Goal: Task Accomplishment & Management: Complete application form

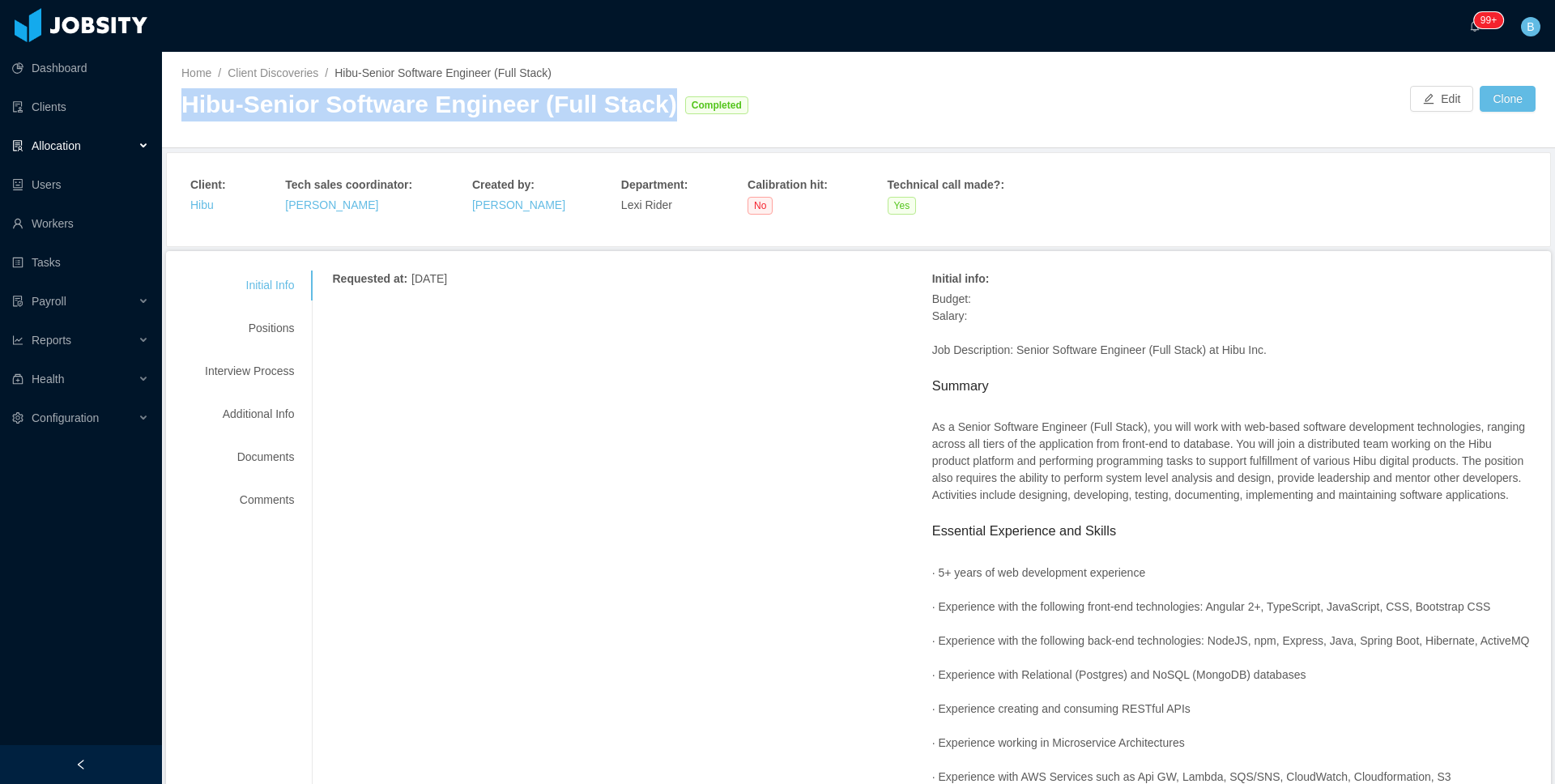
drag, startPoint x: 658, startPoint y: 104, endPoint x: 184, endPoint y: 101, distance: 474.0
click at [184, 101] on div "Hibu-Senior Software Engineer (Full Stack) Completed" at bounding box center [519, 104] width 677 height 33
copy div "Hibu-Senior Software Engineer (Full Stack)"
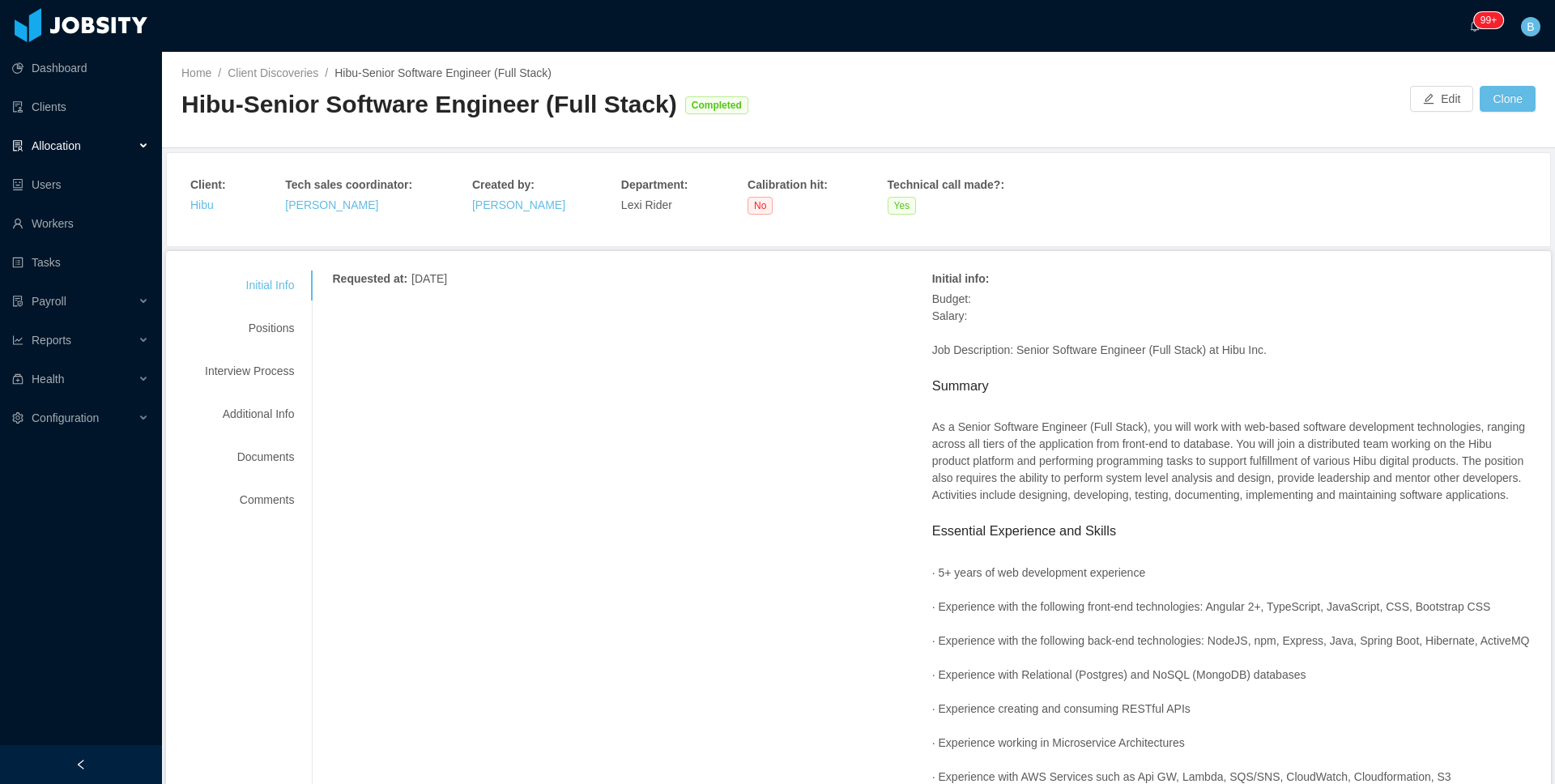
click at [1490, 356] on p "Job Description: Senior Software Engineer (Full Stack) at Hibu Inc." at bounding box center [1231, 349] width 599 height 17
click at [291, 324] on div "Positions" at bounding box center [250, 328] width 128 height 30
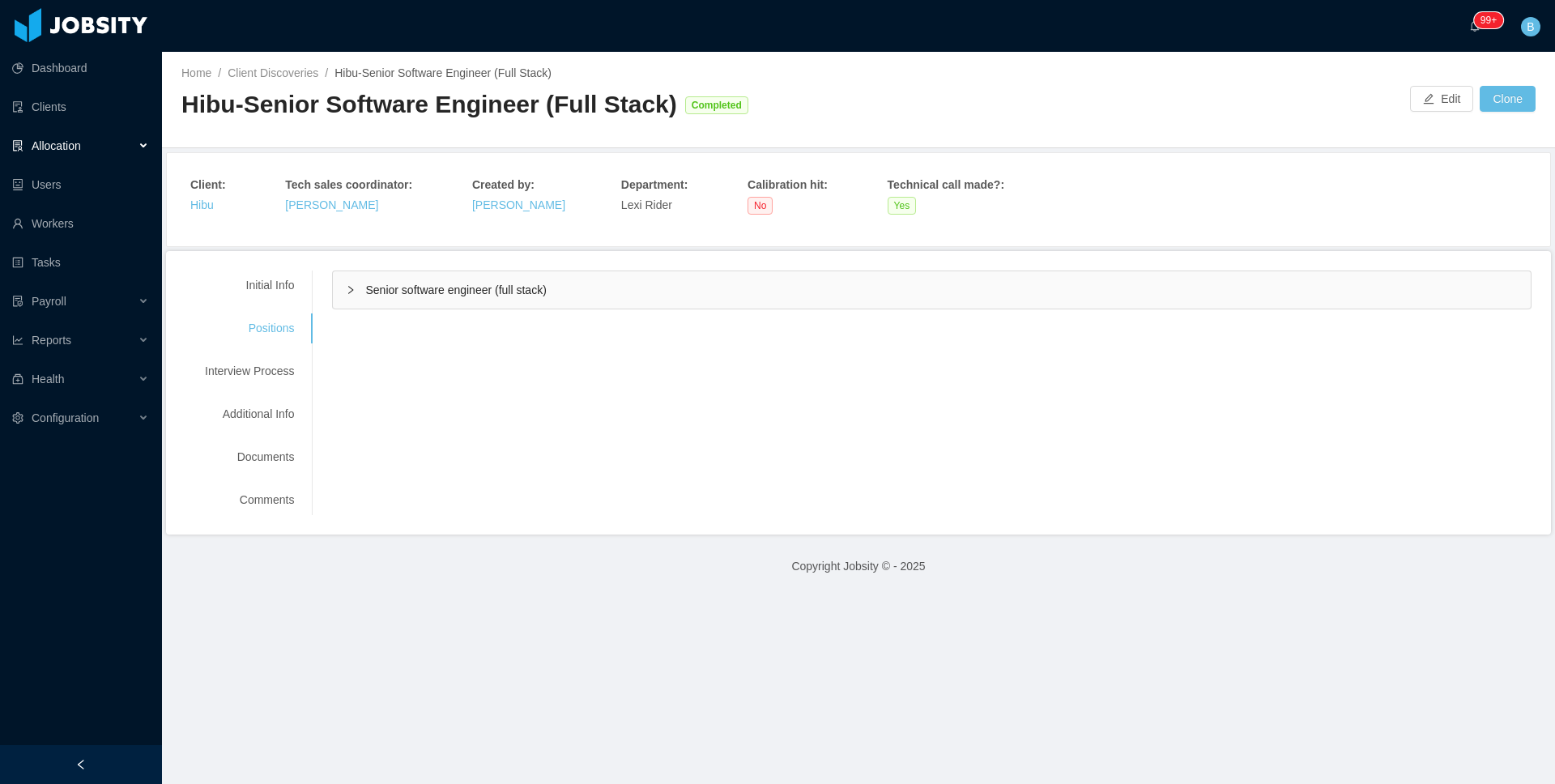
click at [448, 286] on span "Senior software engineer (full stack)" at bounding box center [455, 290] width 180 height 13
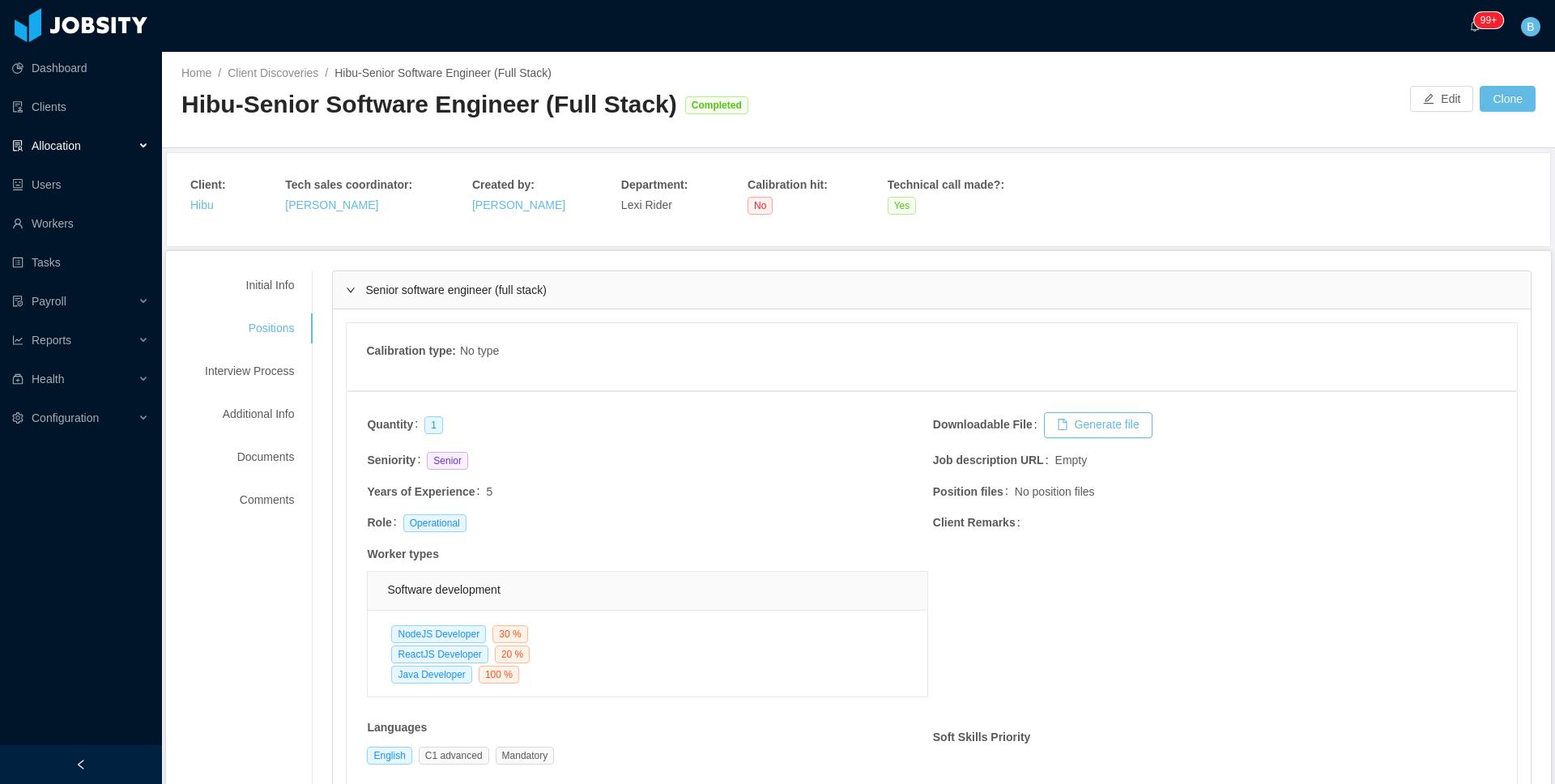
click at [446, 294] on span "Senior software engineer (full stack)" at bounding box center [455, 290] width 180 height 13
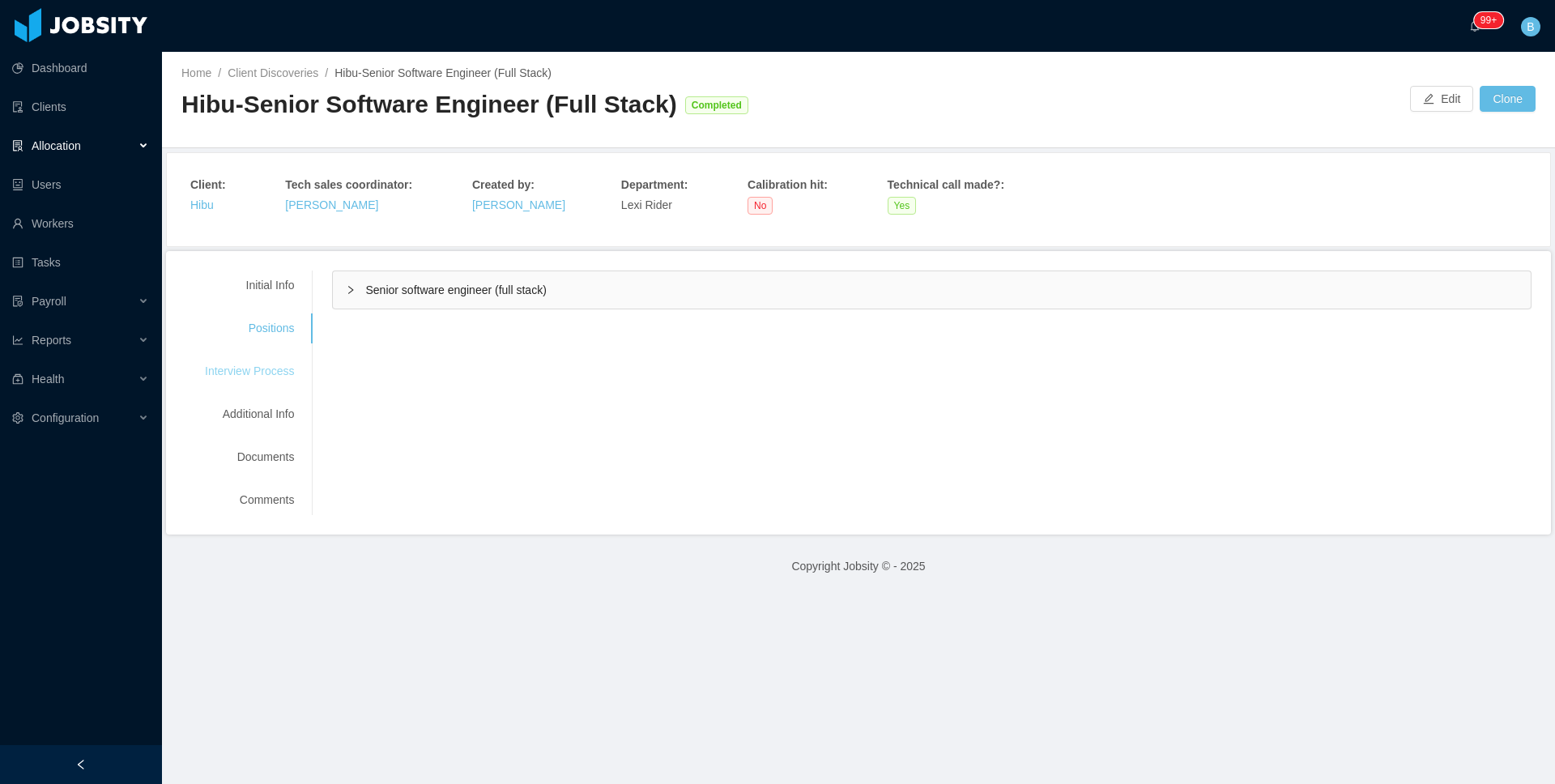
click at [267, 369] on div "Interview Process" at bounding box center [250, 372] width 128 height 30
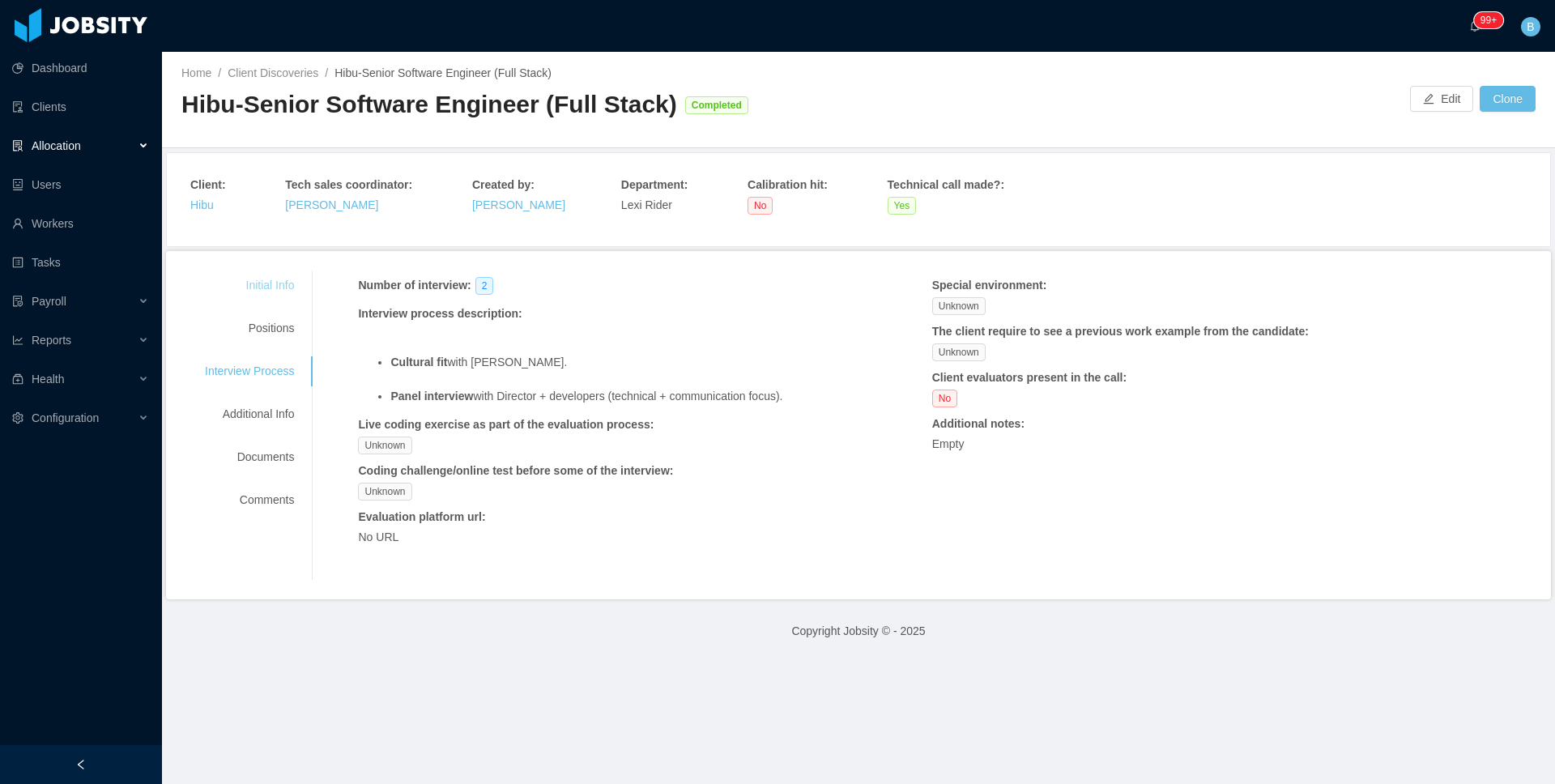
click at [279, 276] on div "Initial Info" at bounding box center [250, 285] width 128 height 30
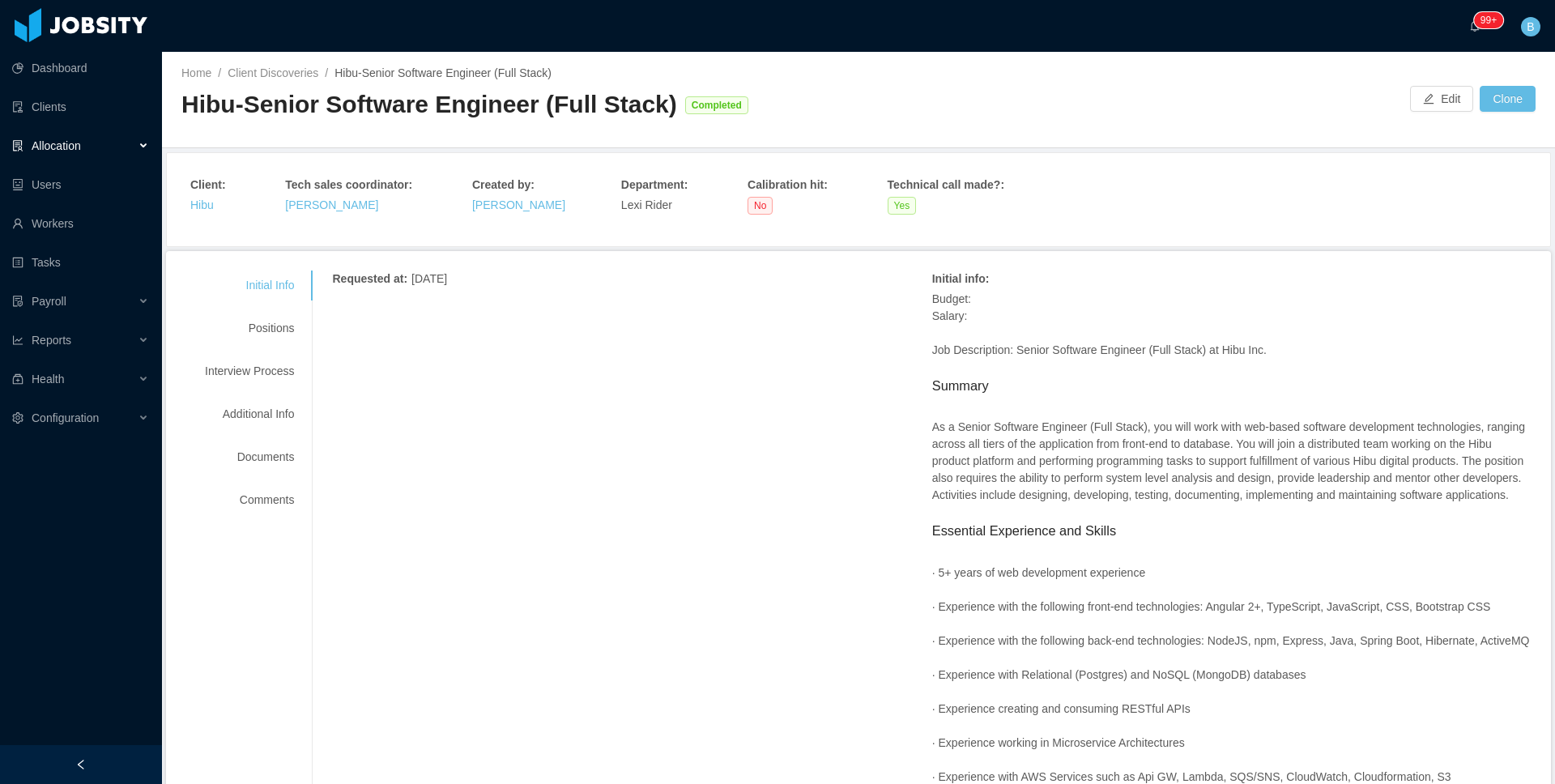
click at [656, 108] on div "Hibu-Senior Software Engineer (Full Stack) Completed" at bounding box center [519, 104] width 677 height 33
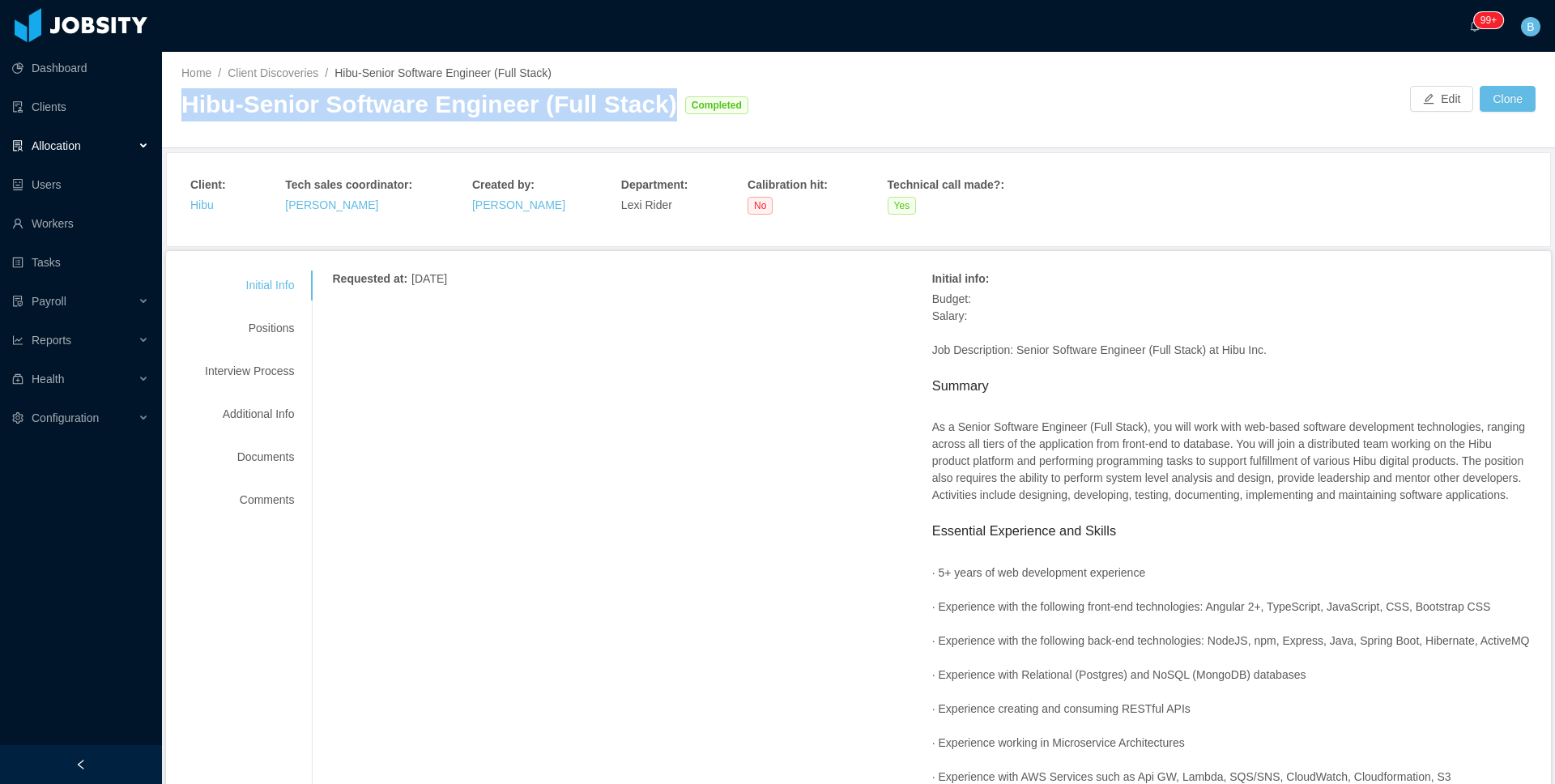
drag, startPoint x: 657, startPoint y: 104, endPoint x: 176, endPoint y: 109, distance: 481.0
click at [176, 109] on div "Home / Client Discoveries / Hibu-Senior Software Engineer (Full Stack) / Hibu-S…" at bounding box center [858, 100] width 1393 height 96
copy div "Hibu-Senior Software Engineer (Full Stack)"
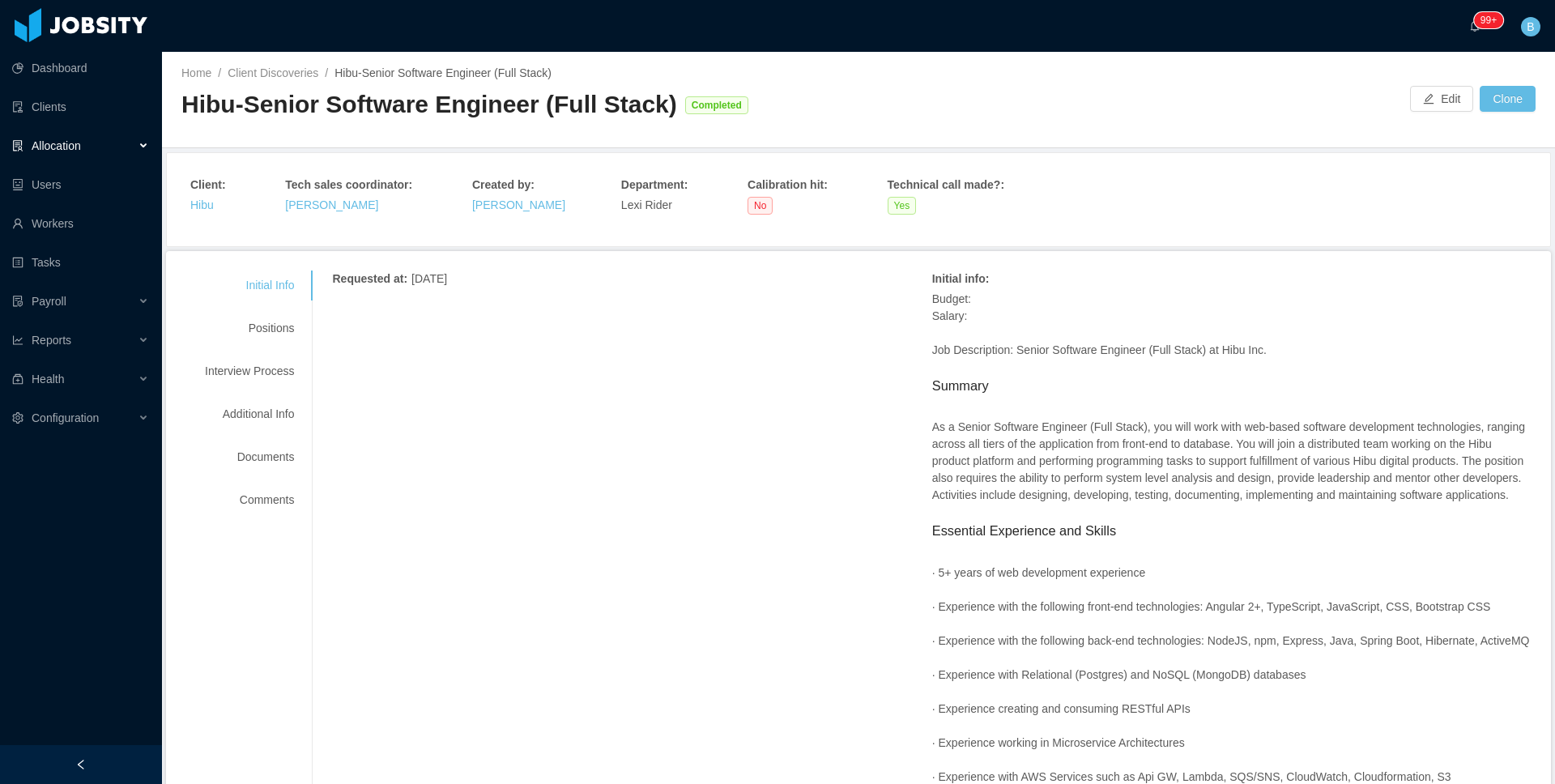
click at [71, 135] on div "Allocation" at bounding box center [81, 146] width 162 height 32
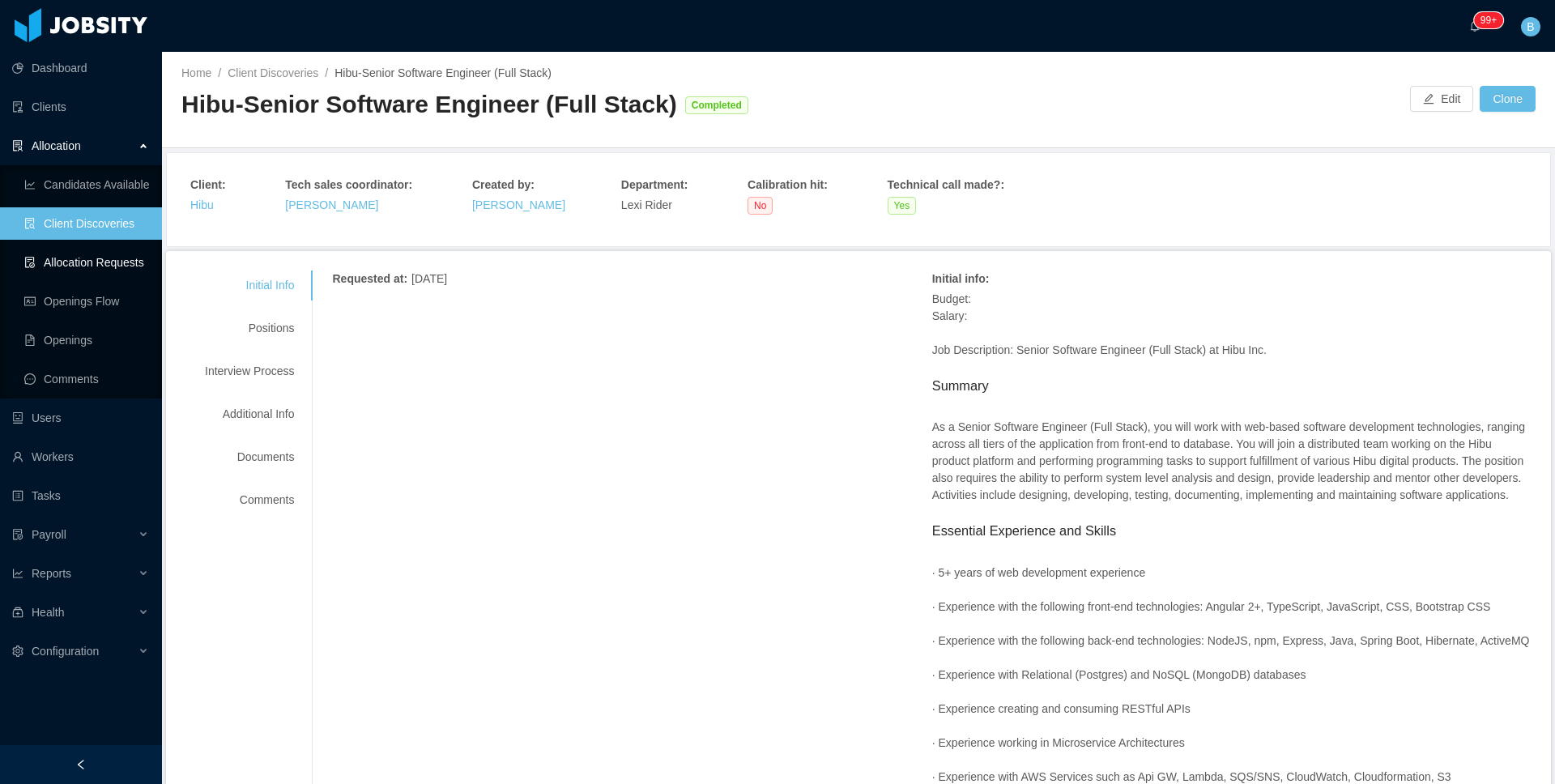
drag, startPoint x: 71, startPoint y: 267, endPoint x: 405, endPoint y: 268, distance: 334.0
click at [71, 268] on link "Allocation Requests" at bounding box center [86, 262] width 124 height 32
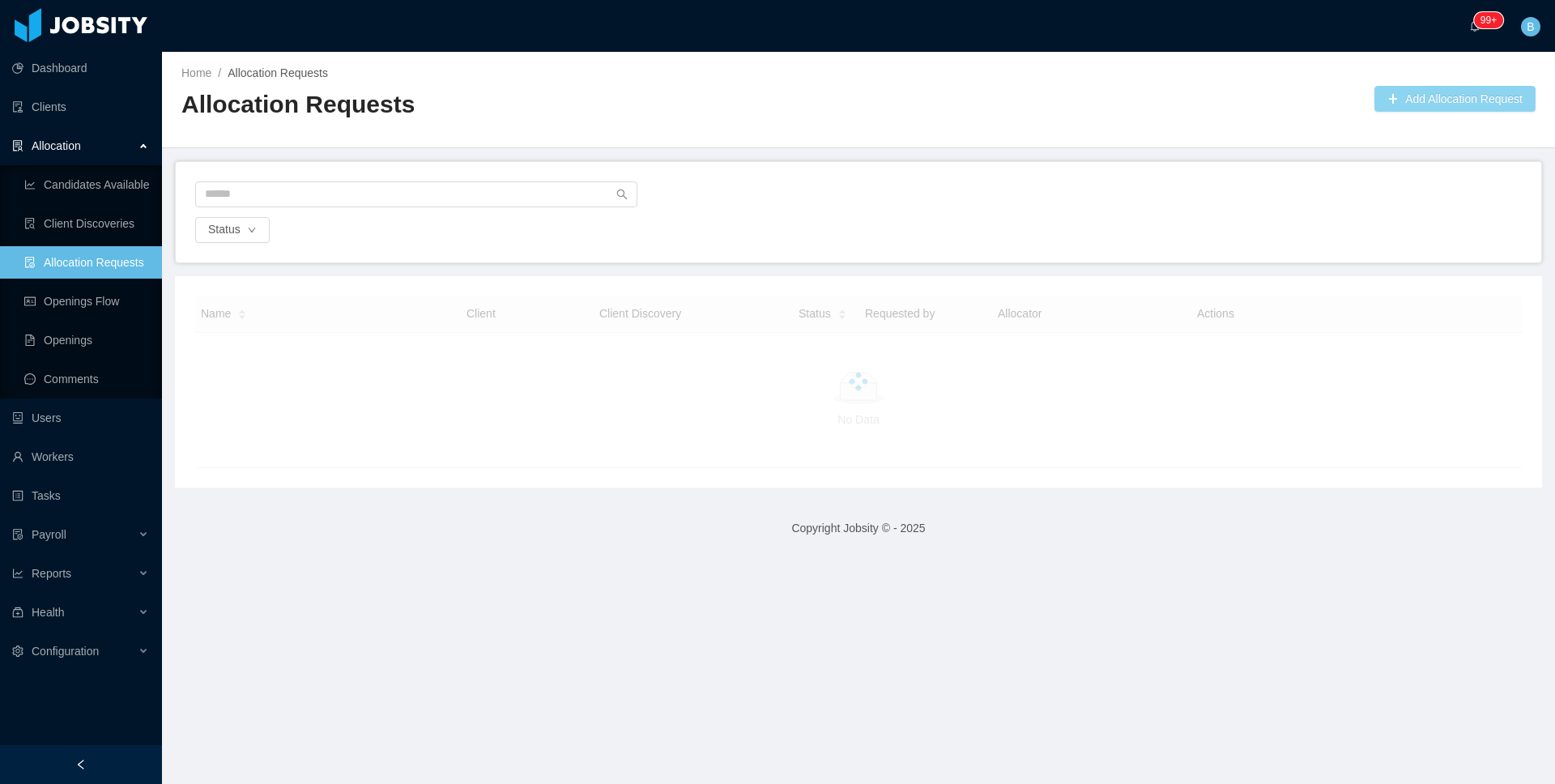
click at [1438, 100] on button "Add Allocation Request" at bounding box center [1455, 99] width 161 height 26
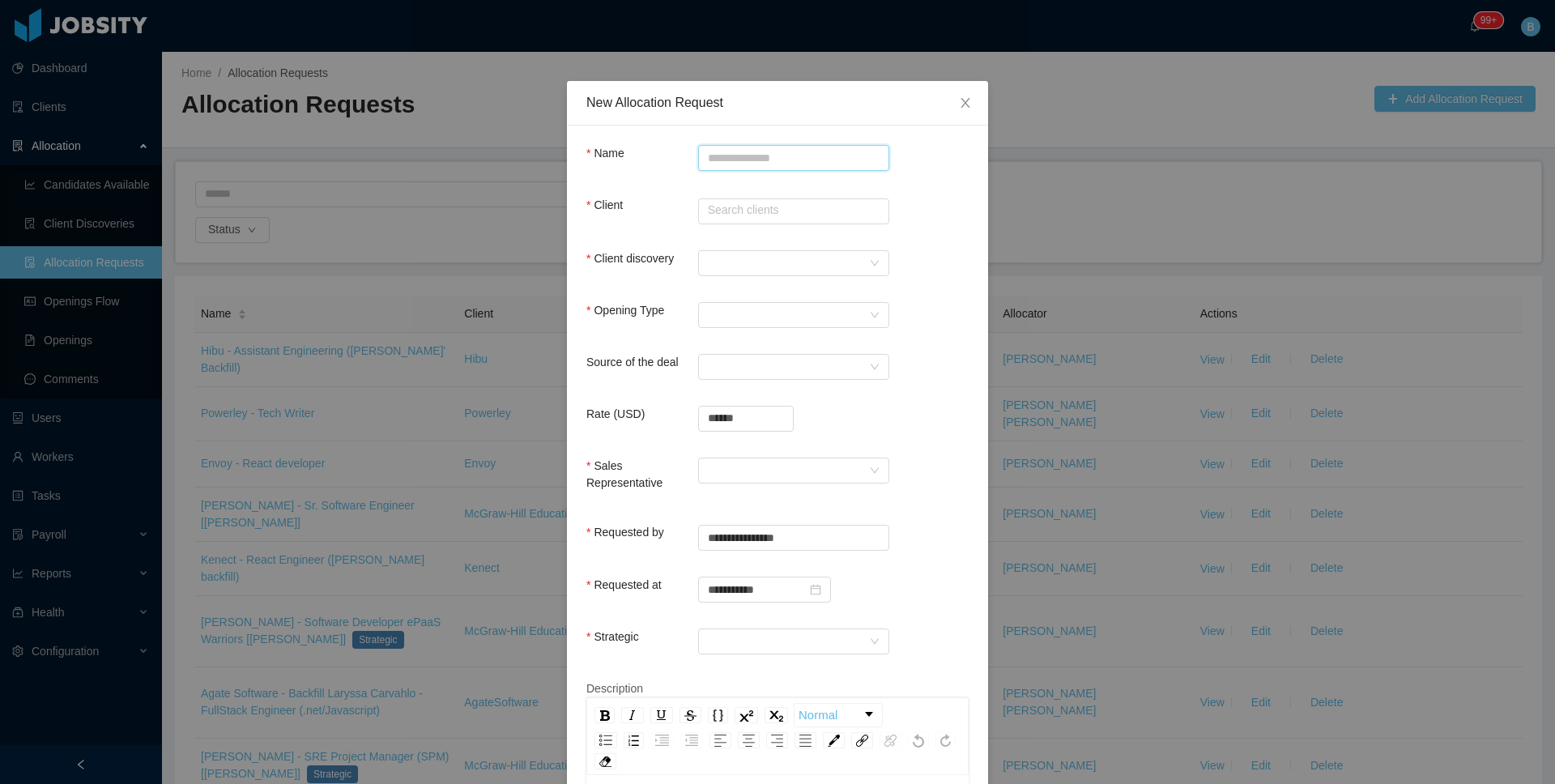
click at [741, 159] on input "Name" at bounding box center [793, 157] width 191 height 26
paste input "**********"
type input "**********"
drag, startPoint x: 733, startPoint y: 227, endPoint x: 741, endPoint y: 215, distance: 14.4
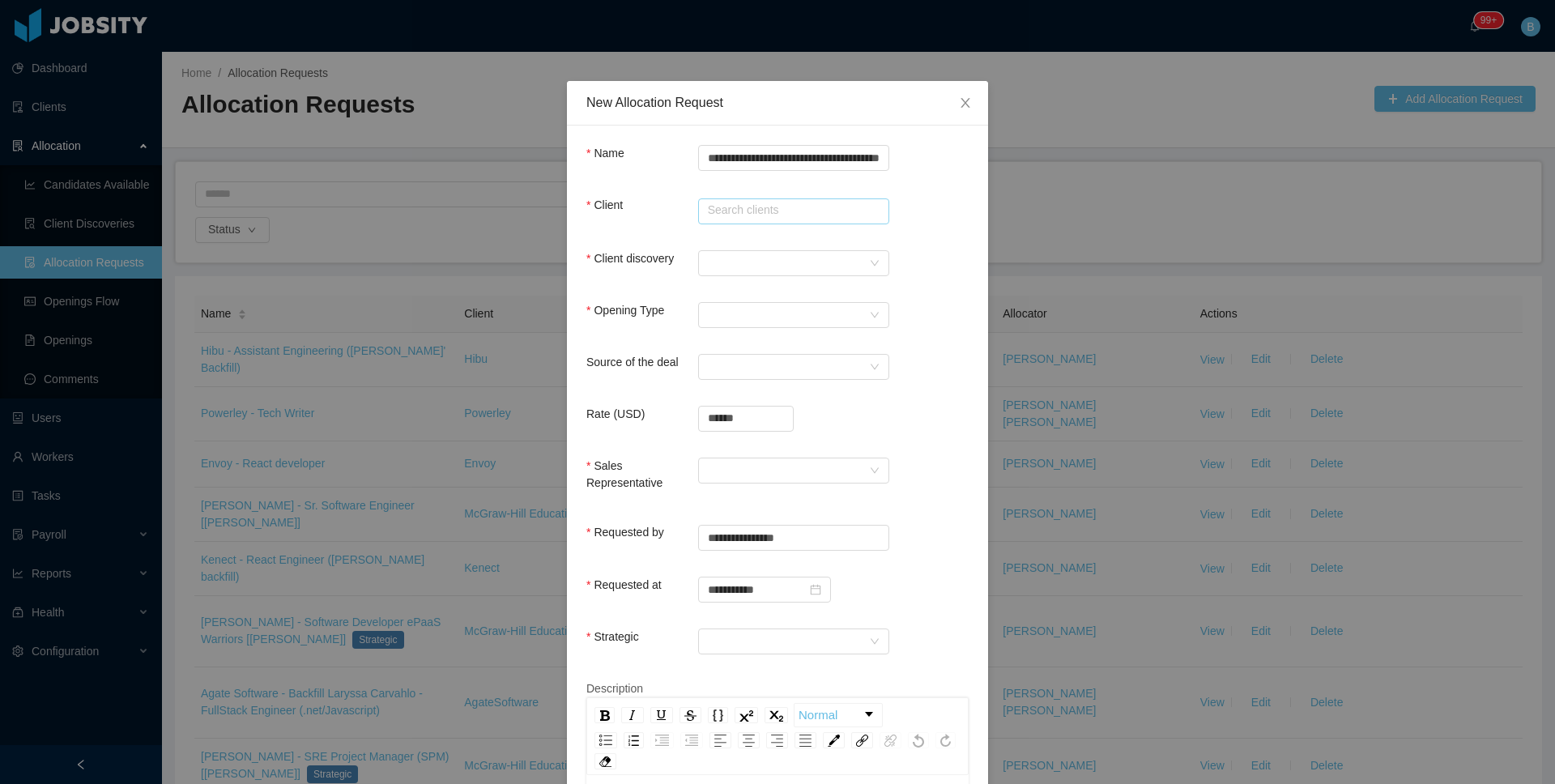
click at [733, 227] on div "Client Search clients" at bounding box center [777, 213] width 382 height 34
click at [741, 216] on input "text" at bounding box center [793, 211] width 191 height 26
click at [747, 246] on li "Hibu" at bounding box center [787, 242] width 191 height 26
type input "****"
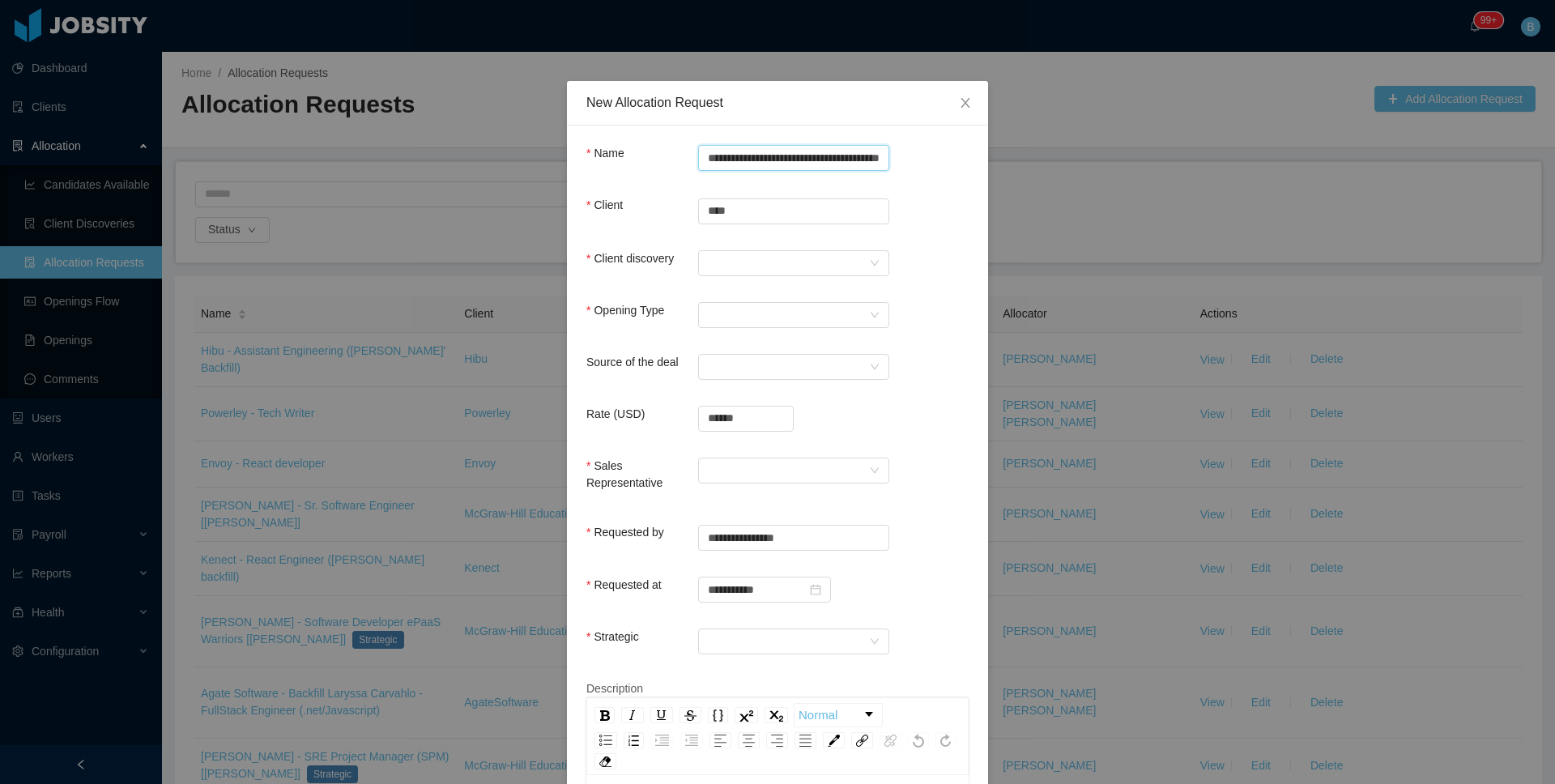
click at [725, 159] on input "**********" at bounding box center [793, 157] width 191 height 26
click at [735, 157] on input "**********" at bounding box center [793, 157] width 191 height 26
type input "**********"
drag, startPoint x: 725, startPoint y: 264, endPoint x: 725, endPoint y: 272, distance: 8.0
click at [725, 265] on div at bounding box center [788, 262] width 161 height 24
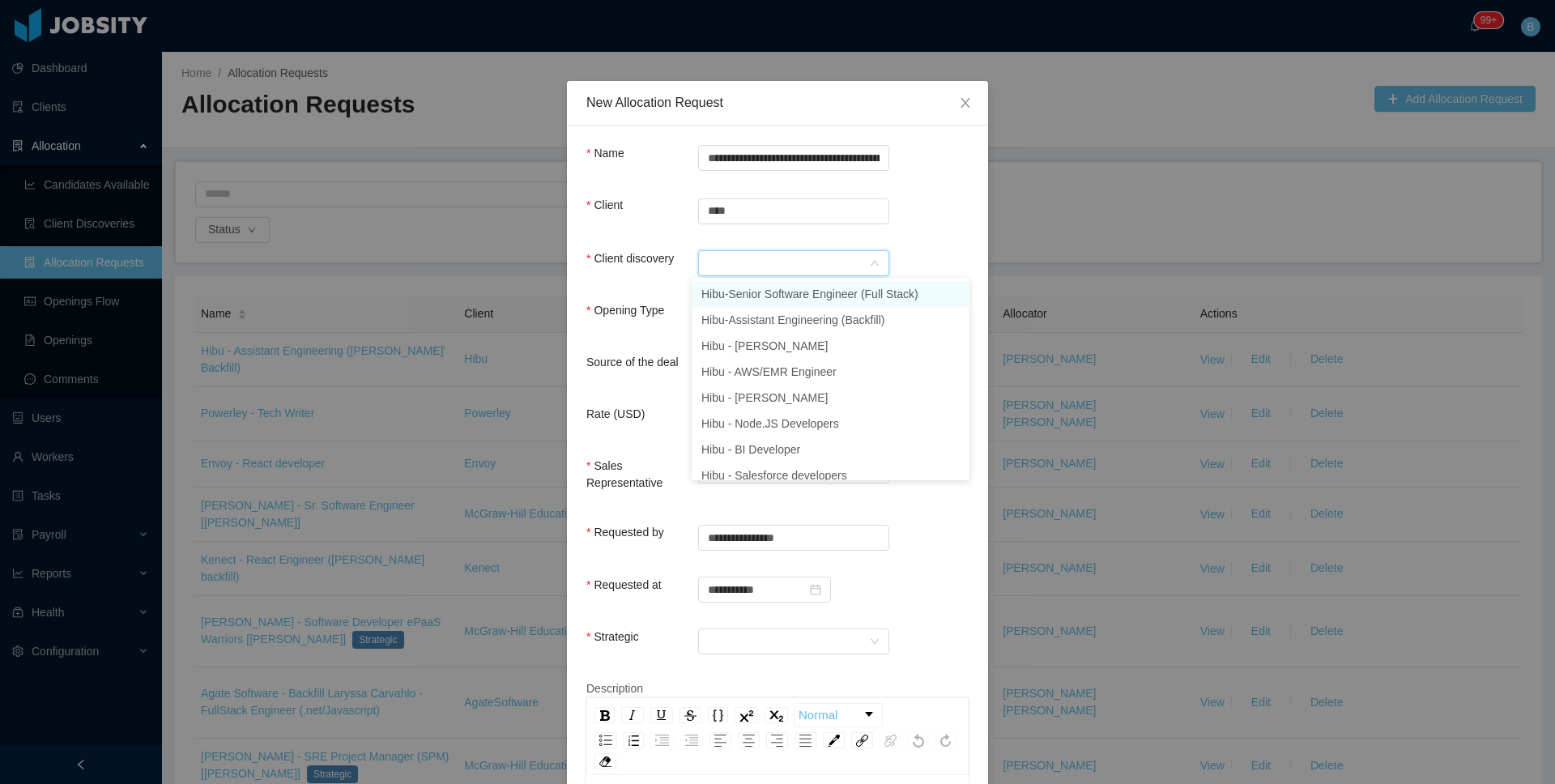
click at [838, 291] on li "Hibu-Senior Software Engineer (Full Stack)" at bounding box center [830, 293] width 277 height 26
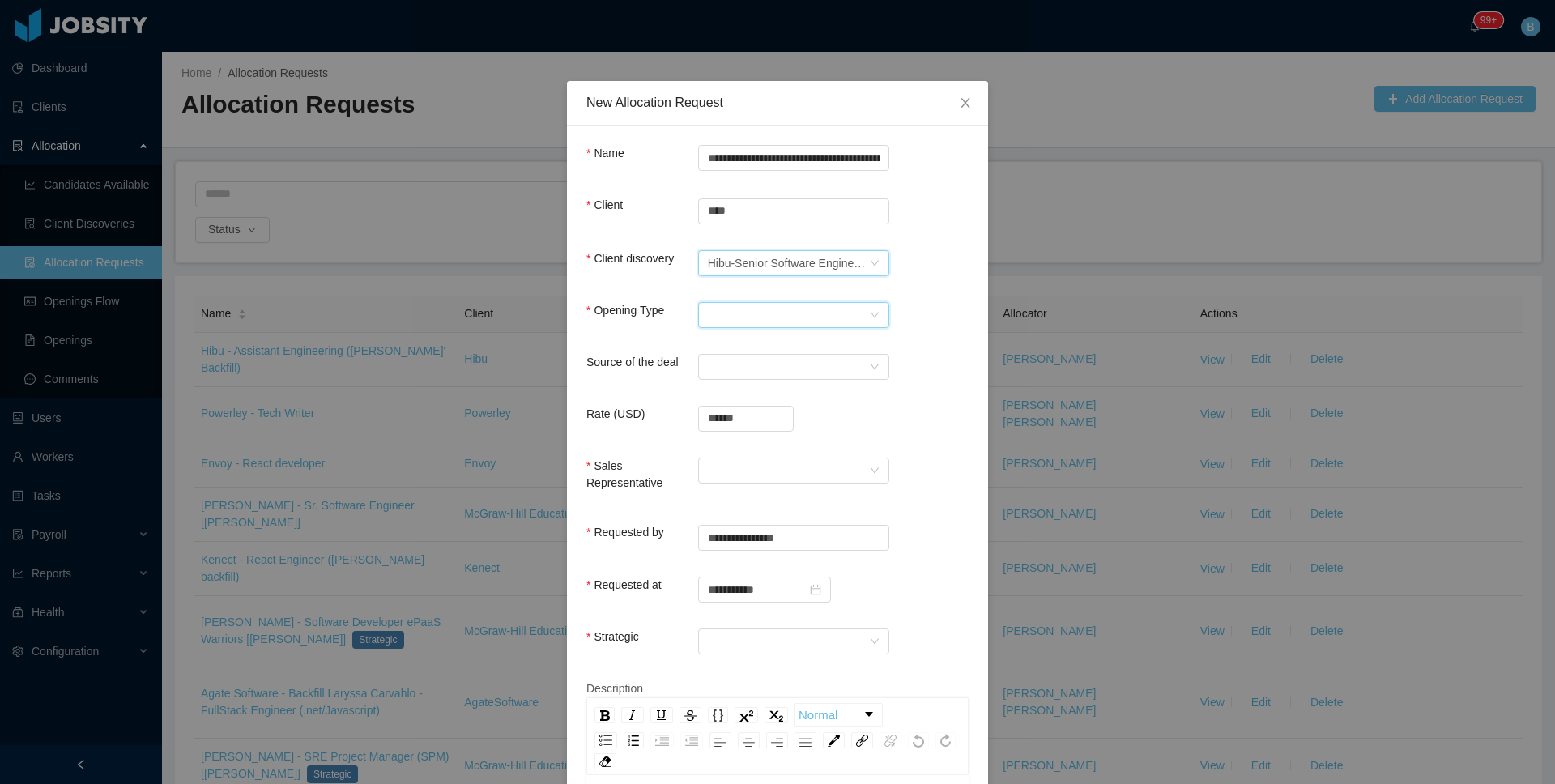
click at [731, 316] on div "Select Opening Type" at bounding box center [788, 315] width 161 height 24
click at [699, 364] on li "Upsale" at bounding box center [787, 371] width 191 height 26
click at [749, 355] on div "Select a Source" at bounding box center [788, 366] width 161 height 24
click at [762, 399] on li "CSM" at bounding box center [787, 397] width 191 height 26
click at [752, 421] on input "******" at bounding box center [746, 418] width 94 height 24
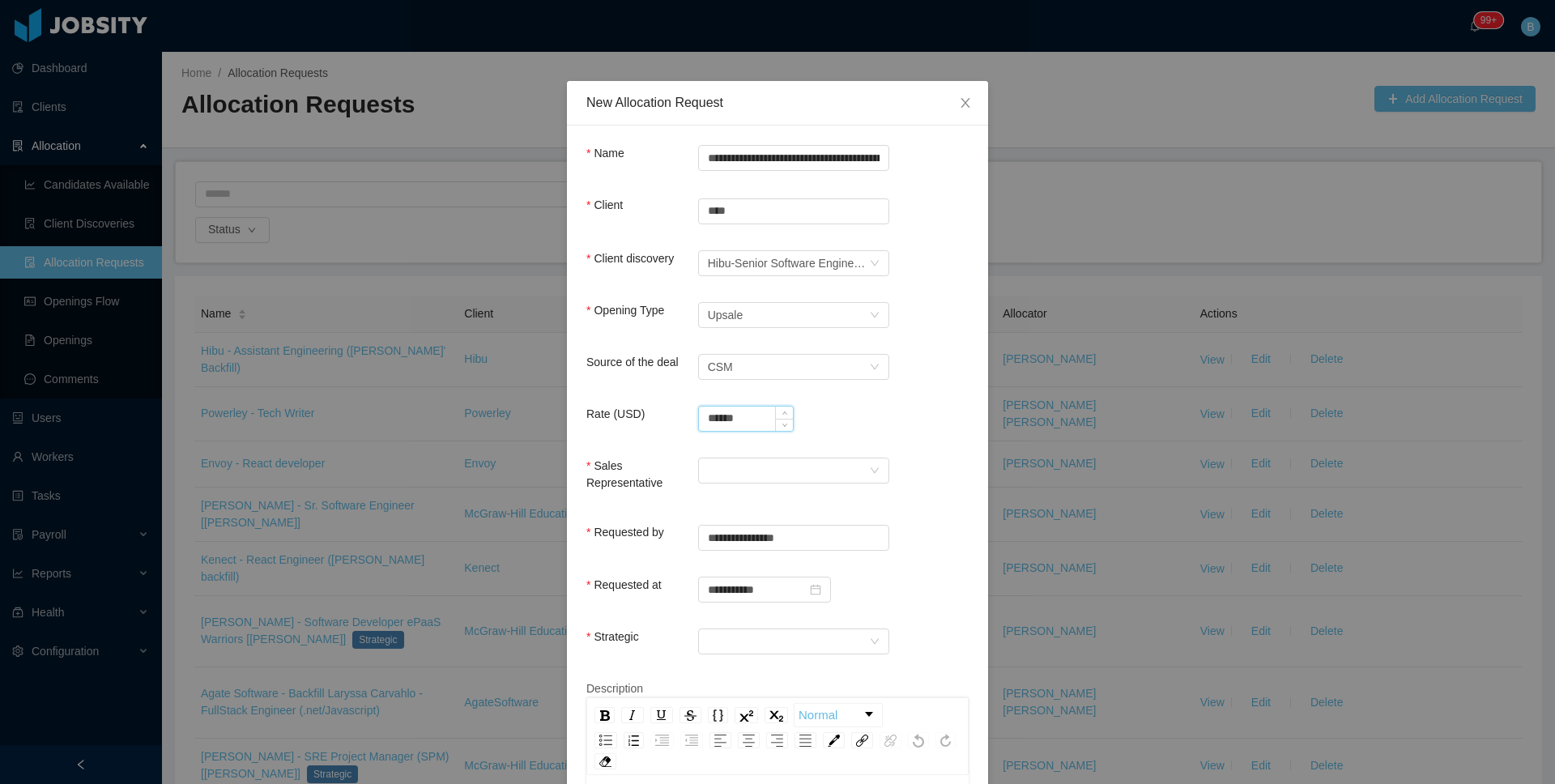
click at [752, 422] on input "******" at bounding box center [746, 418] width 94 height 24
type input "**********"
click at [769, 476] on div at bounding box center [788, 470] width 161 height 24
click at [766, 504] on li "Laura Cardona" at bounding box center [787, 500] width 191 height 26
click at [766, 638] on div at bounding box center [788, 641] width 161 height 24
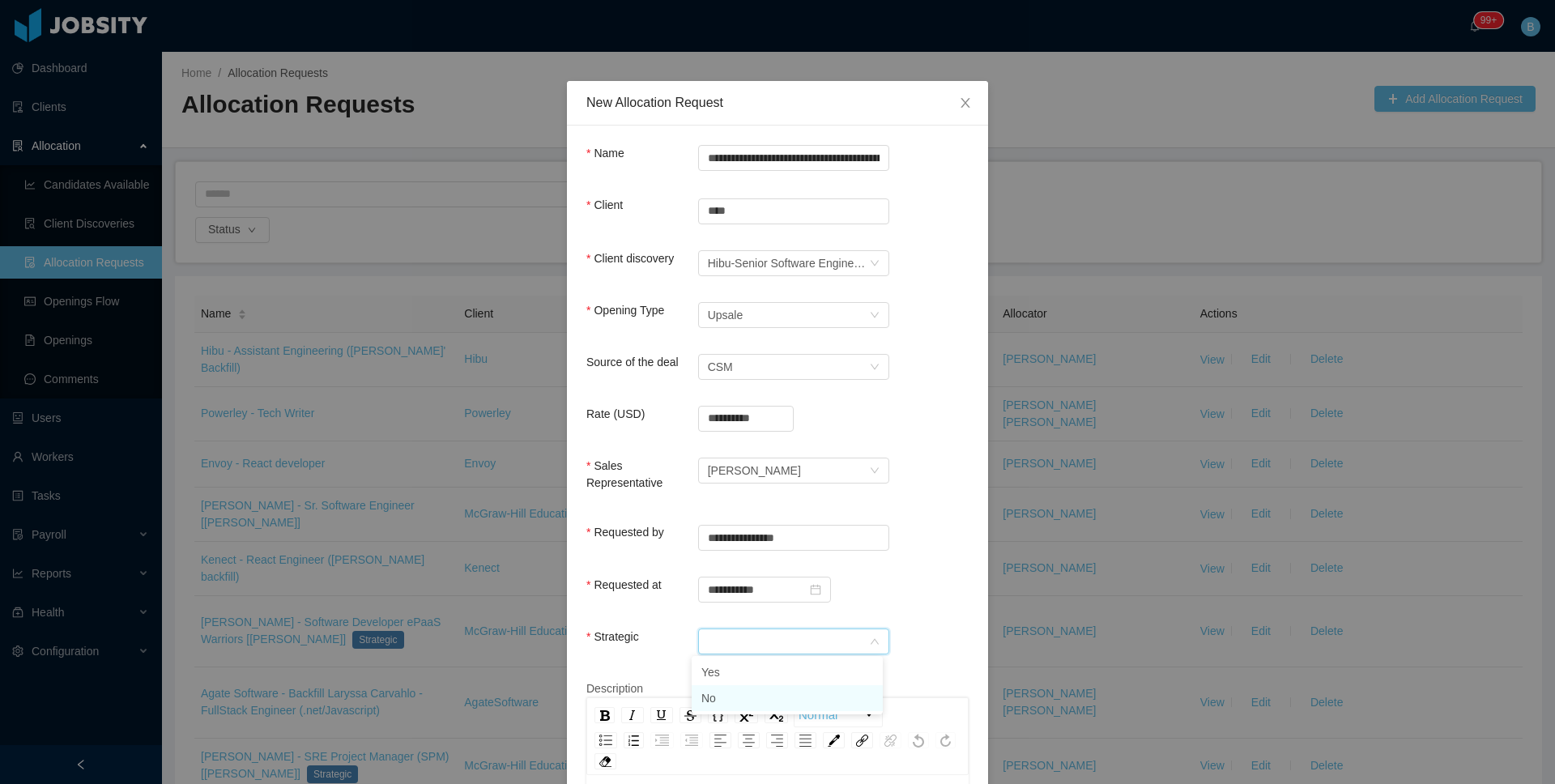
click at [748, 703] on li "No" at bounding box center [787, 698] width 191 height 26
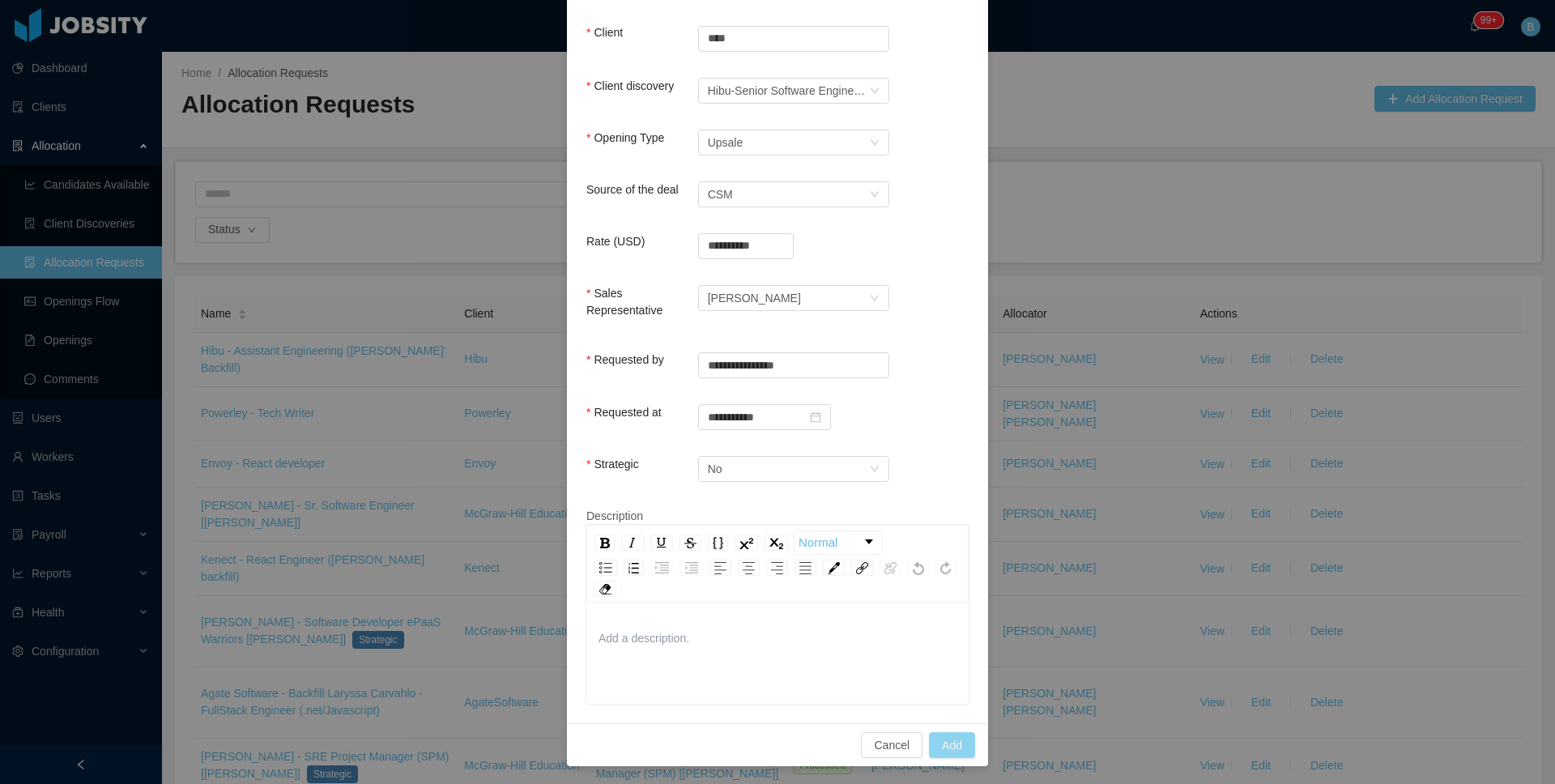
click at [944, 743] on button "Add" at bounding box center [952, 744] width 46 height 26
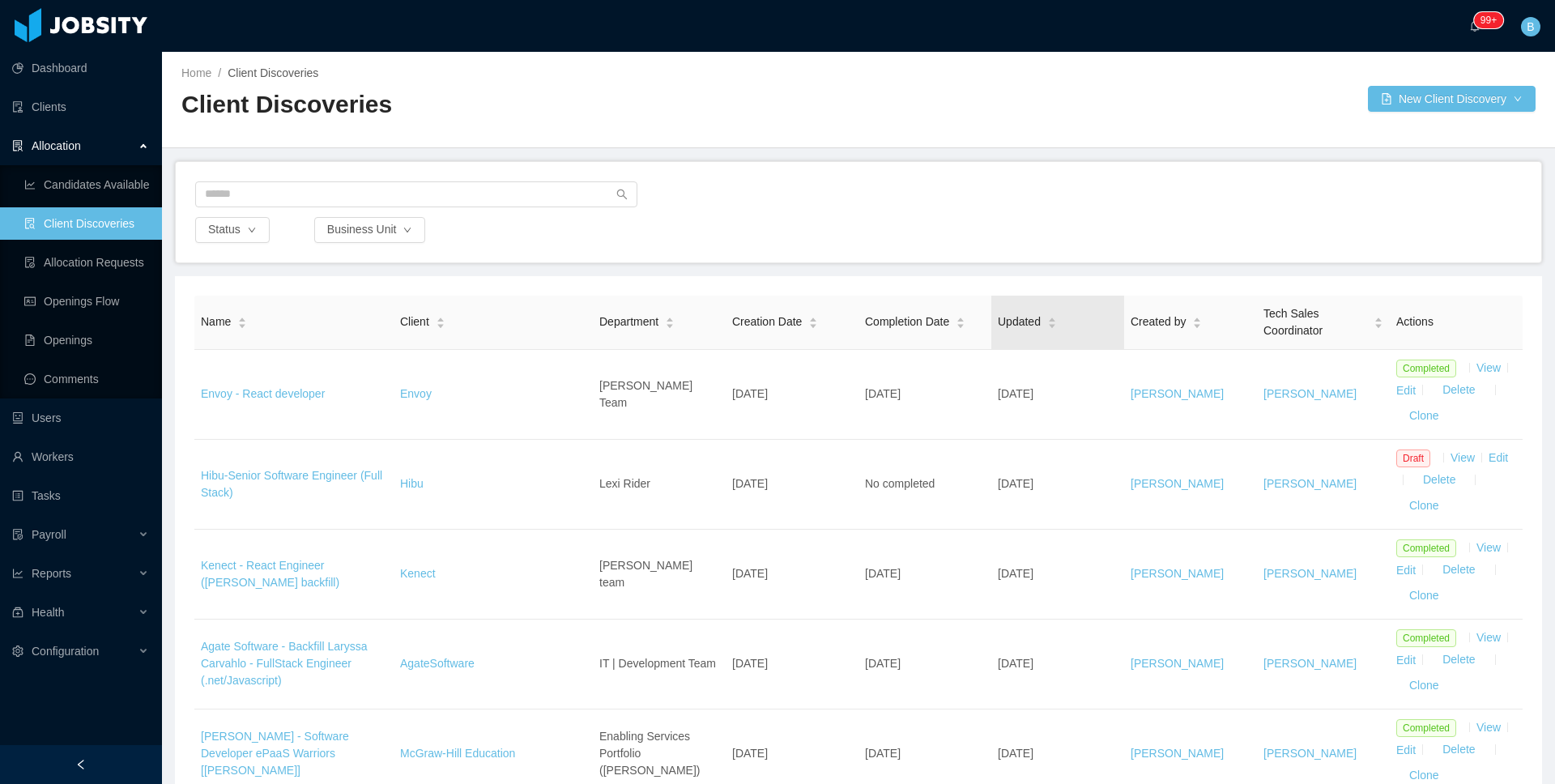
scroll to position [80, 0]
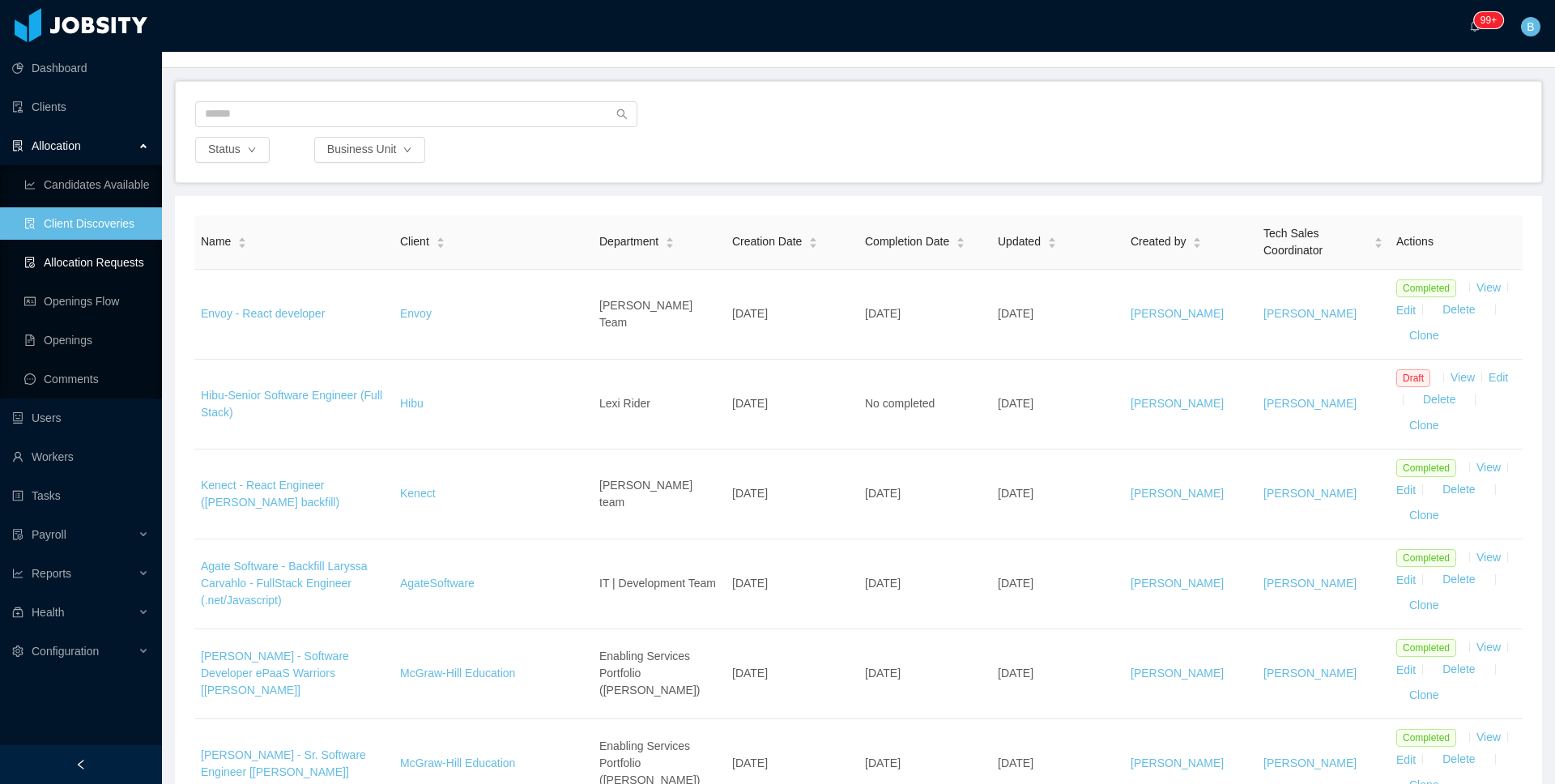
click at [80, 252] on link "Allocation Requests" at bounding box center [86, 262] width 124 height 32
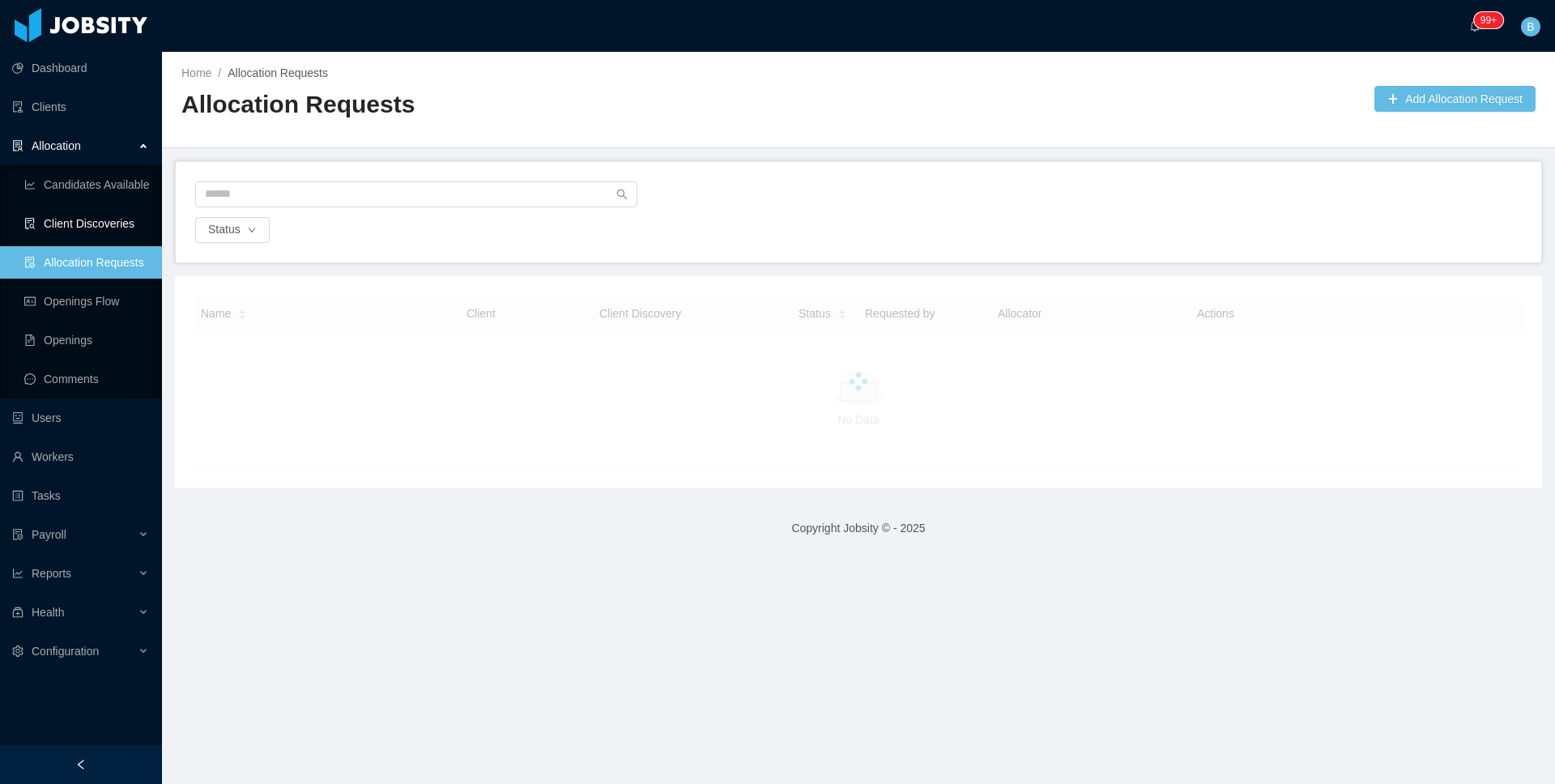
click at [94, 222] on link "Client Discoveries" at bounding box center [86, 223] width 124 height 32
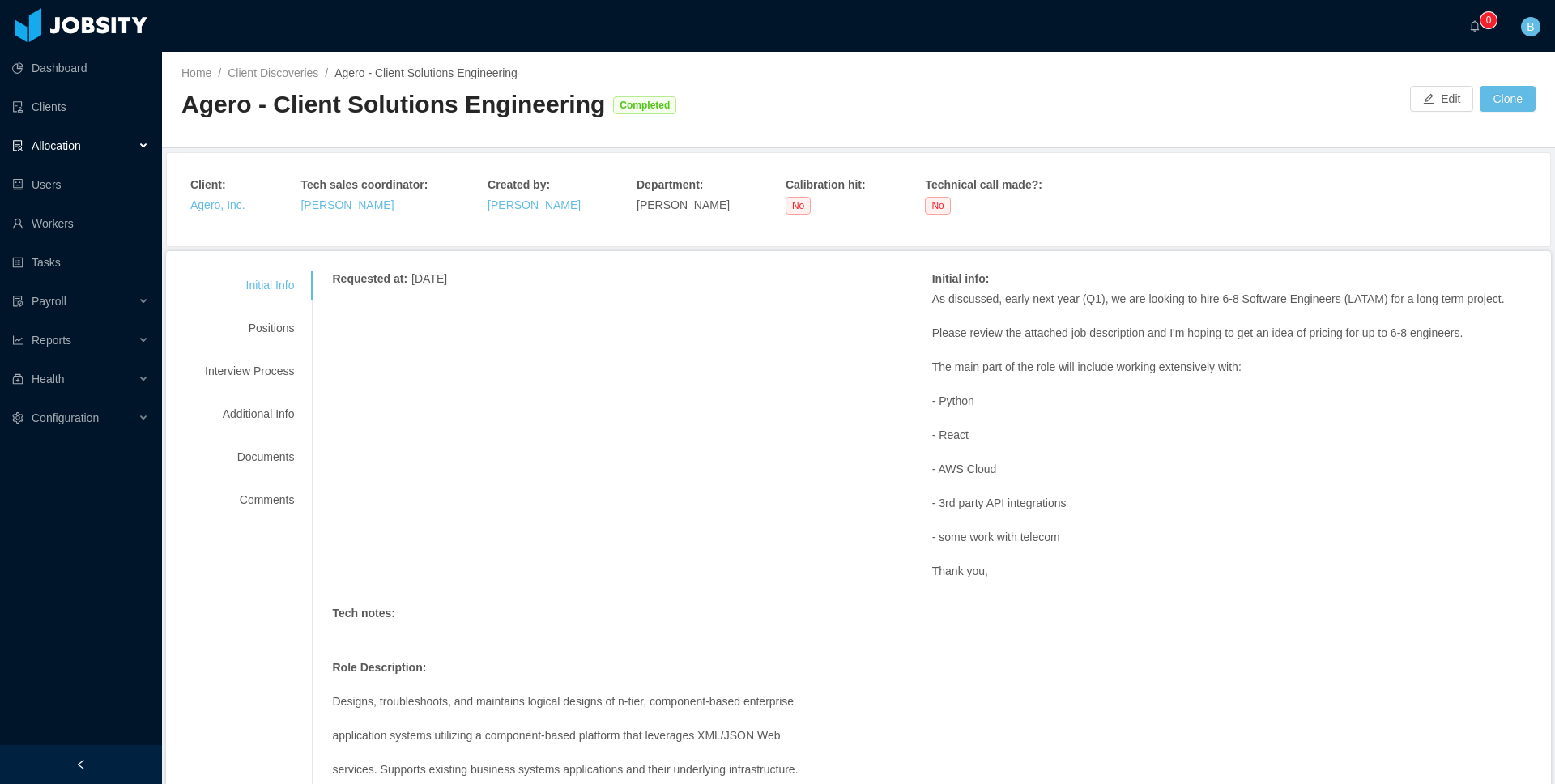
click at [430, 129] on div "Agero - Client Solutions Engineering Completed" at bounding box center [519, 110] width 677 height 45
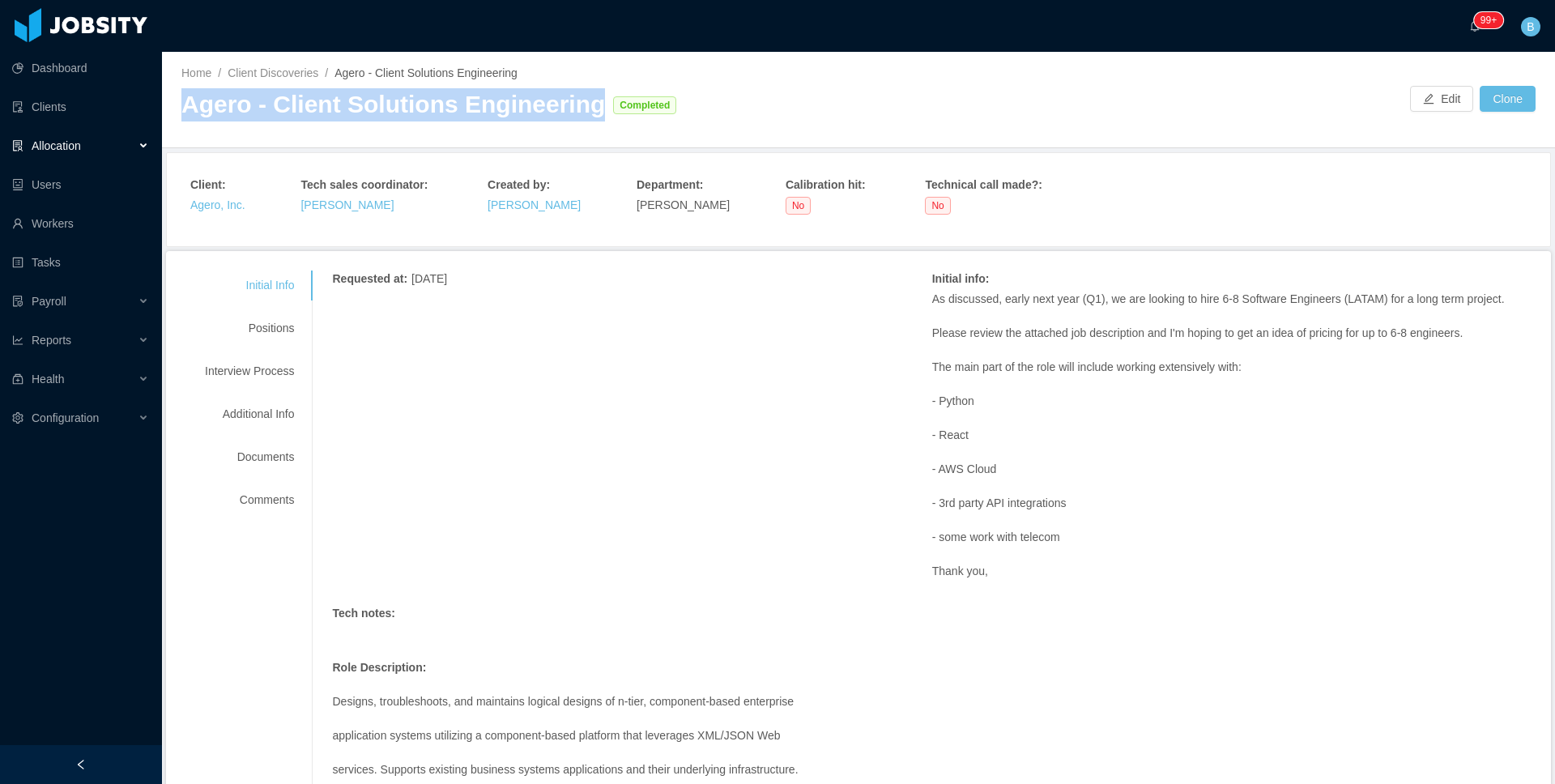
drag, startPoint x: 579, startPoint y: 106, endPoint x: 177, endPoint y: 107, distance: 402.0
click at [177, 107] on div "Home / Client Discoveries / Agero - Client Solutions Engineering / Agero - Clie…" at bounding box center [858, 100] width 1393 height 96
copy div "Agero - Client Solutions Engineering"
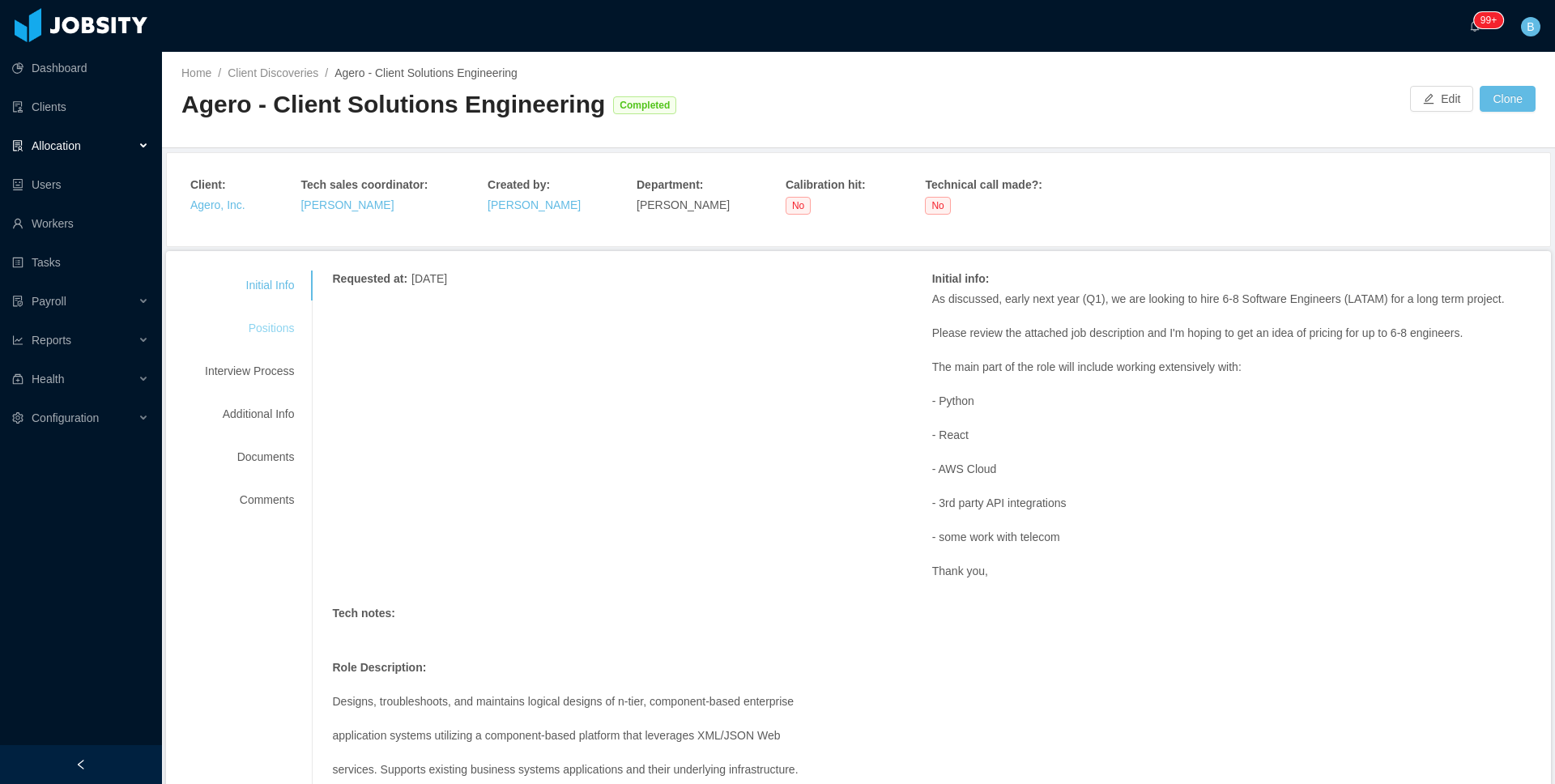
click at [267, 324] on div "Positions" at bounding box center [250, 328] width 128 height 30
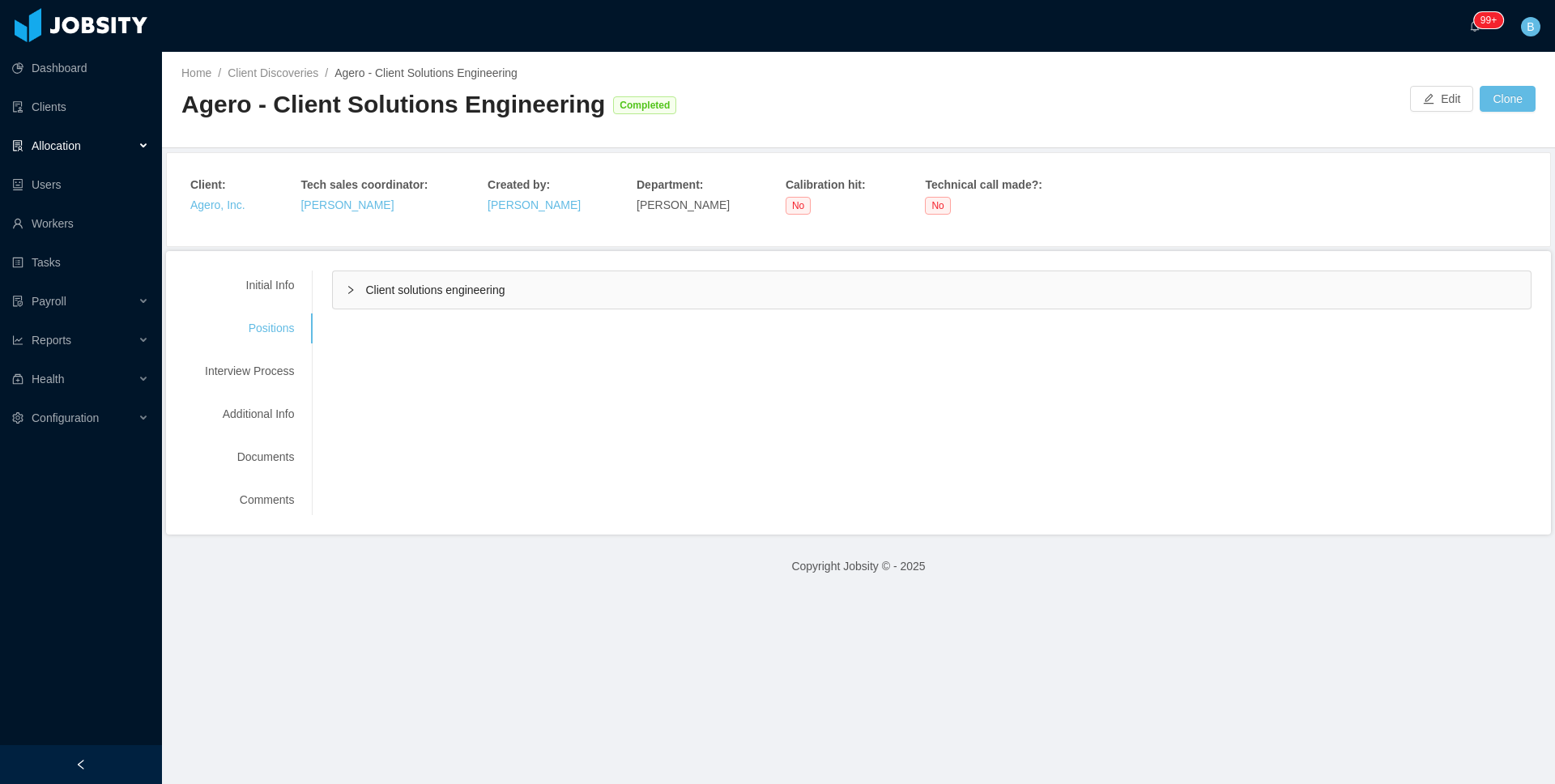
click at [432, 300] on div "Client solutions engineering" at bounding box center [931, 290] width 1198 height 37
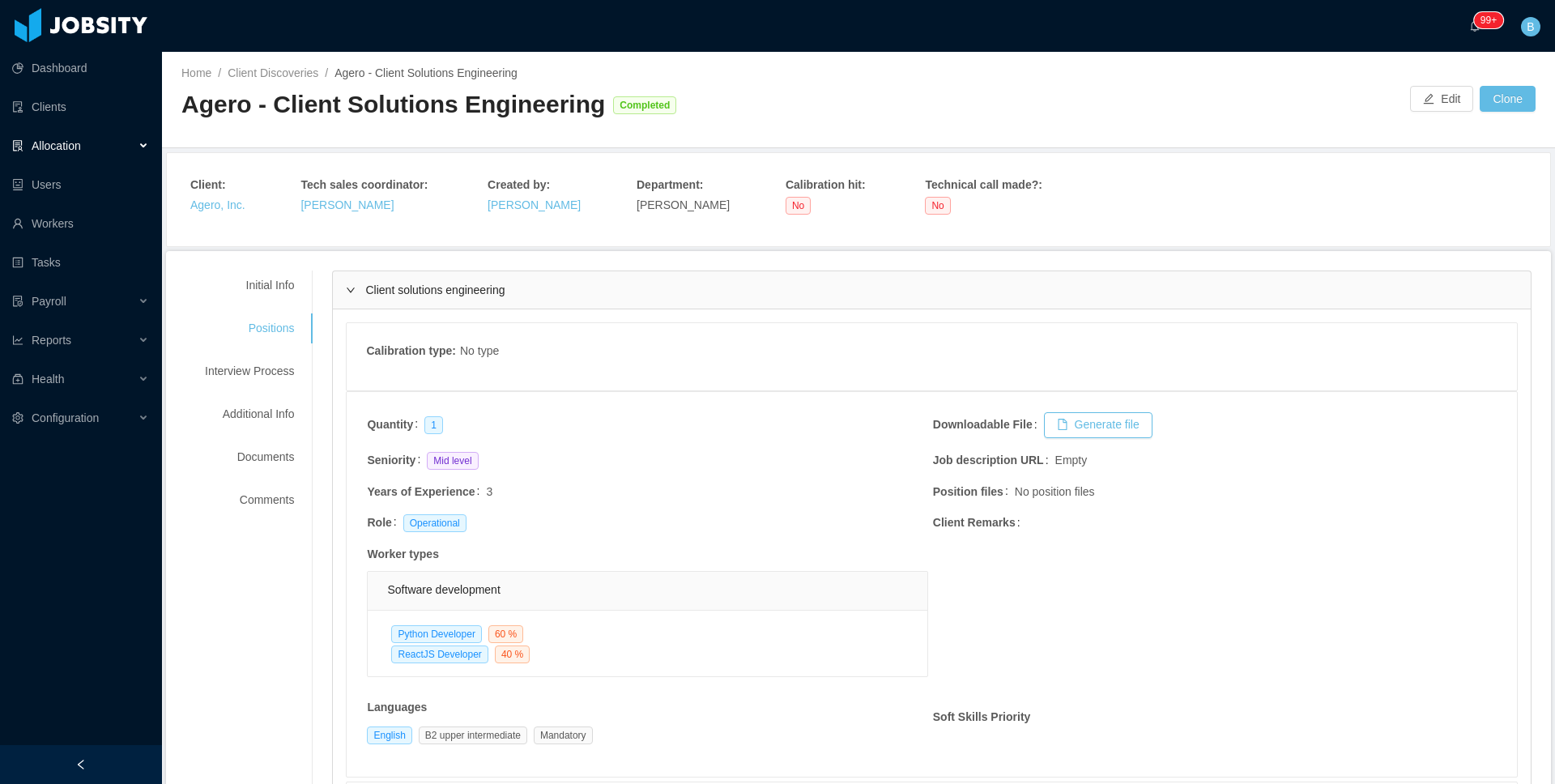
click at [478, 295] on span "Client solutions engineering" at bounding box center [435, 290] width 140 height 13
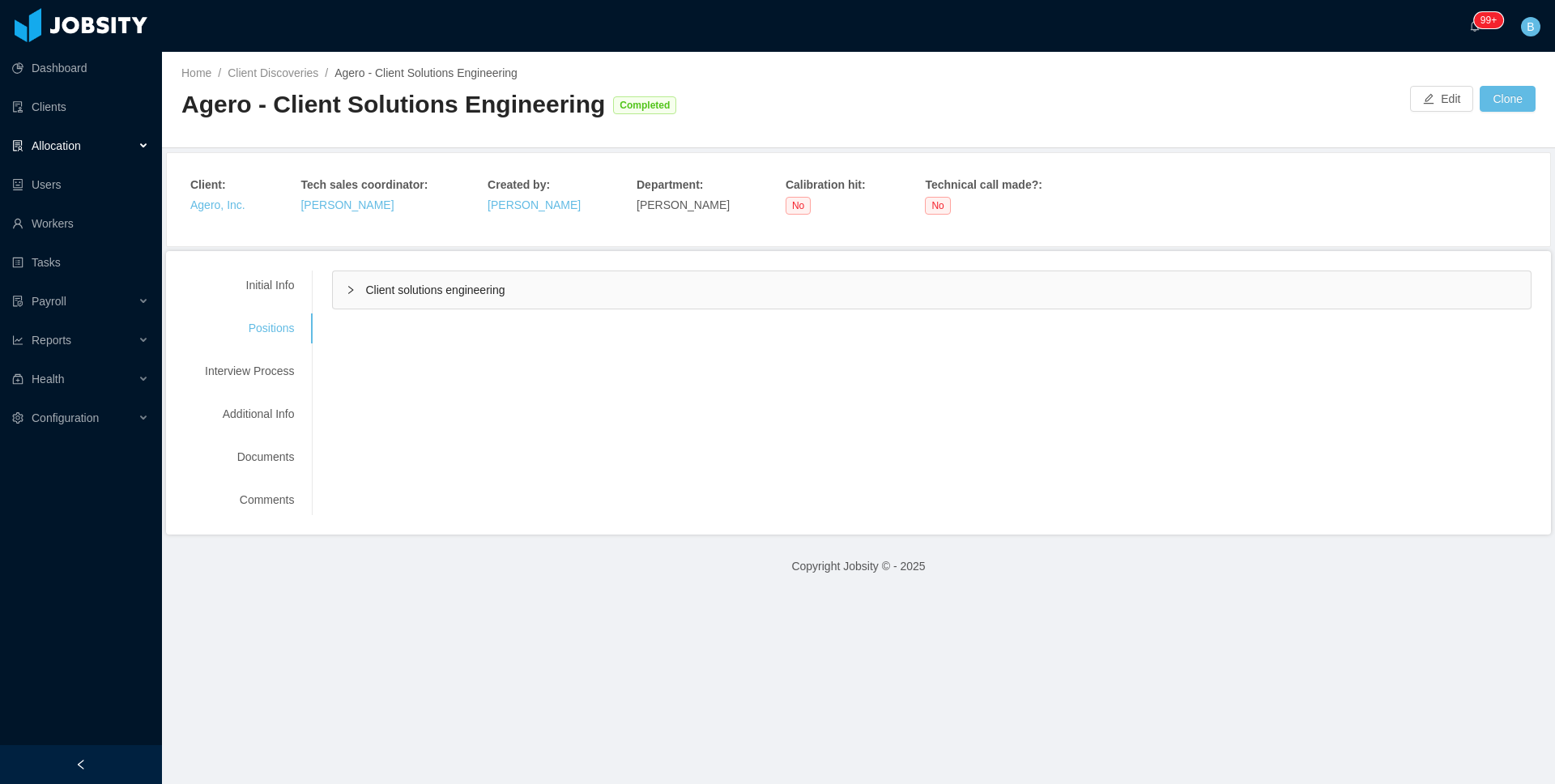
click at [401, 288] on span "Client solutions engineering" at bounding box center [435, 290] width 140 height 13
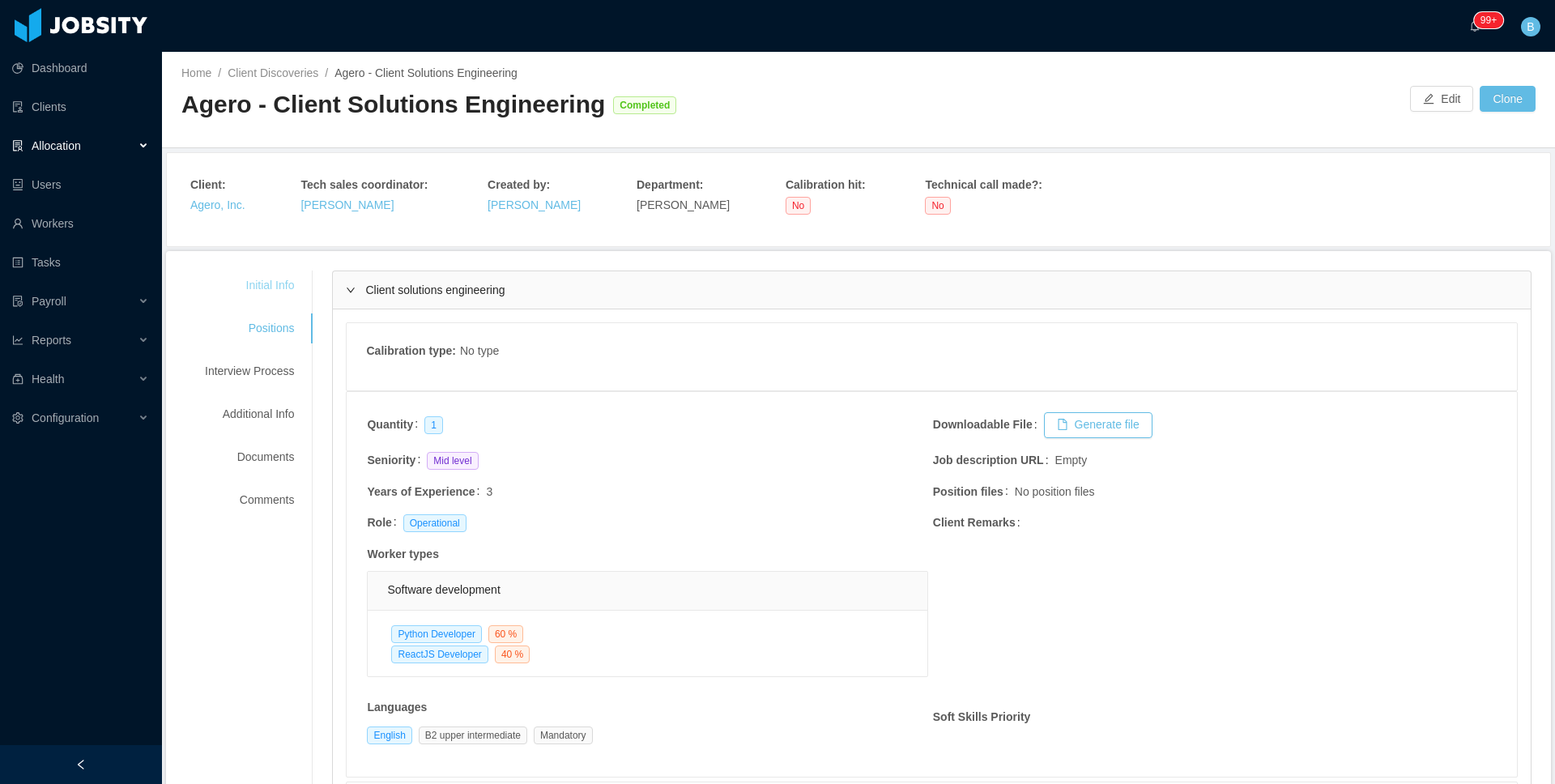
click at [268, 273] on div "Initial Info" at bounding box center [250, 285] width 128 height 30
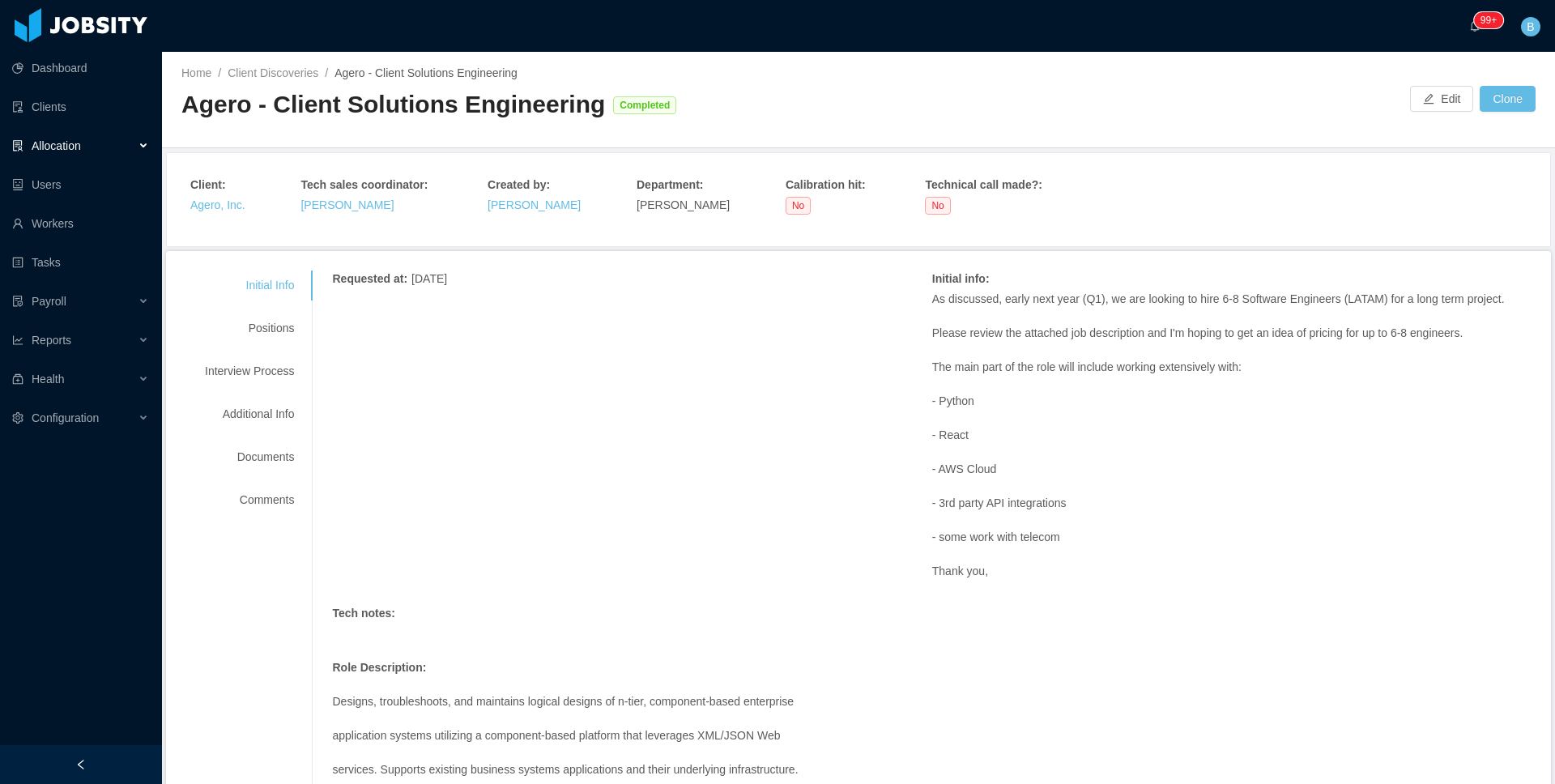
click at [44, 149] on span "Allocation" at bounding box center [57, 146] width 50 height 13
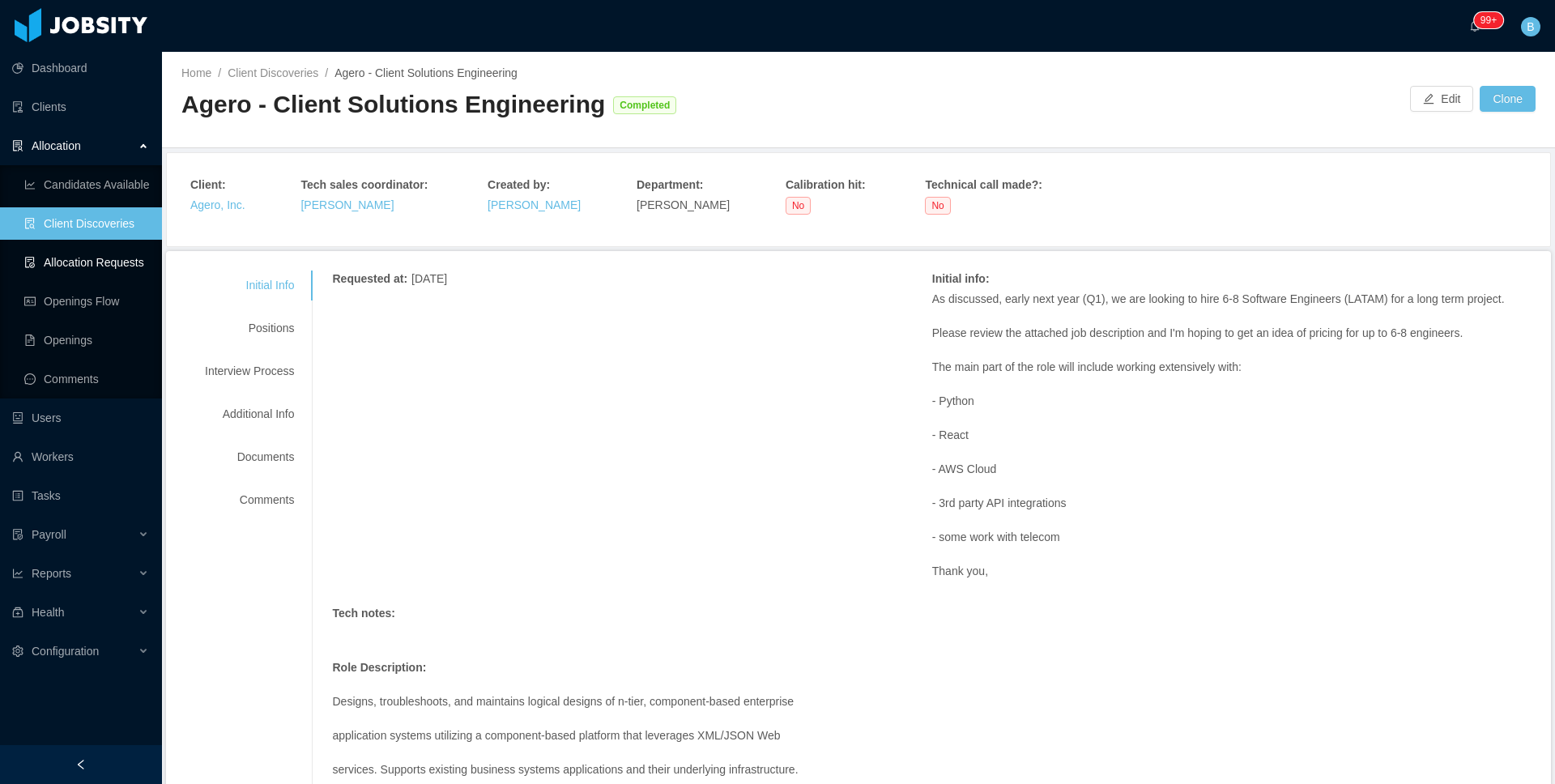
click at [51, 268] on link "Allocation Requests" at bounding box center [86, 262] width 124 height 32
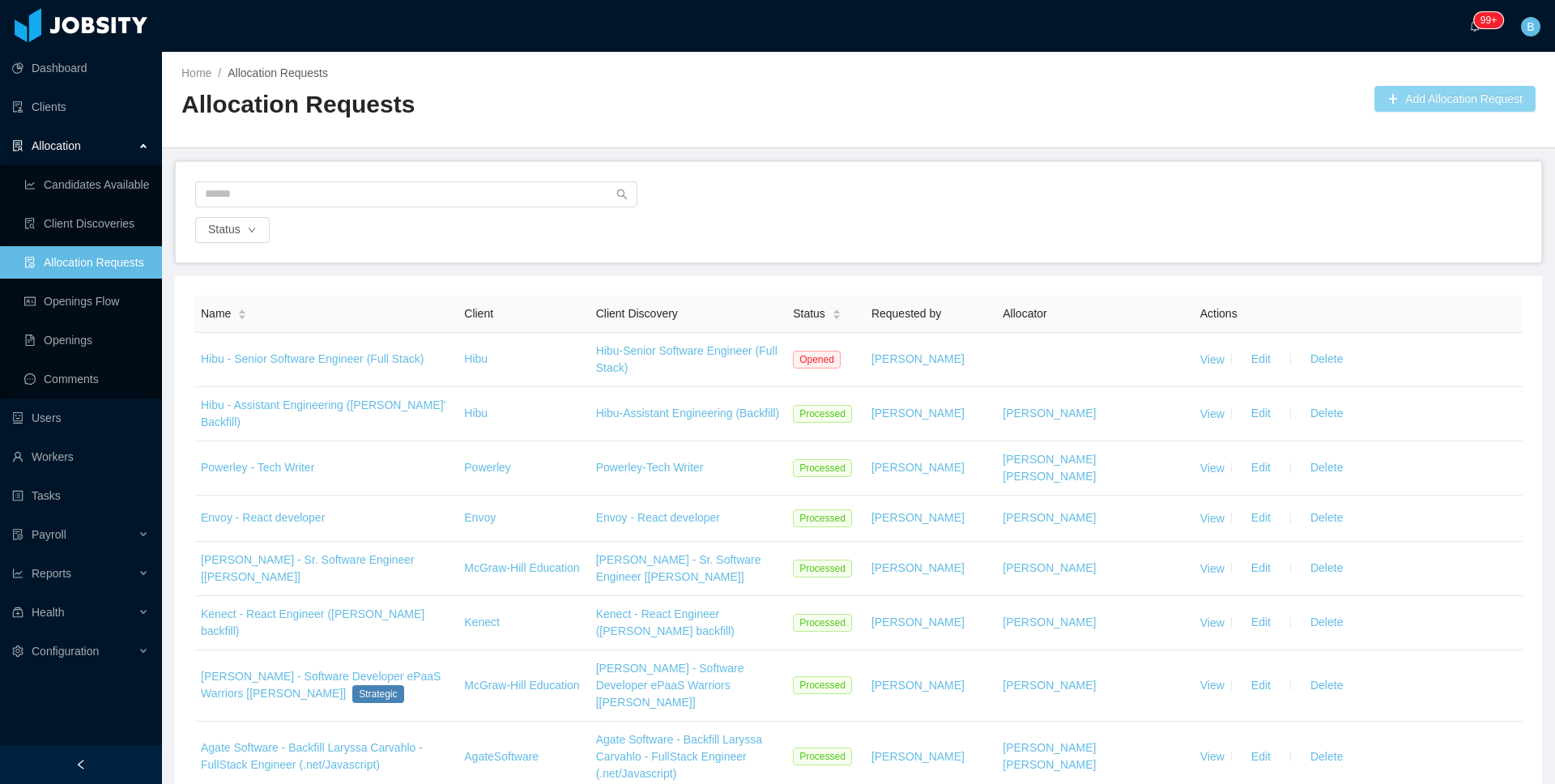
click at [1410, 92] on button "Add Allocation Request" at bounding box center [1455, 99] width 161 height 26
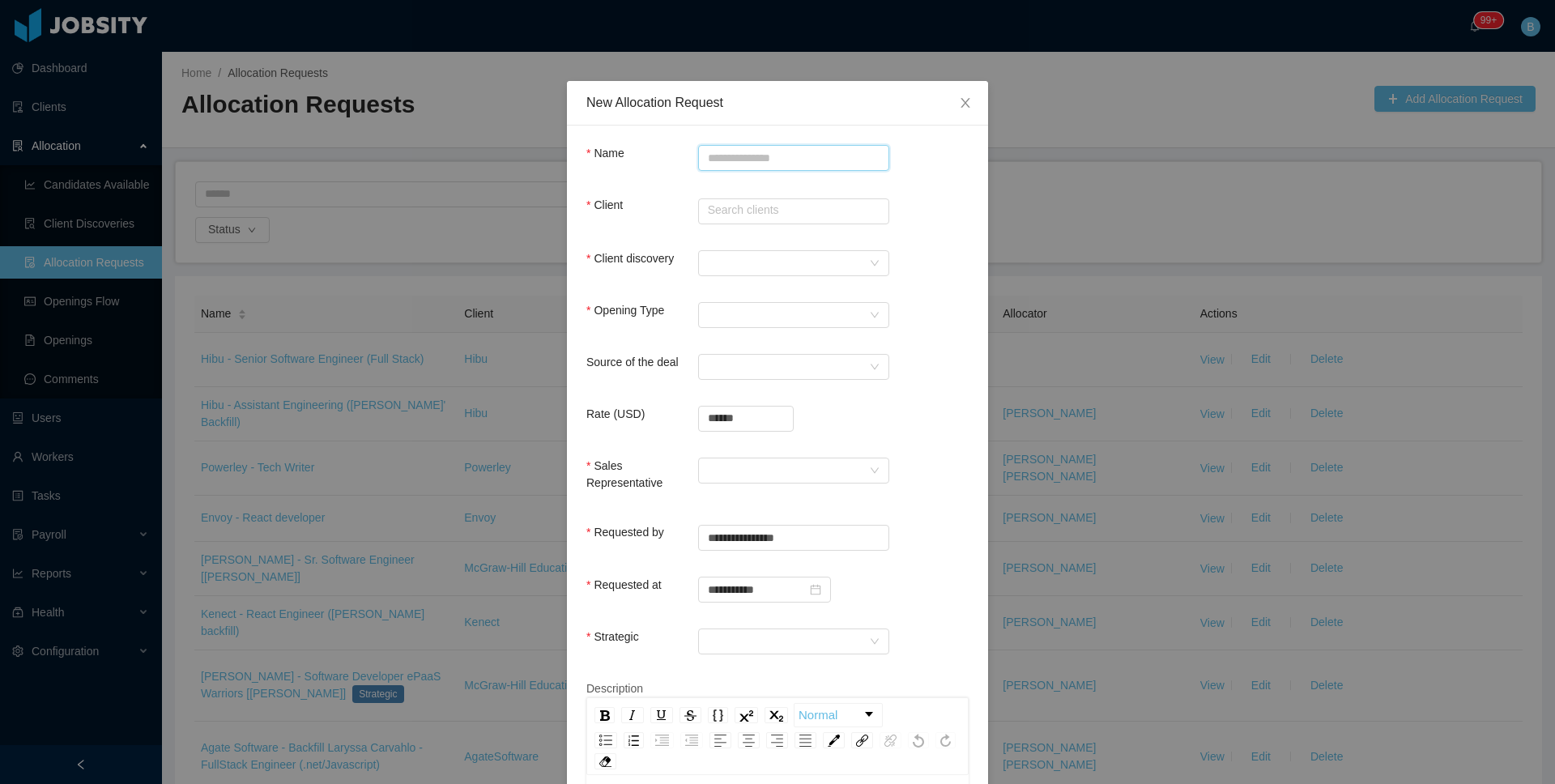
click at [709, 157] on input "Name" at bounding box center [793, 157] width 191 height 26
paste input "**********"
type input "**********"
click at [728, 206] on input "text" at bounding box center [793, 211] width 191 height 26
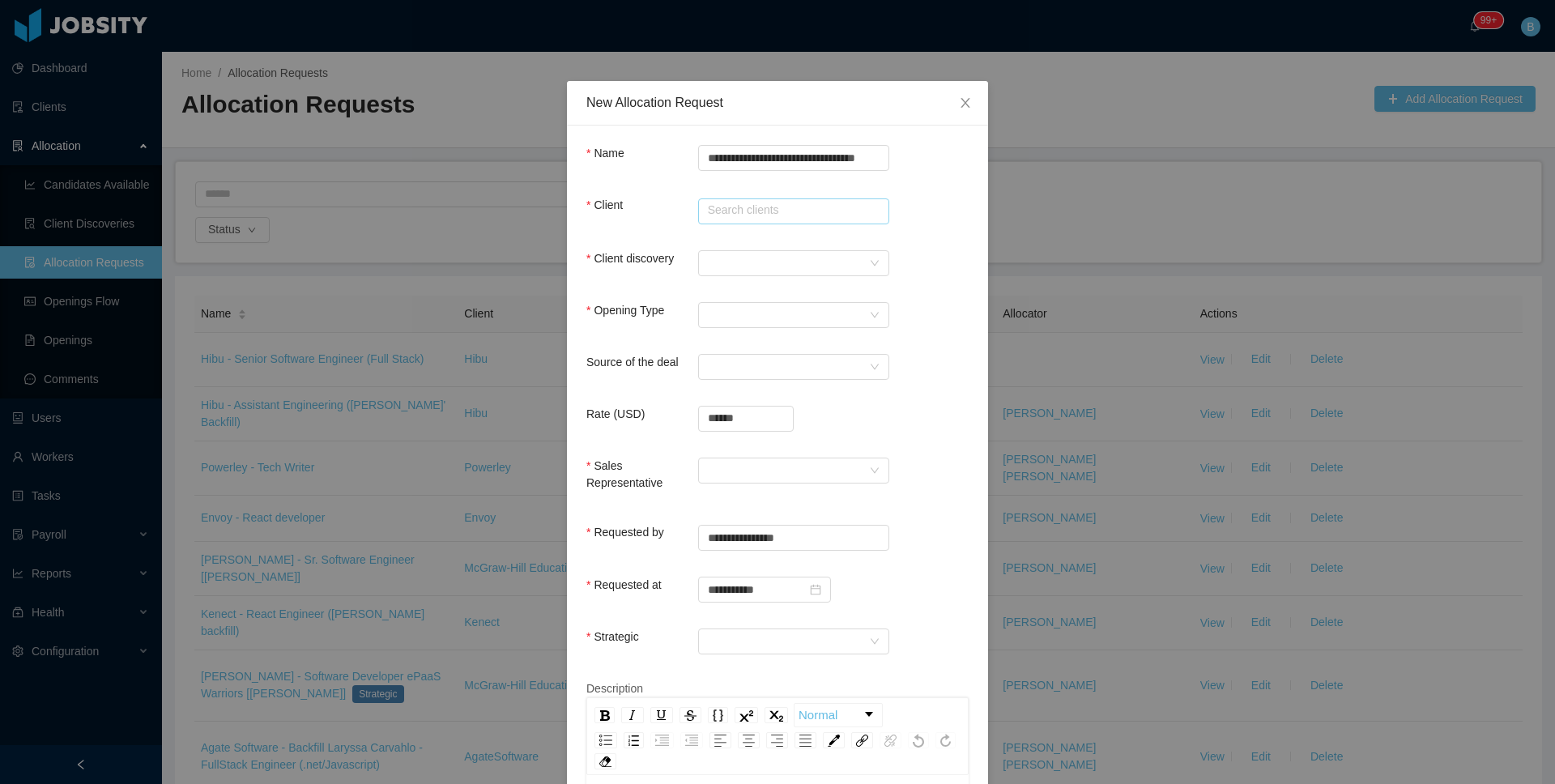
scroll to position [0, 0]
click at [713, 241] on li "Agero, Inc." at bounding box center [787, 242] width 191 height 26
type input "**********"
click at [718, 259] on div at bounding box center [788, 262] width 161 height 24
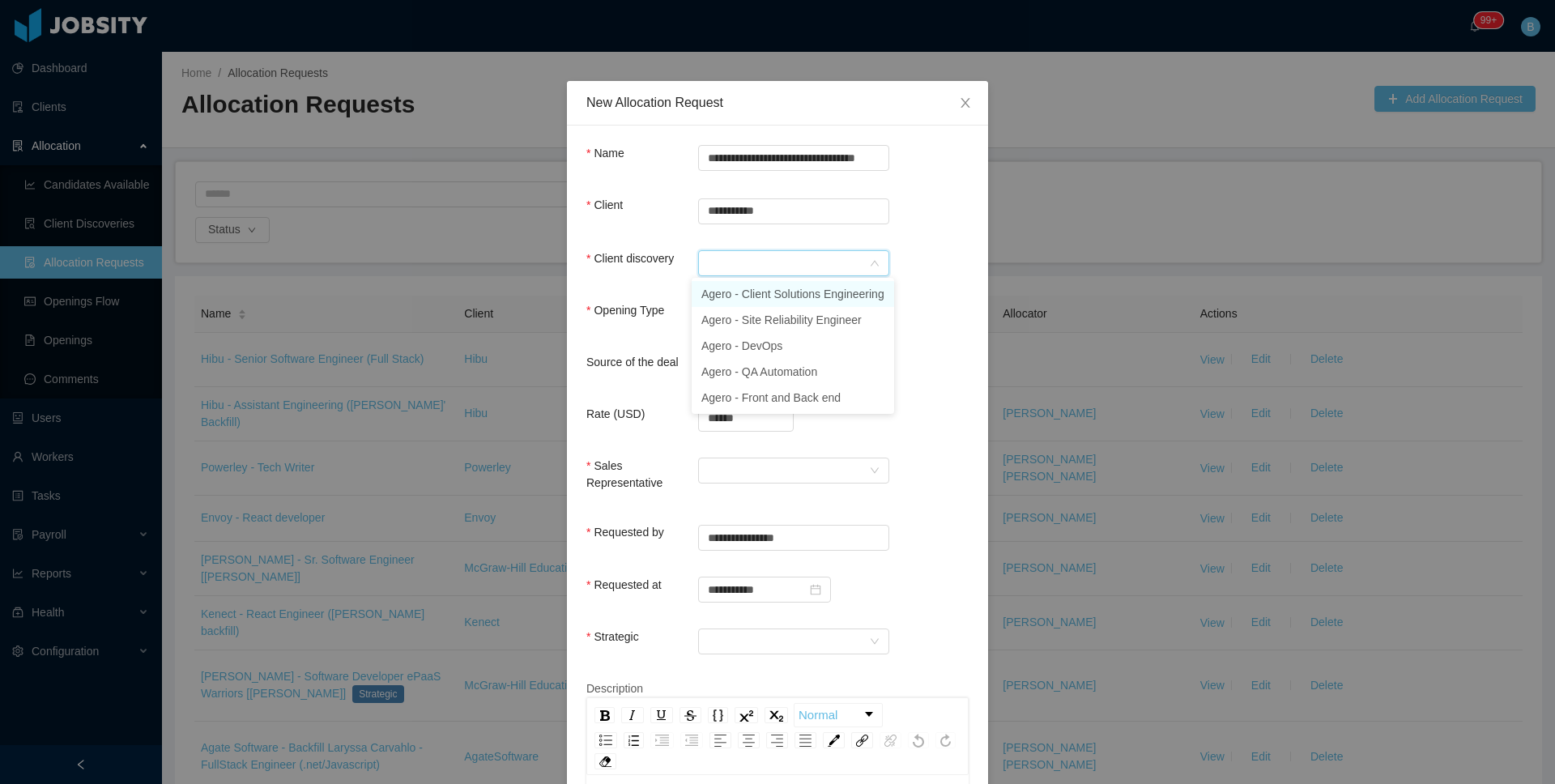
click at [821, 300] on li "Agero - Client Solutions Engineering" at bounding box center [793, 293] width 203 height 26
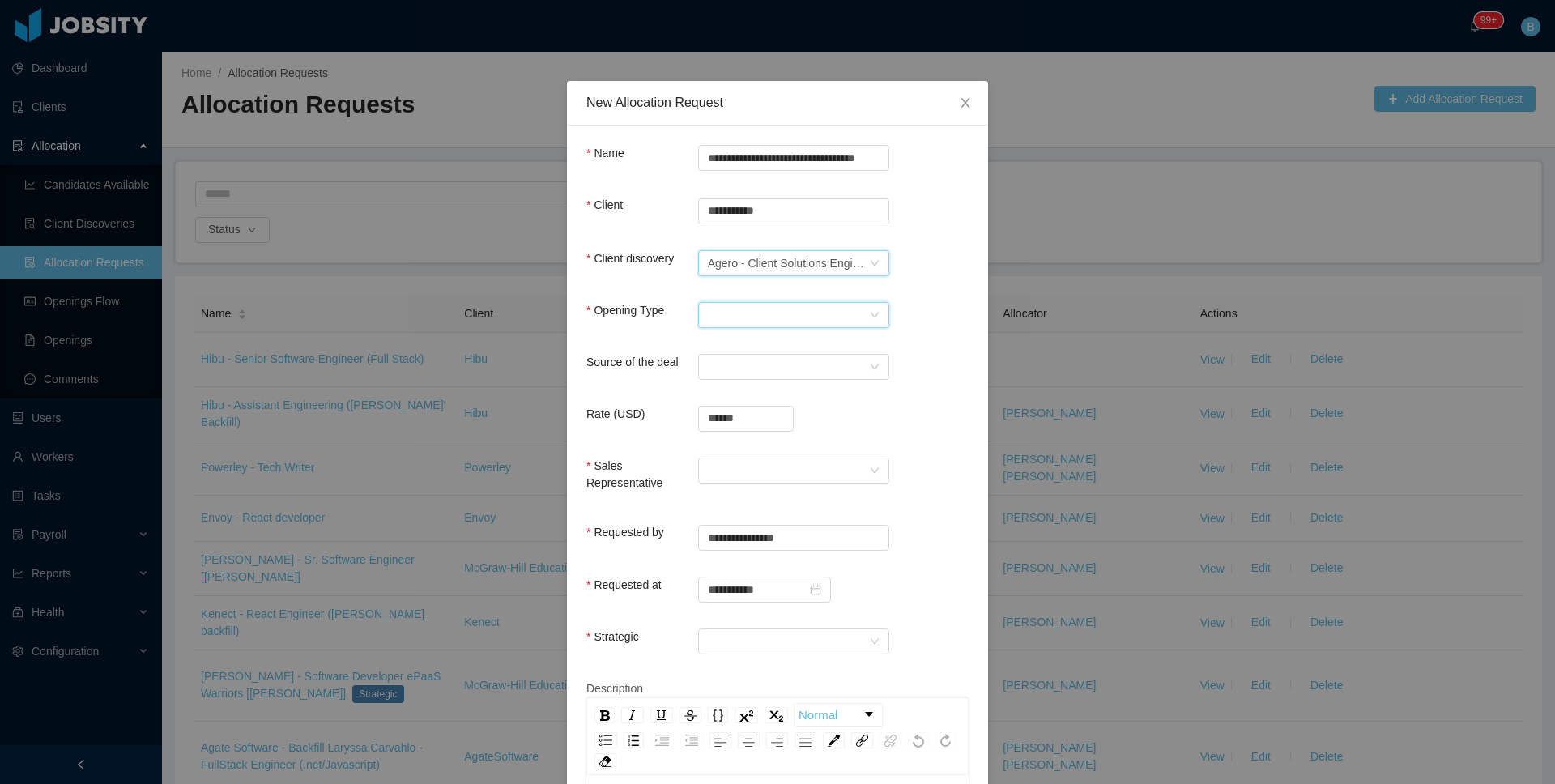
click at [772, 324] on div "Select Opening Type" at bounding box center [788, 315] width 161 height 24
click at [753, 347] on li "New client" at bounding box center [787, 345] width 191 height 26
click at [741, 359] on div "Select a Source" at bounding box center [788, 366] width 161 height 24
click at [723, 526] on li "Sales" at bounding box center [787, 526] width 191 height 26
click at [830, 375] on div "Select a Source Sales" at bounding box center [788, 366] width 161 height 24
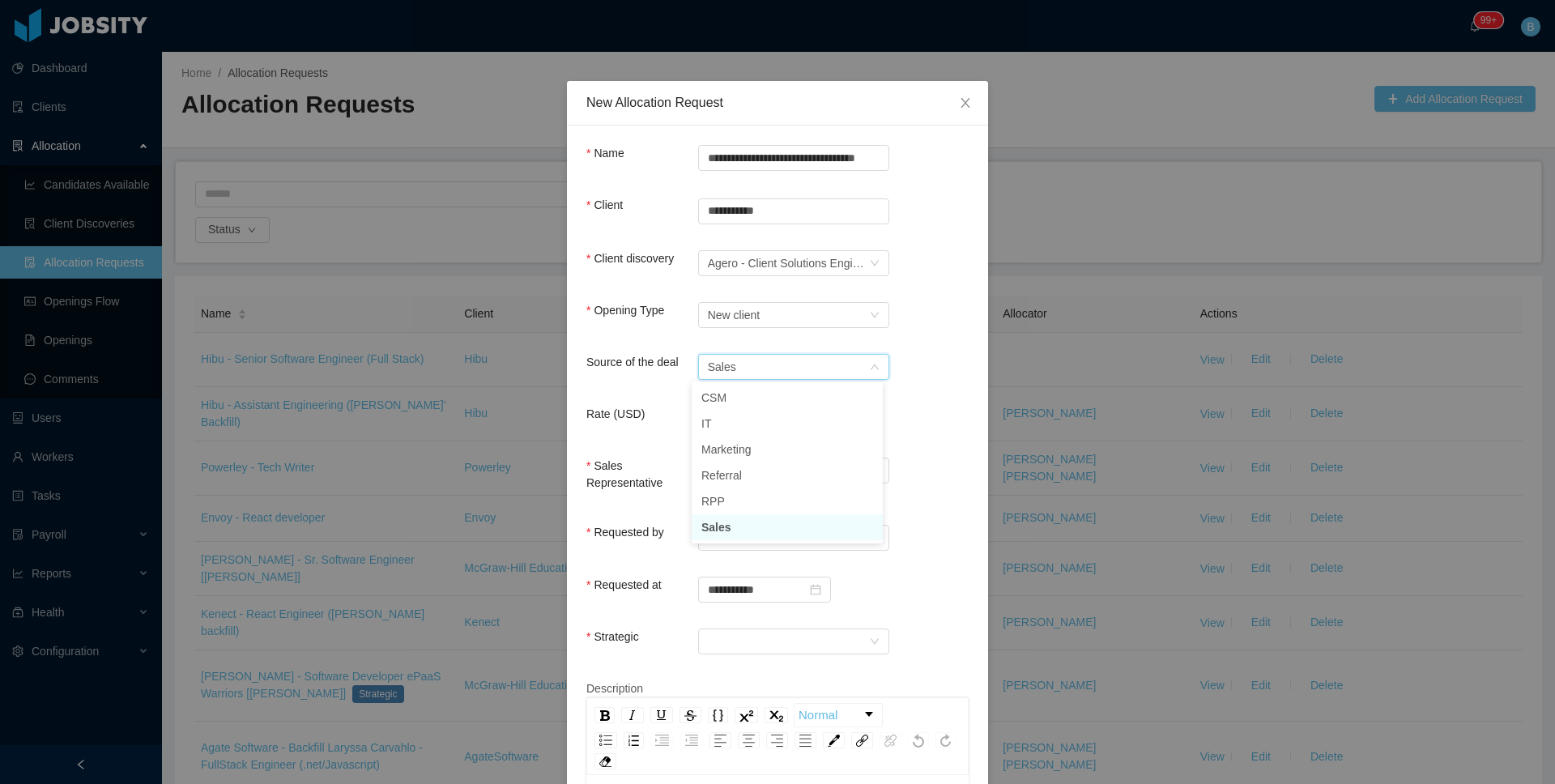
click at [731, 529] on li "Sales" at bounding box center [787, 526] width 191 height 26
click at [772, 444] on form "**********" at bounding box center [777, 510] width 382 height 731
click at [758, 416] on input "******" at bounding box center [746, 418] width 94 height 24
click at [758, 414] on input "******" at bounding box center [746, 418] width 94 height 24
type input "**********"
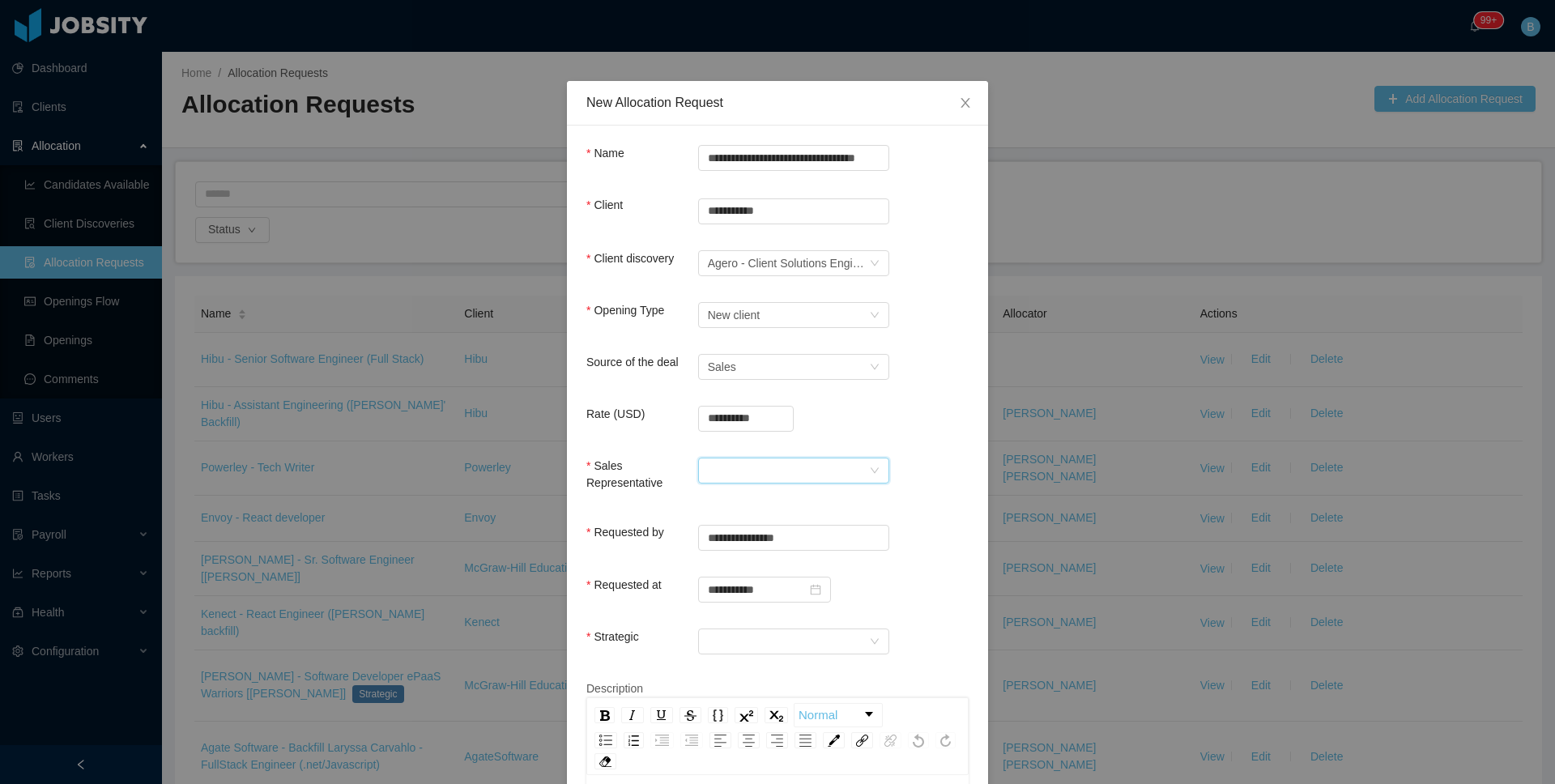
click at [804, 462] on div at bounding box center [788, 470] width 161 height 24
click at [753, 498] on li "[PERSON_NAME]" at bounding box center [787, 500] width 191 height 26
click at [709, 652] on div at bounding box center [793, 641] width 191 height 26
click at [724, 695] on li "No" at bounding box center [787, 698] width 191 height 26
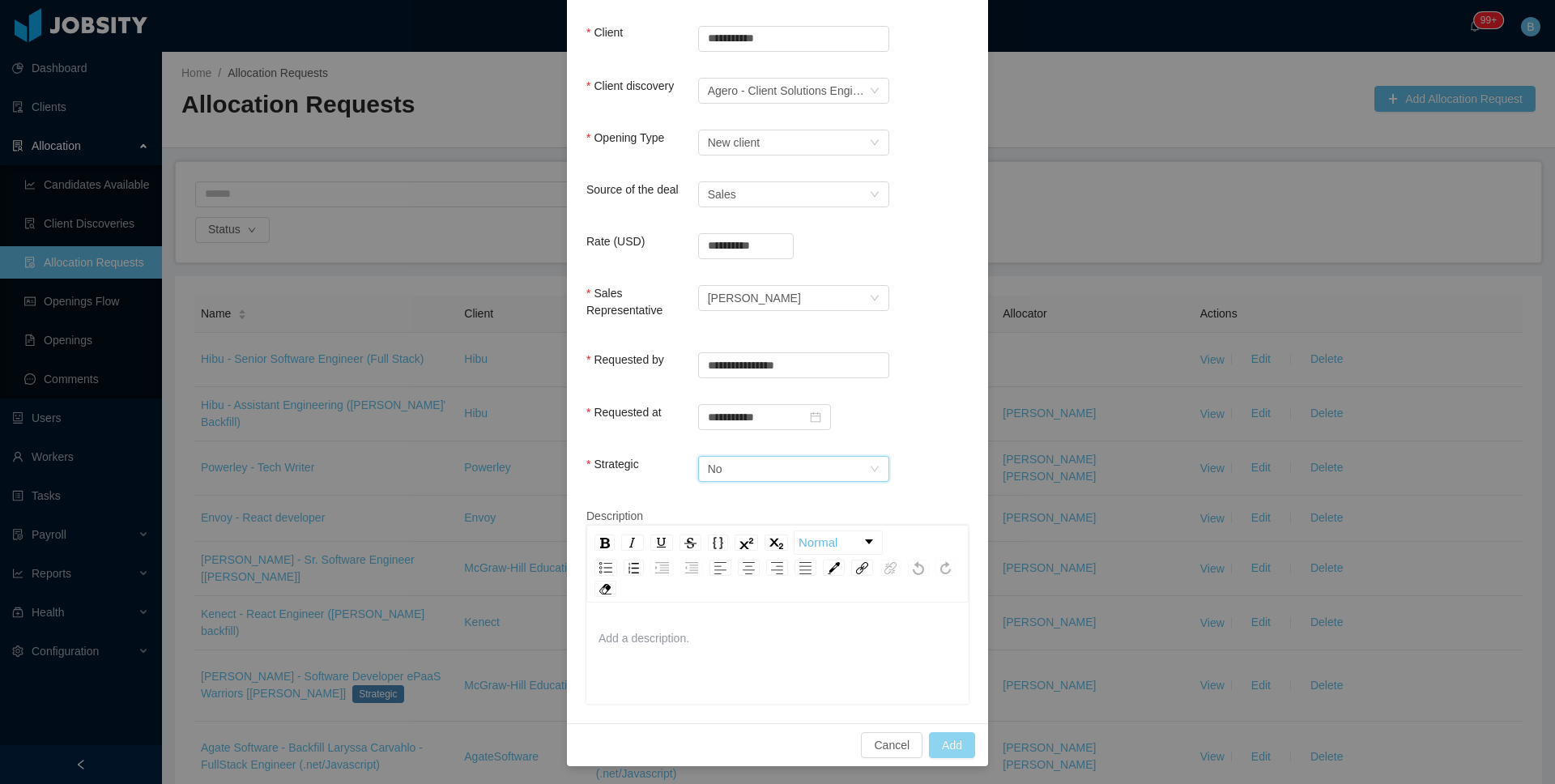
click at [953, 740] on button "Add" at bounding box center [952, 744] width 46 height 26
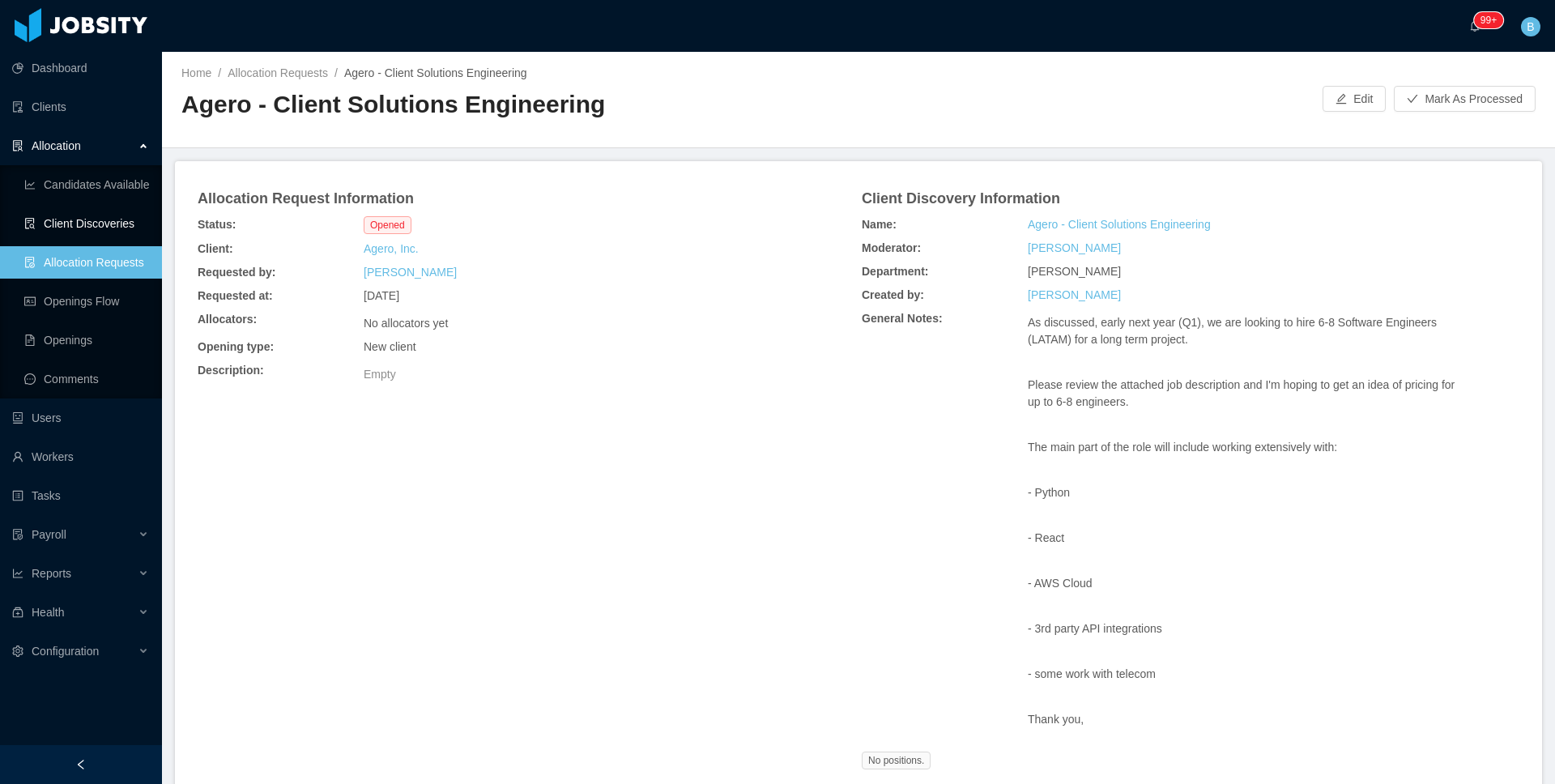
click at [88, 237] on link "Client Discoveries" at bounding box center [86, 223] width 124 height 32
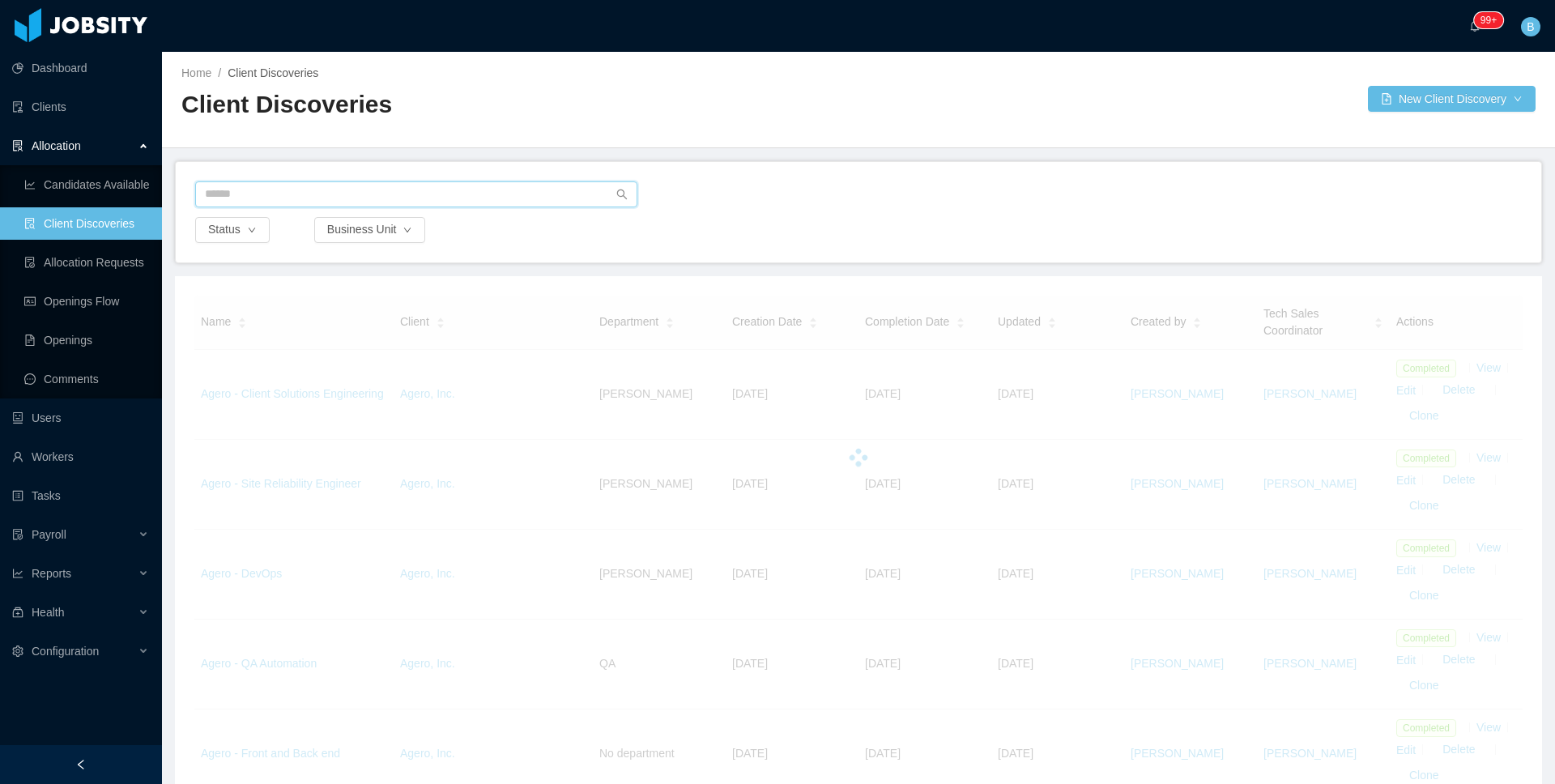
click at [387, 198] on input "text" at bounding box center [416, 194] width 442 height 26
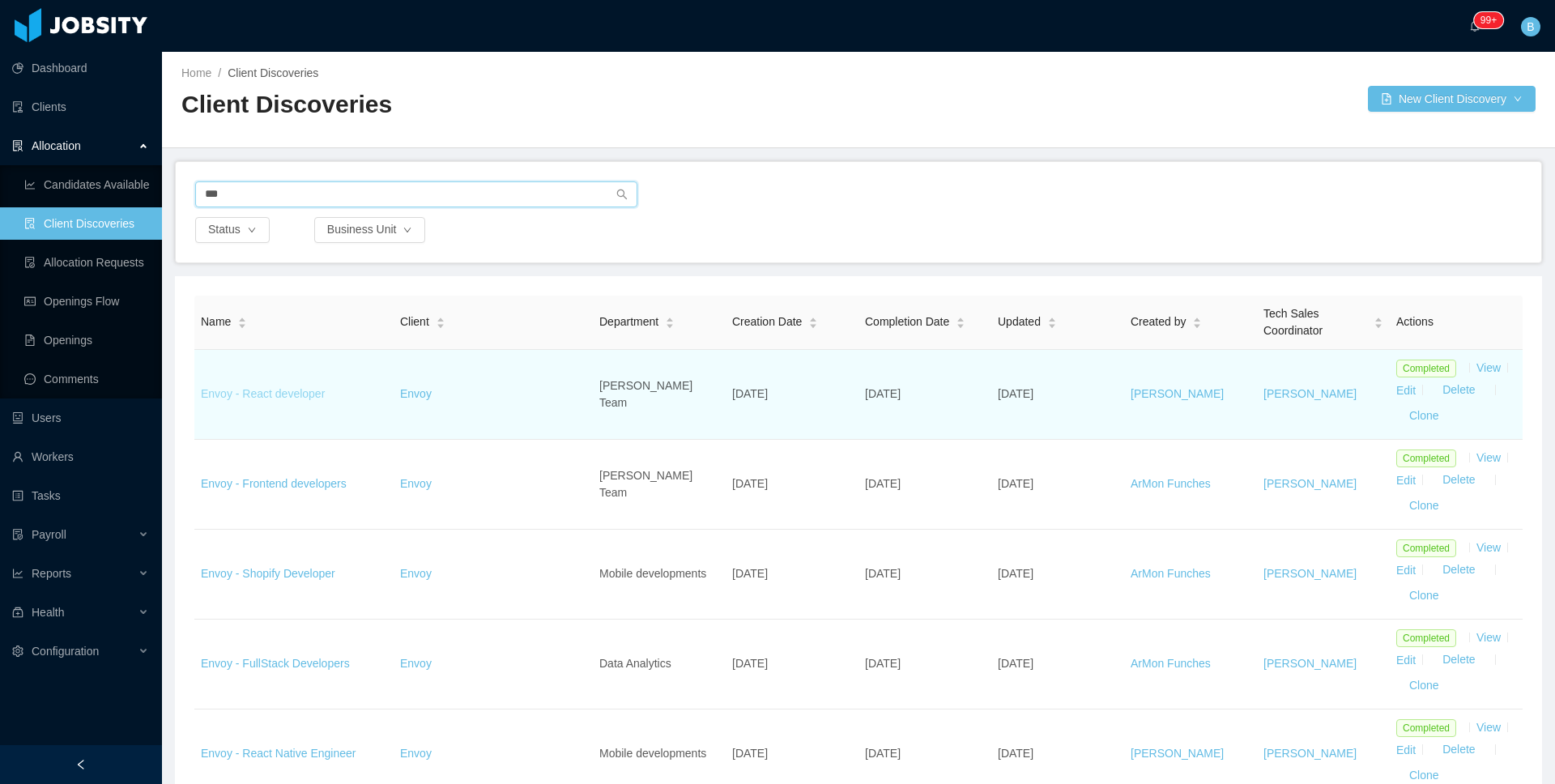
type input "***"
click at [285, 390] on link "Envoy - React developer" at bounding box center [262, 393] width 124 height 13
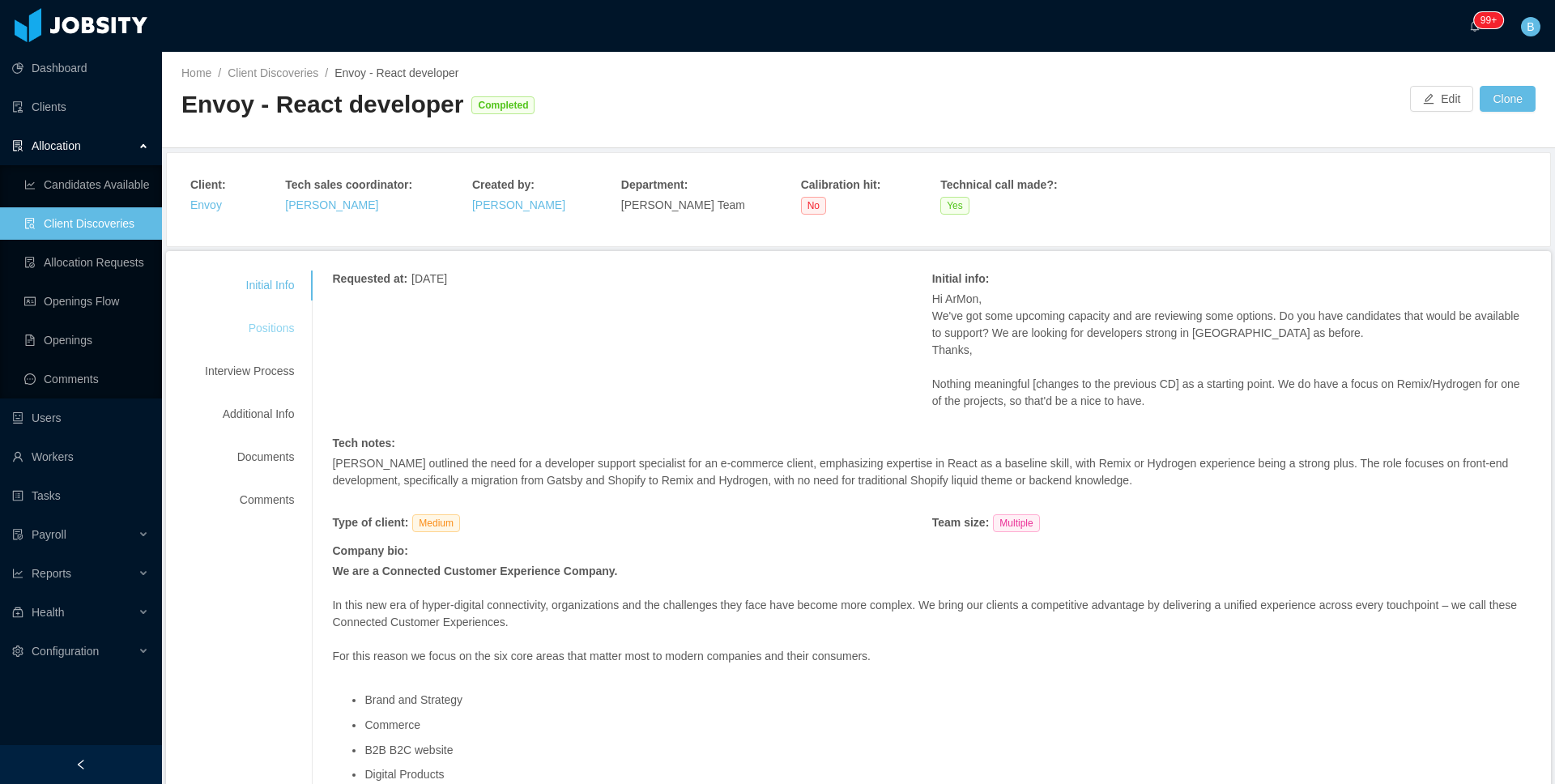
click at [265, 321] on div "Positions" at bounding box center [250, 328] width 128 height 30
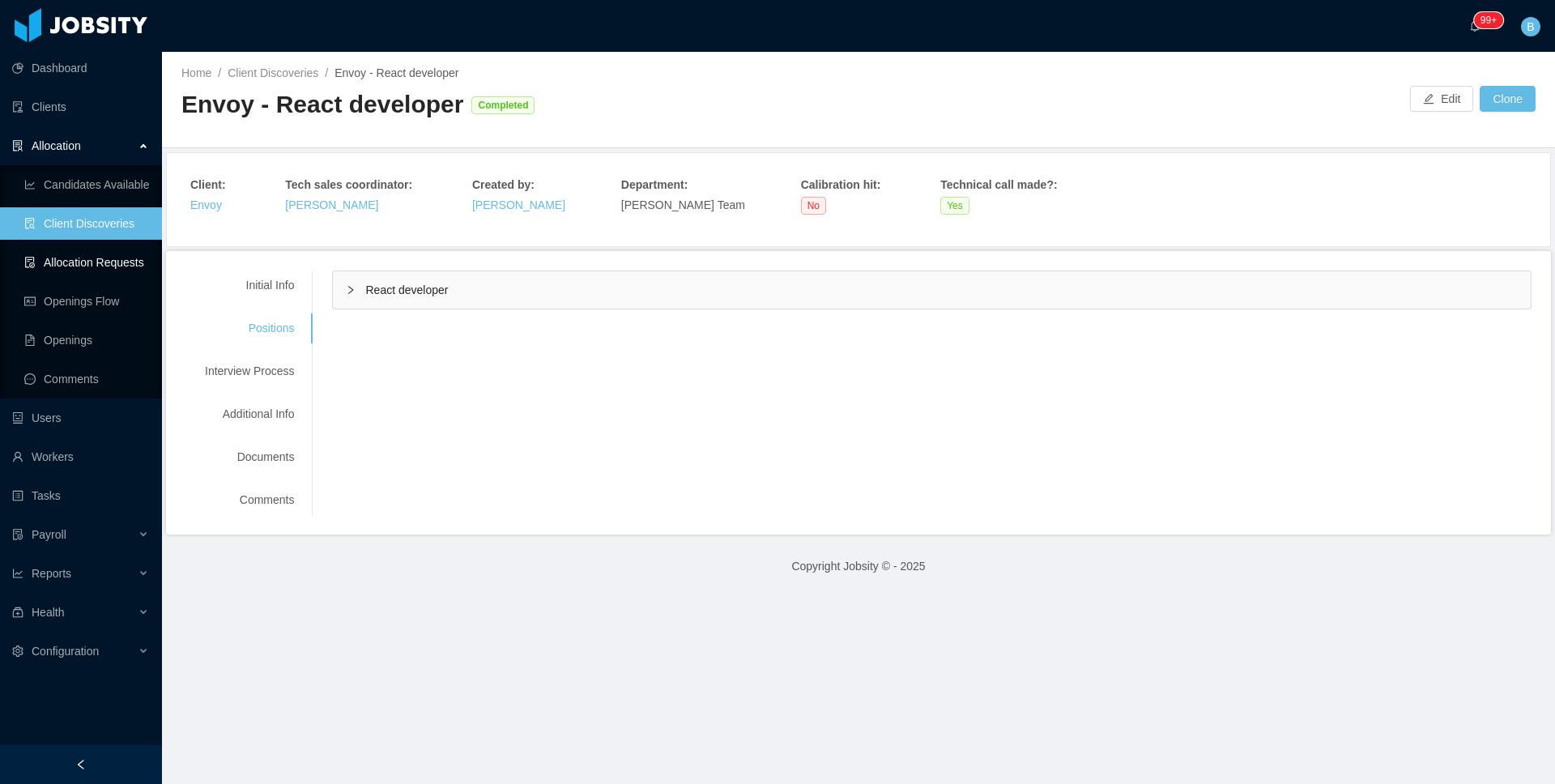
click at [75, 263] on link "Allocation Requests" at bounding box center [86, 262] width 124 height 32
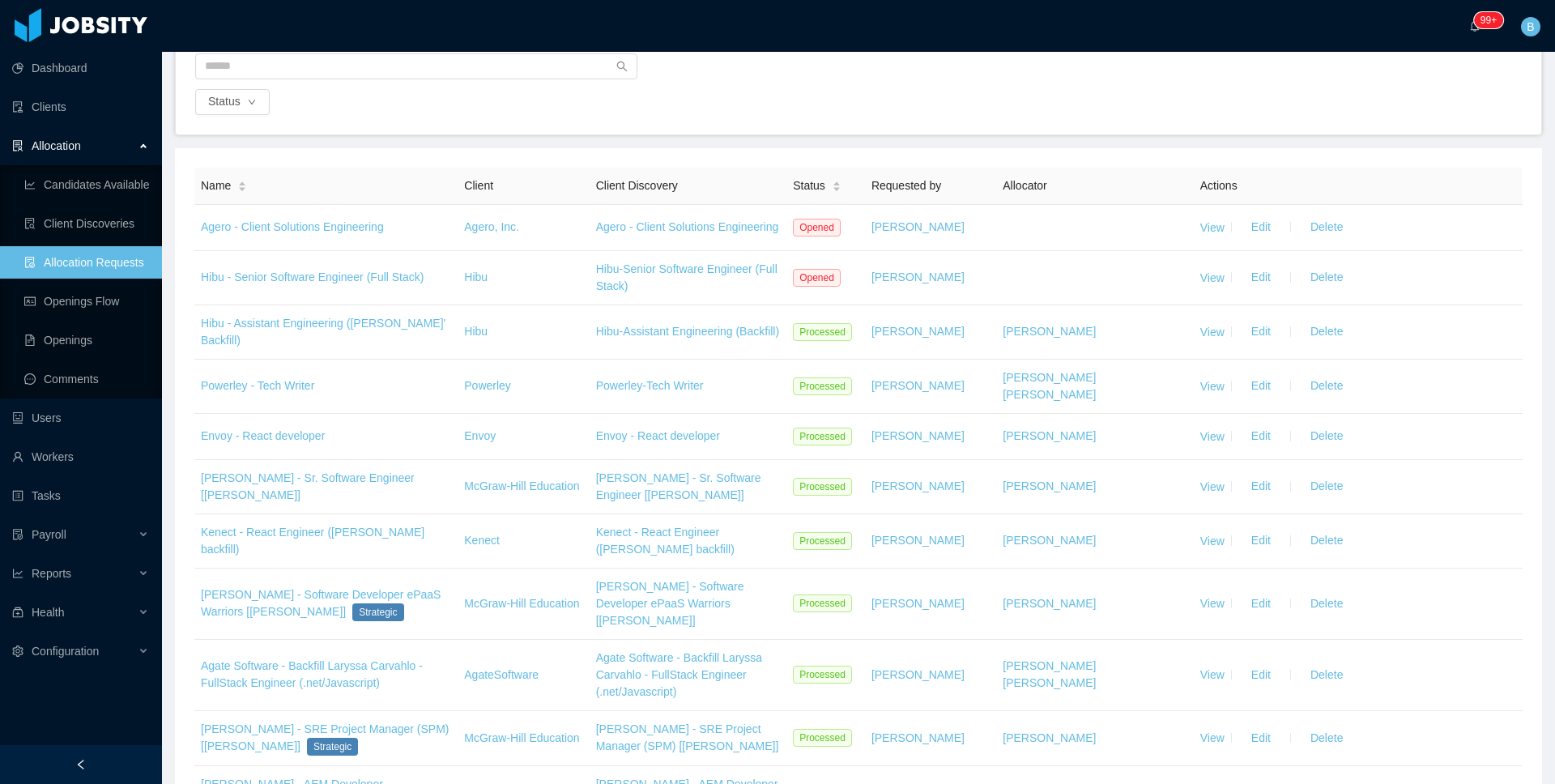
scroll to position [118, 0]
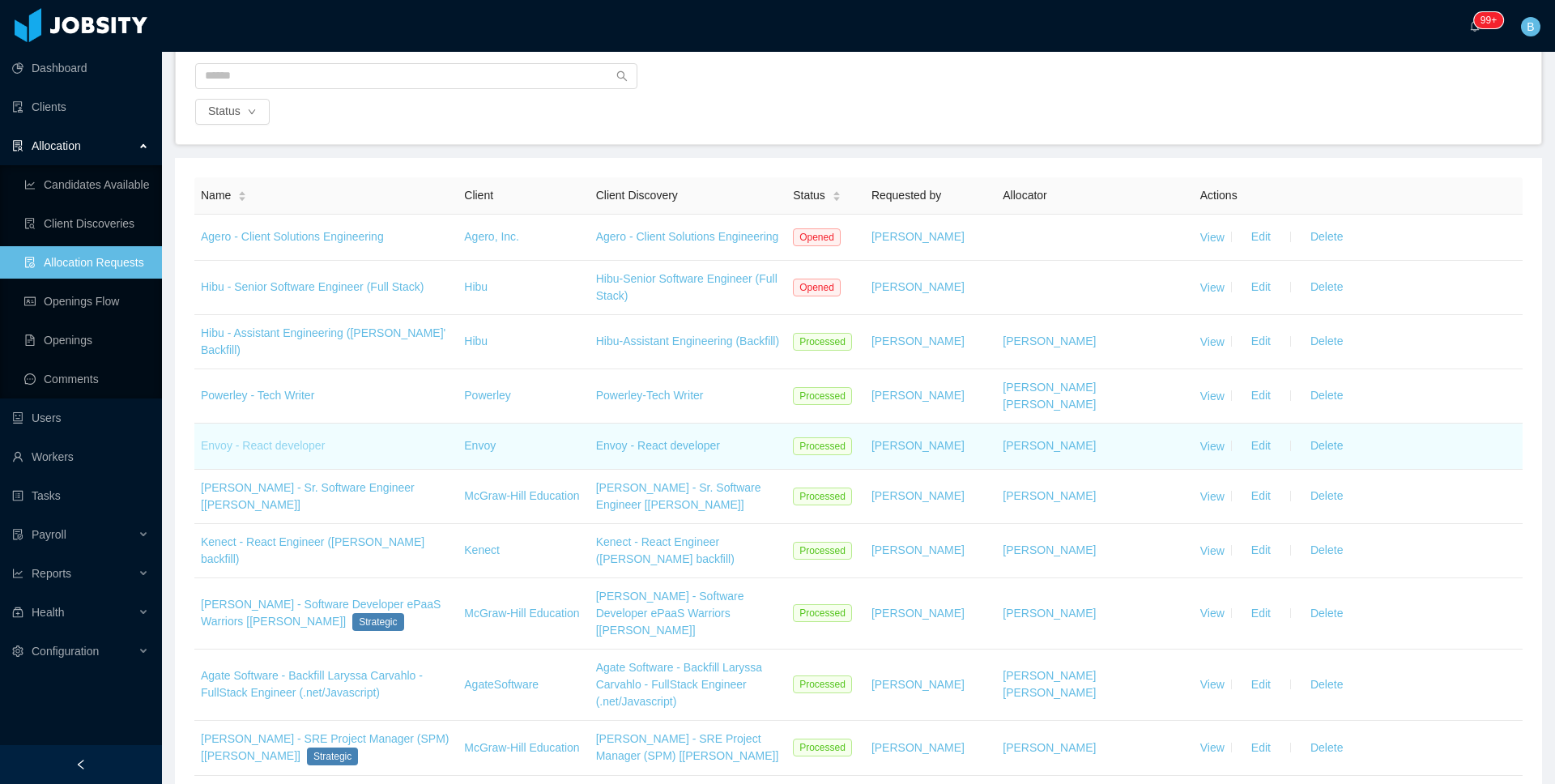
click at [290, 446] on link "Envoy - React developer" at bounding box center [262, 445] width 124 height 13
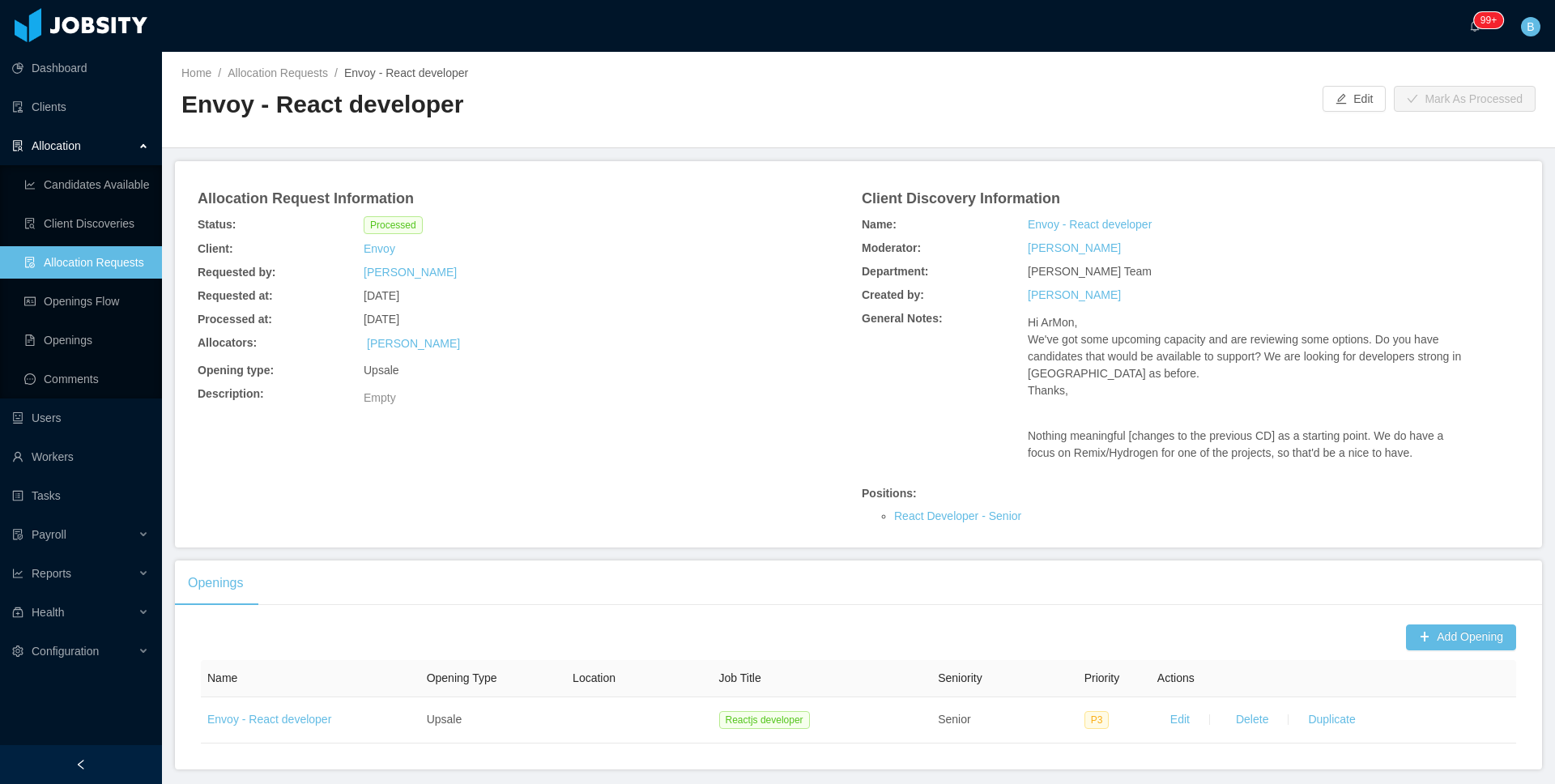
click at [654, 128] on div "Envoy - React developer" at bounding box center [519, 110] width 677 height 45
click at [742, 137] on div "Home / Allocation Requests / Envoy - React developer / Envoy - React developer …" at bounding box center [858, 100] width 1393 height 96
click at [75, 113] on link "Clients" at bounding box center [81, 107] width 137 height 32
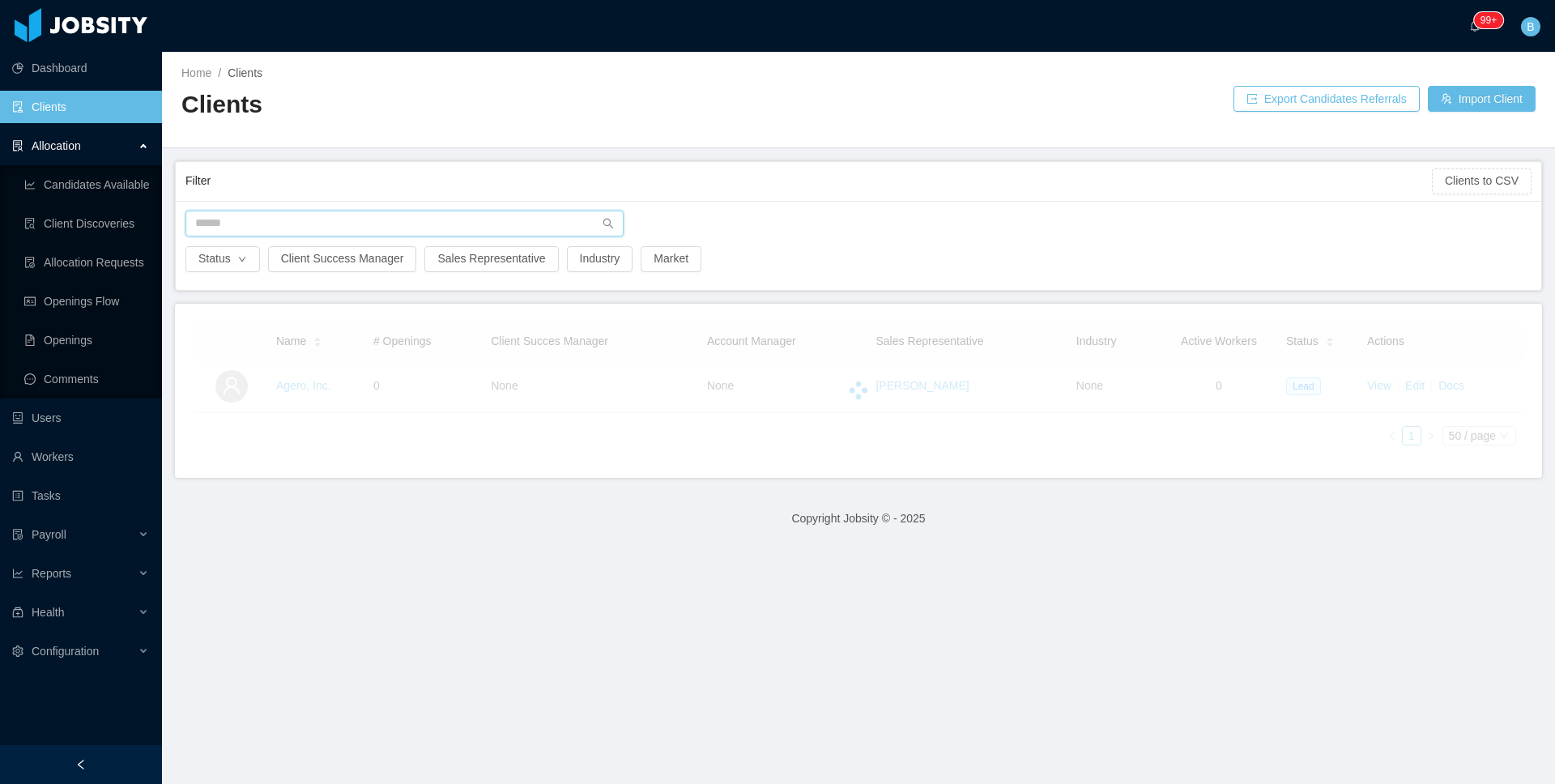
click at [280, 222] on input "text" at bounding box center [405, 223] width 438 height 26
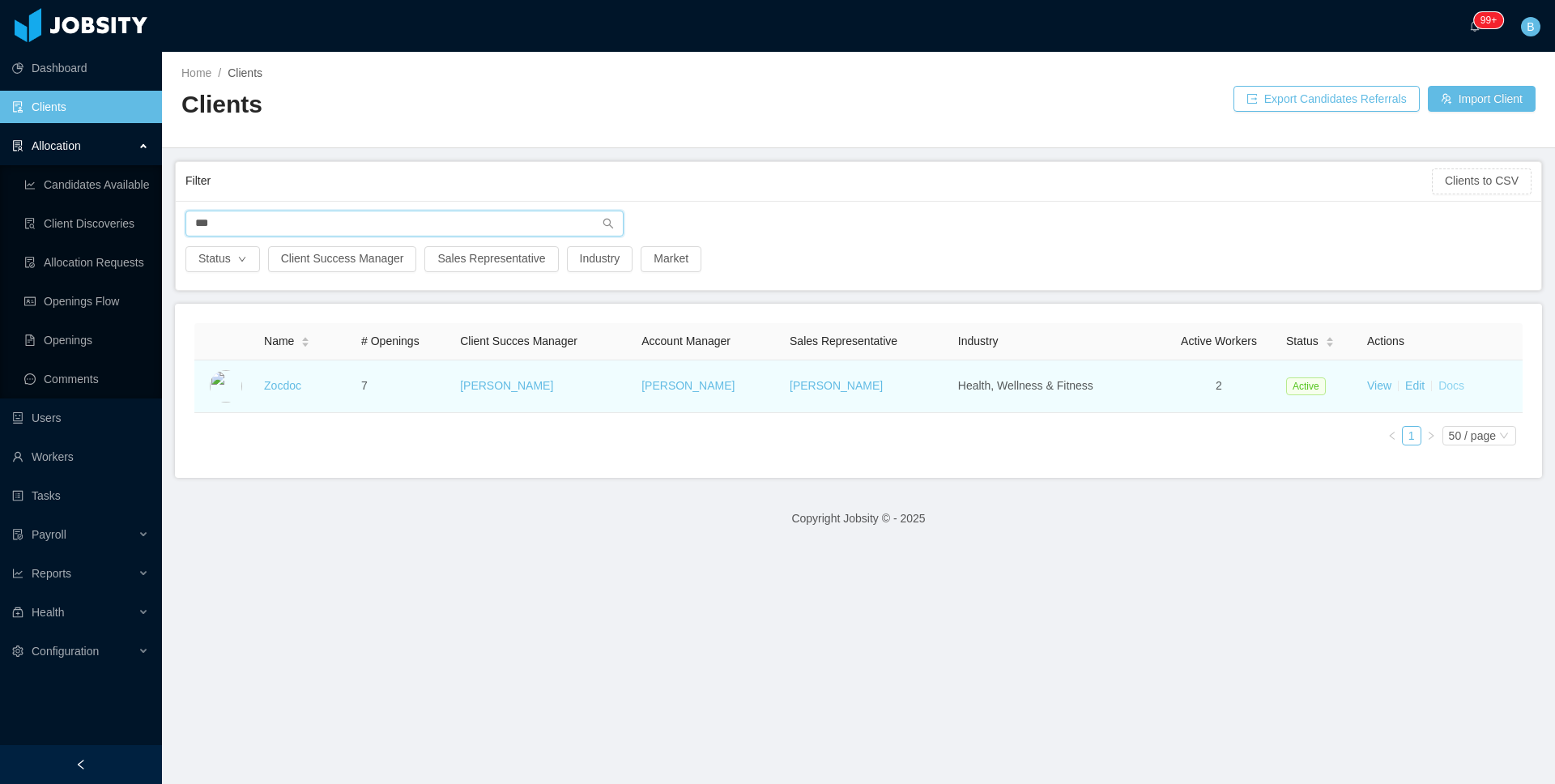
type input "***"
click at [1439, 385] on link "Docs" at bounding box center [1451, 385] width 26 height 13
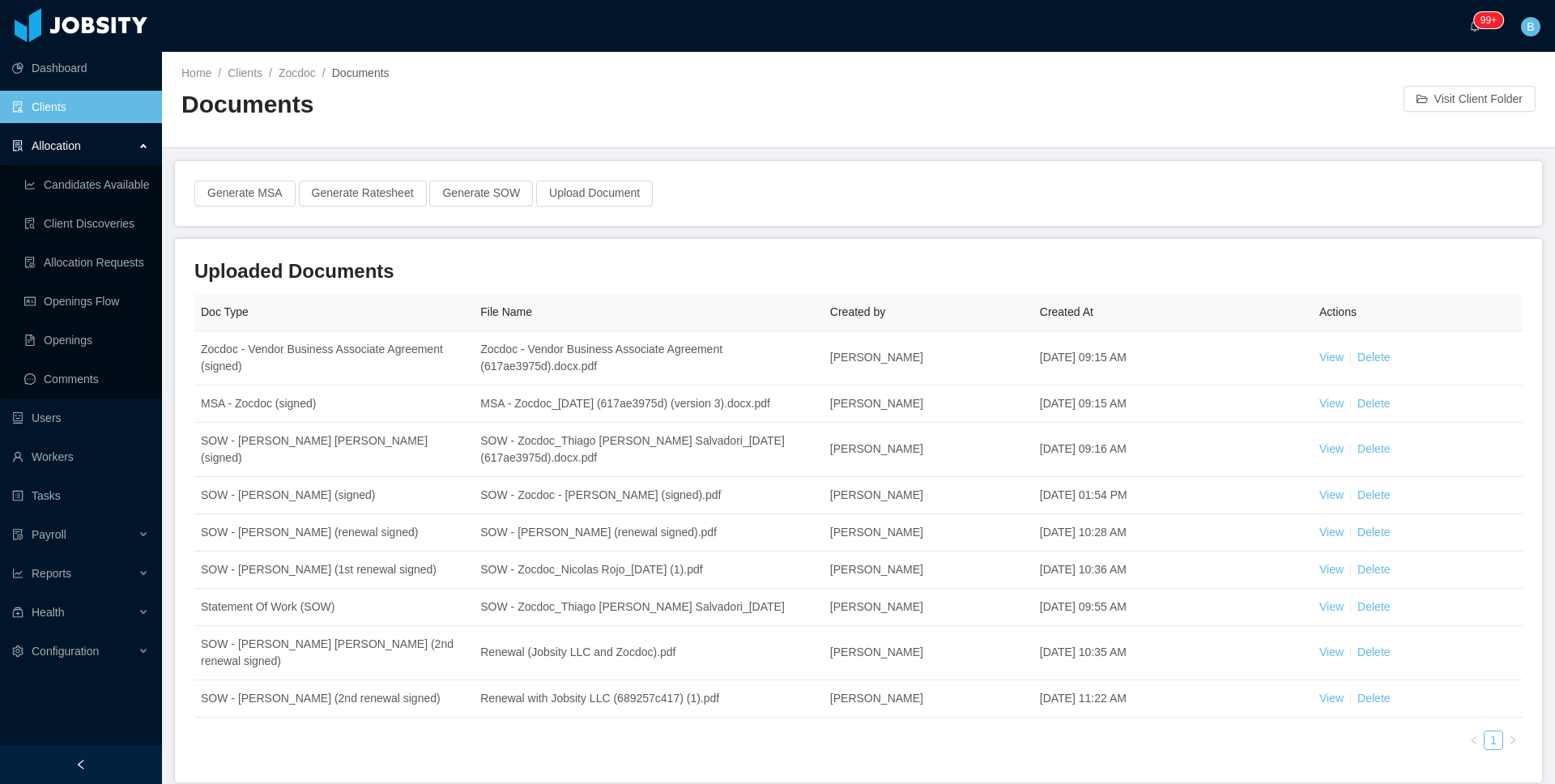
click at [541, 95] on h2 "Documents" at bounding box center [519, 104] width 677 height 33
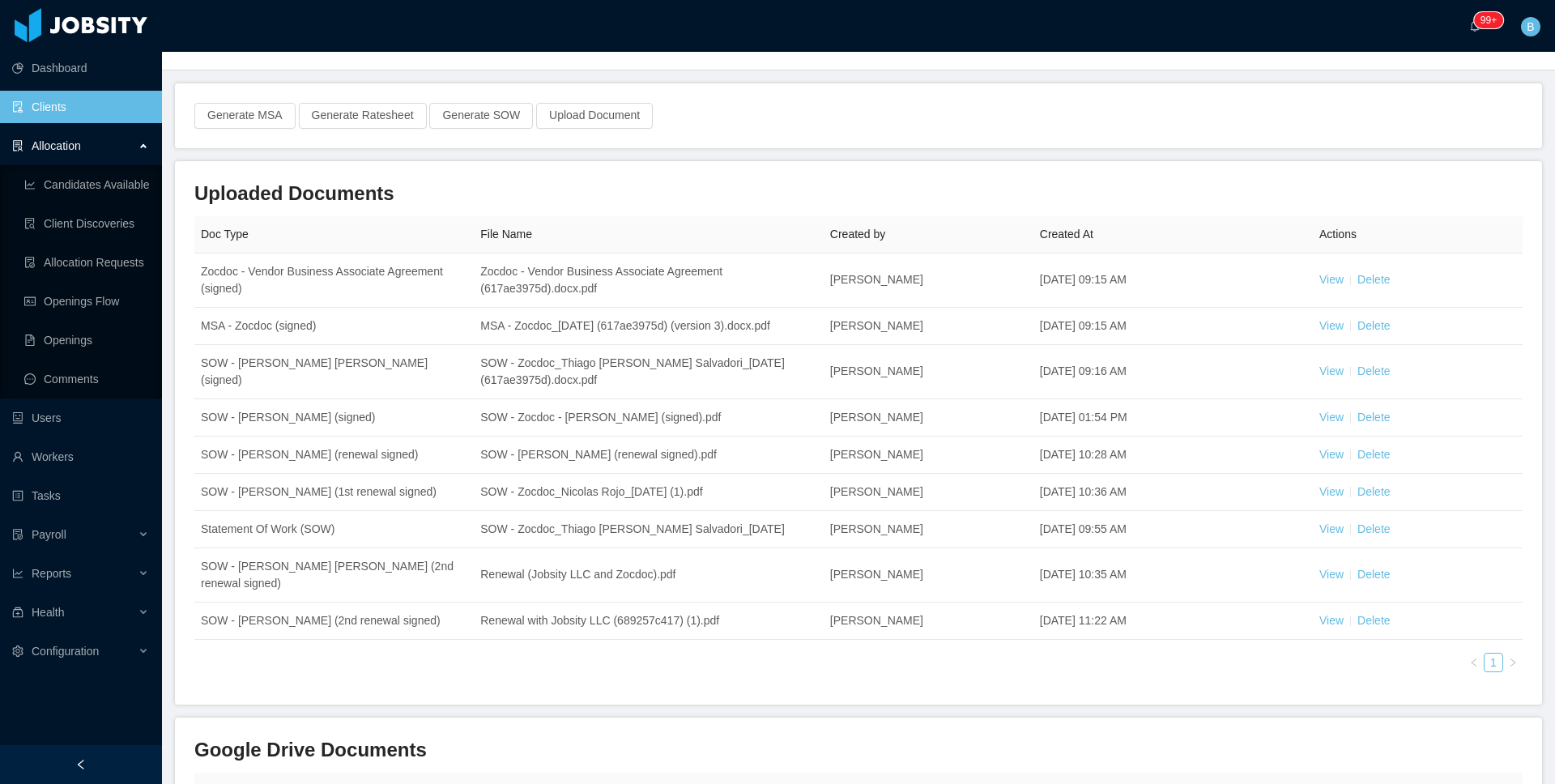
scroll to position [79, 0]
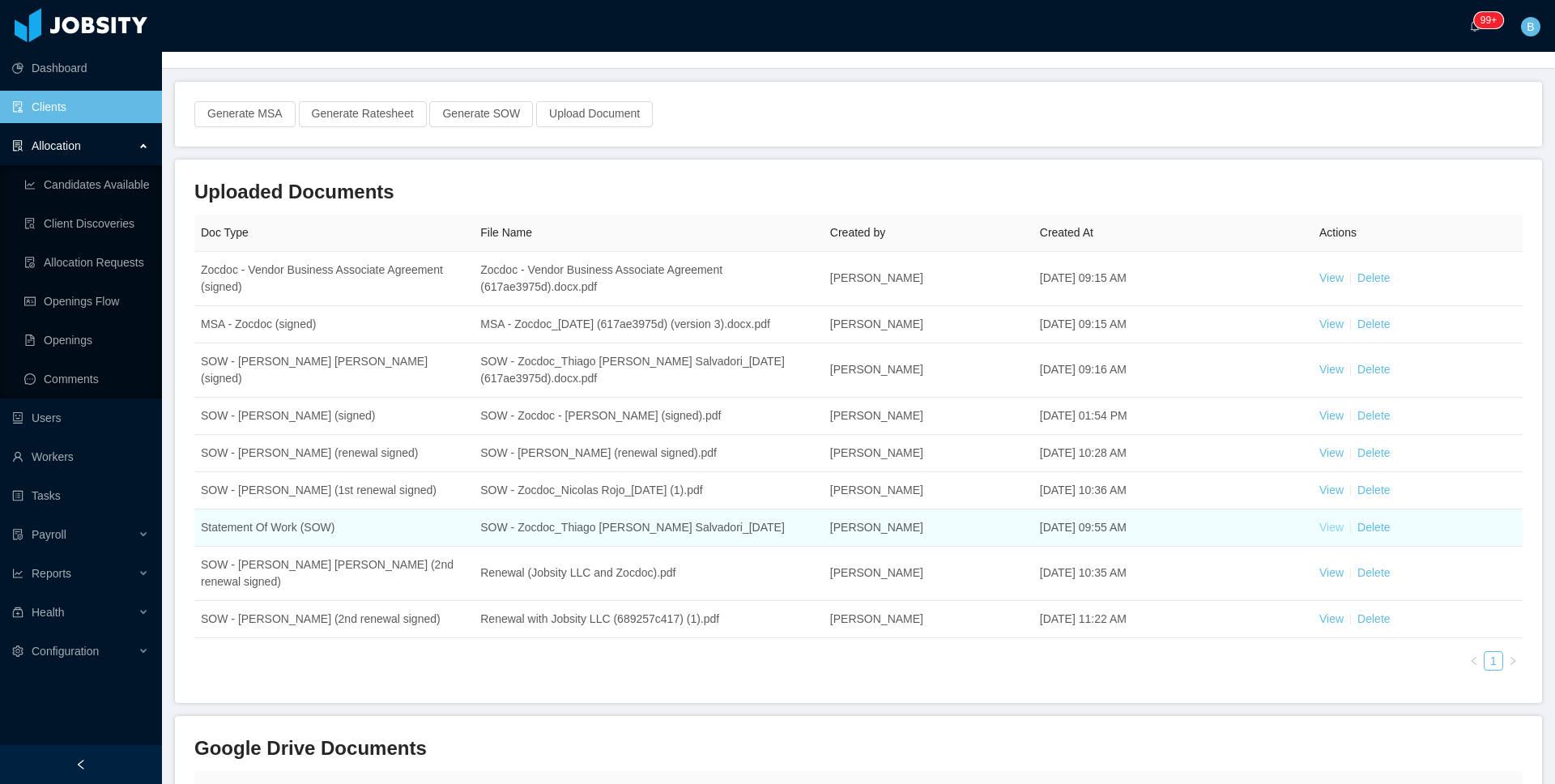
click at [1324, 533] on link "View" at bounding box center [1331, 527] width 24 height 13
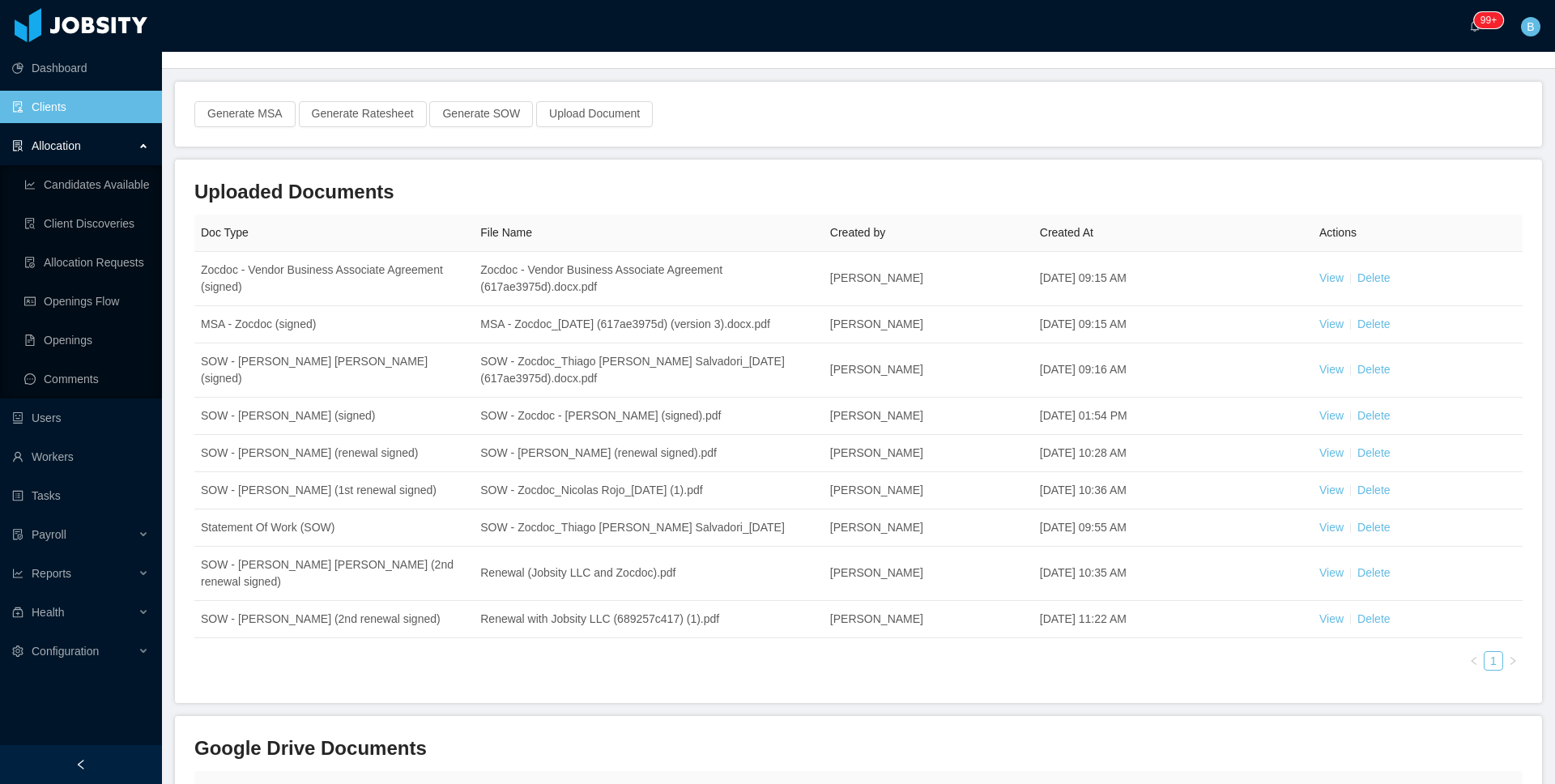
click at [922, 145] on div "Generate MSA Generate Ratesheet Generate SOW Upload Document" at bounding box center [858, 114] width 1367 height 65
click at [96, 304] on link "Openings Flow" at bounding box center [86, 301] width 124 height 32
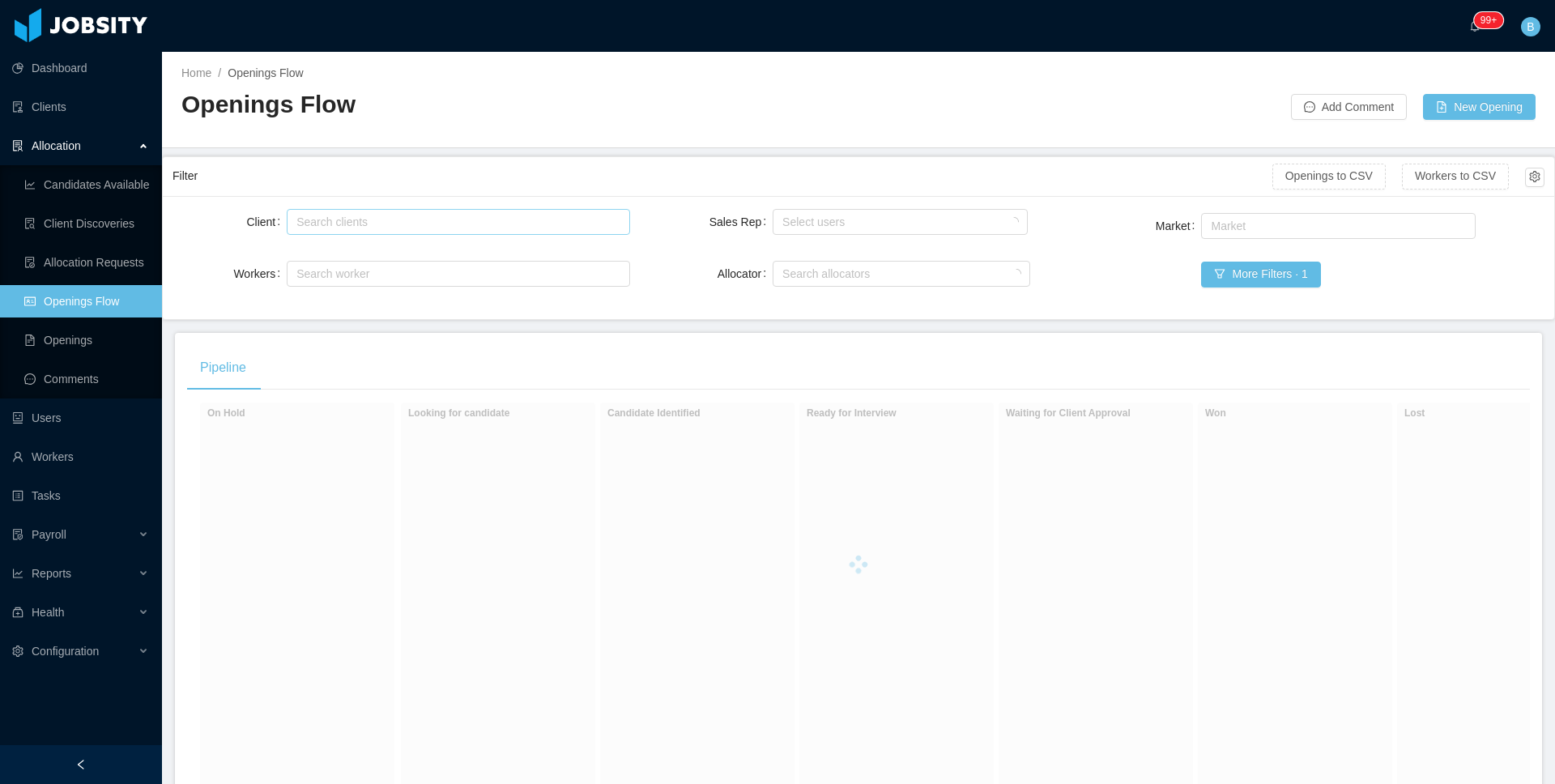
click at [431, 217] on div "Search clients" at bounding box center [453, 221] width 316 height 16
type input "*"
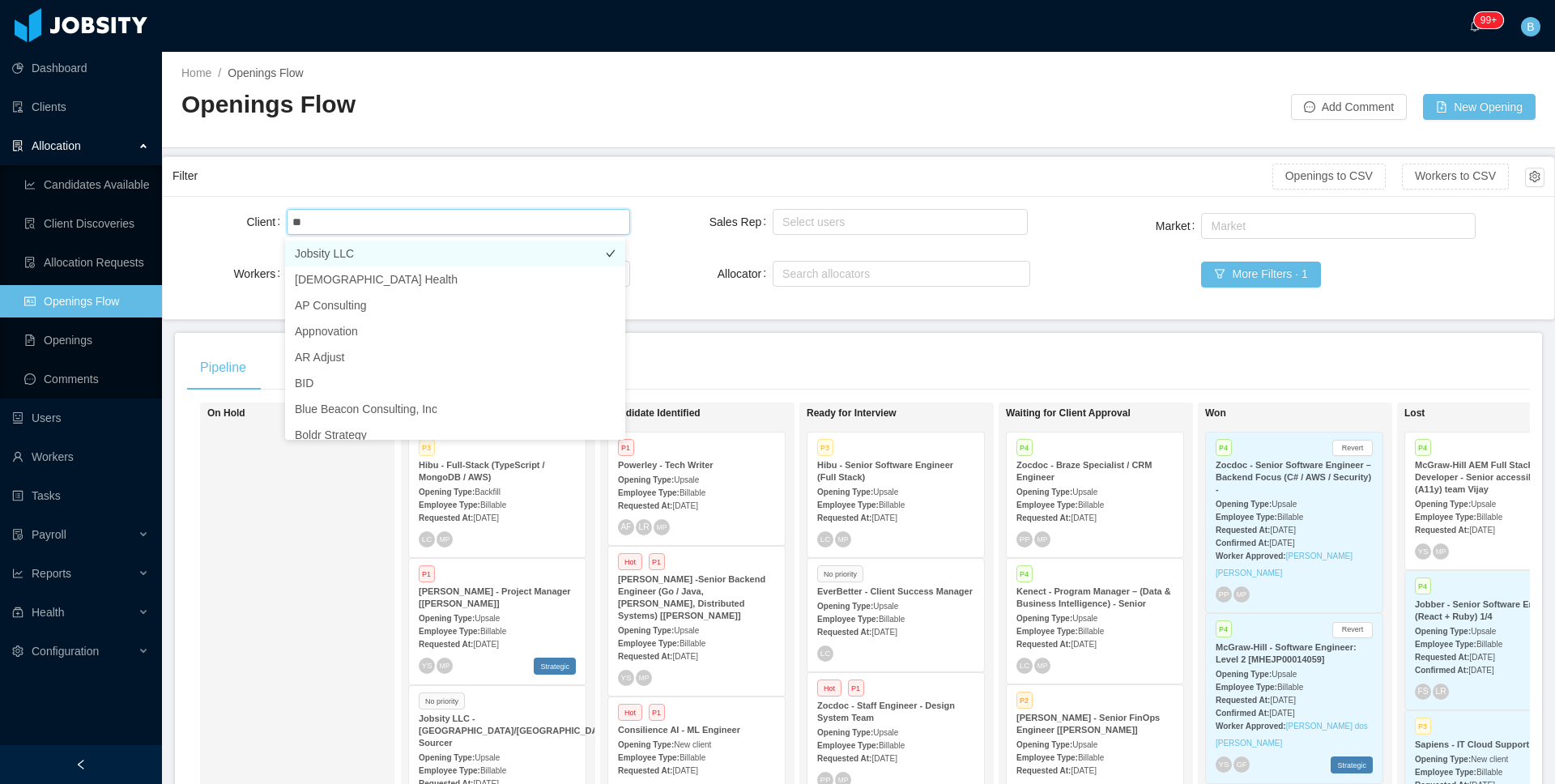
type input "***"
click at [347, 253] on li "Zocdoc" at bounding box center [455, 253] width 341 height 26
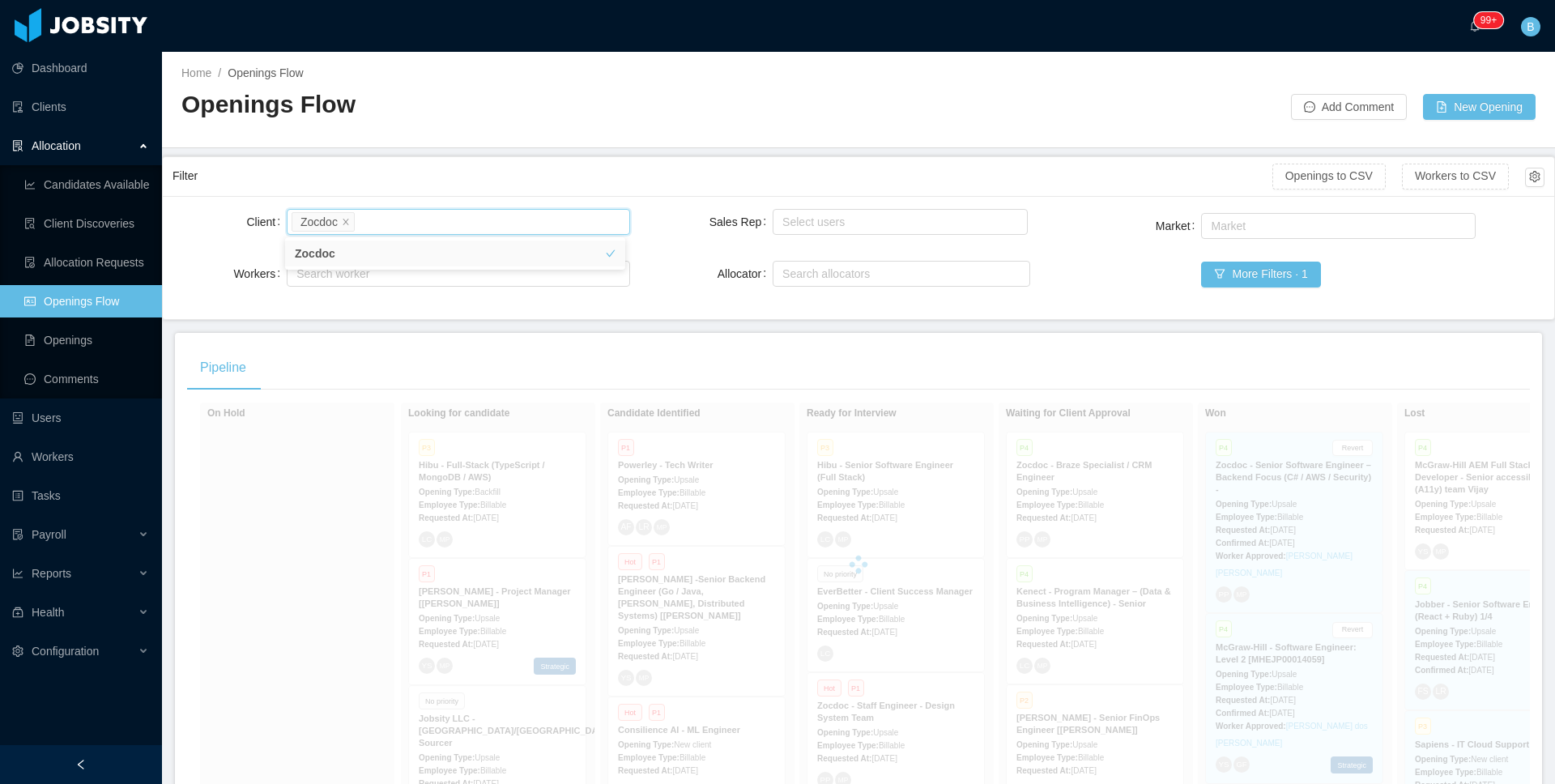
click at [849, 320] on main "Home / Openings Flow / Openings Flow Add Comment New Opening Filter Openings to…" at bounding box center [858, 417] width 1393 height 732
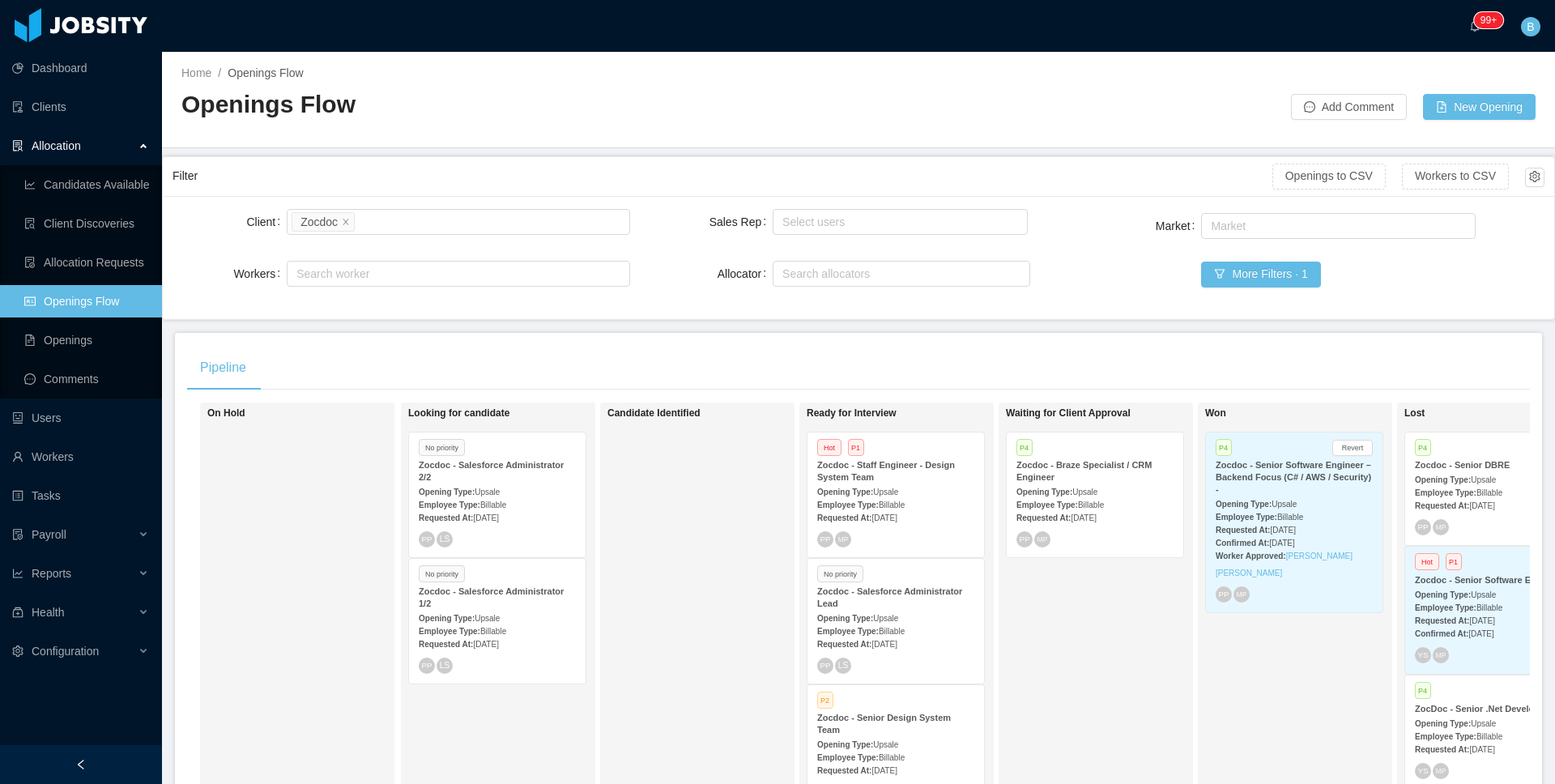
click at [1314, 595] on div "PP MP" at bounding box center [1294, 594] width 157 height 16
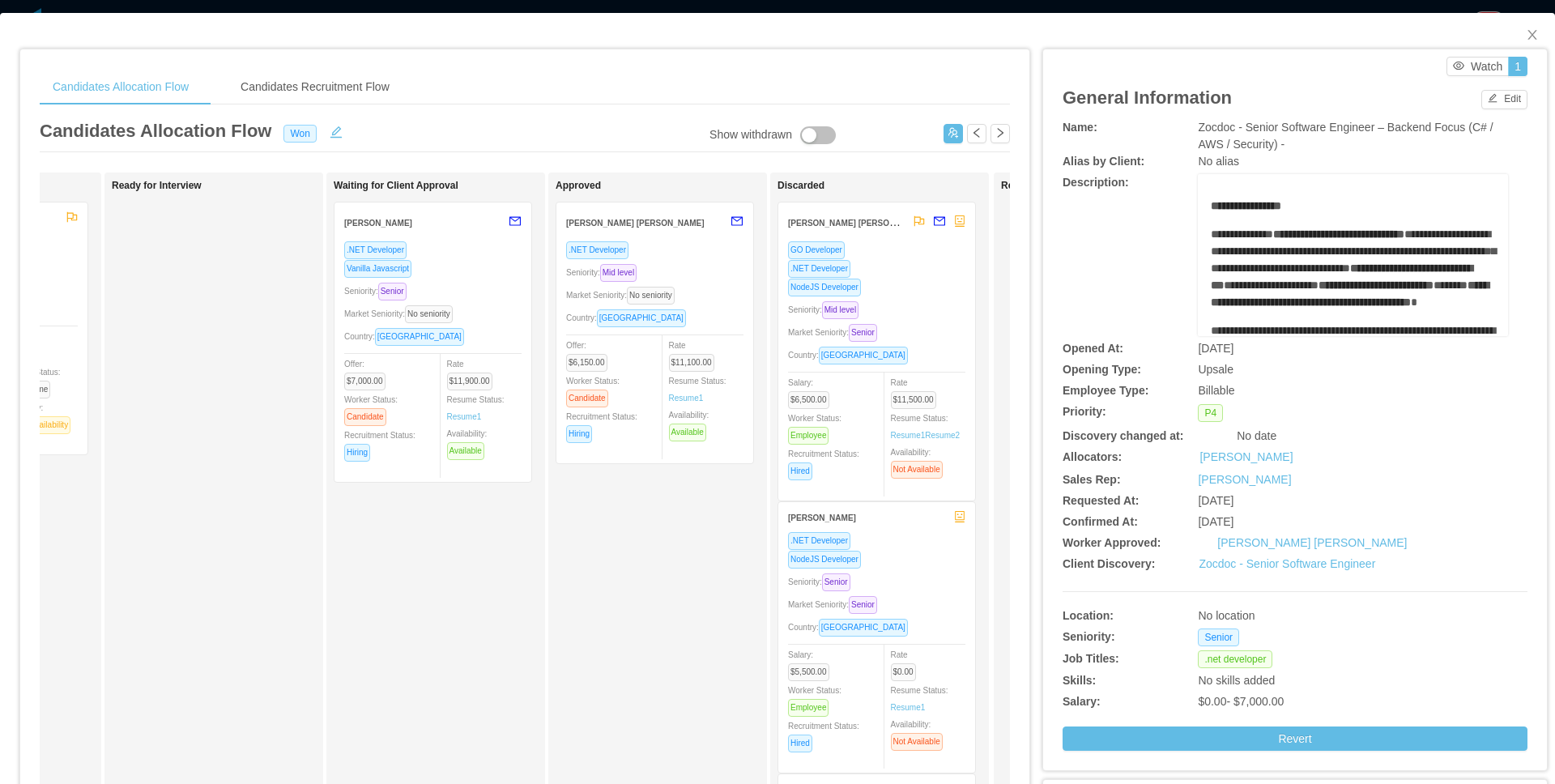
scroll to position [0, 399]
click at [1511, 35] on span "Close" at bounding box center [1532, 36] width 45 height 45
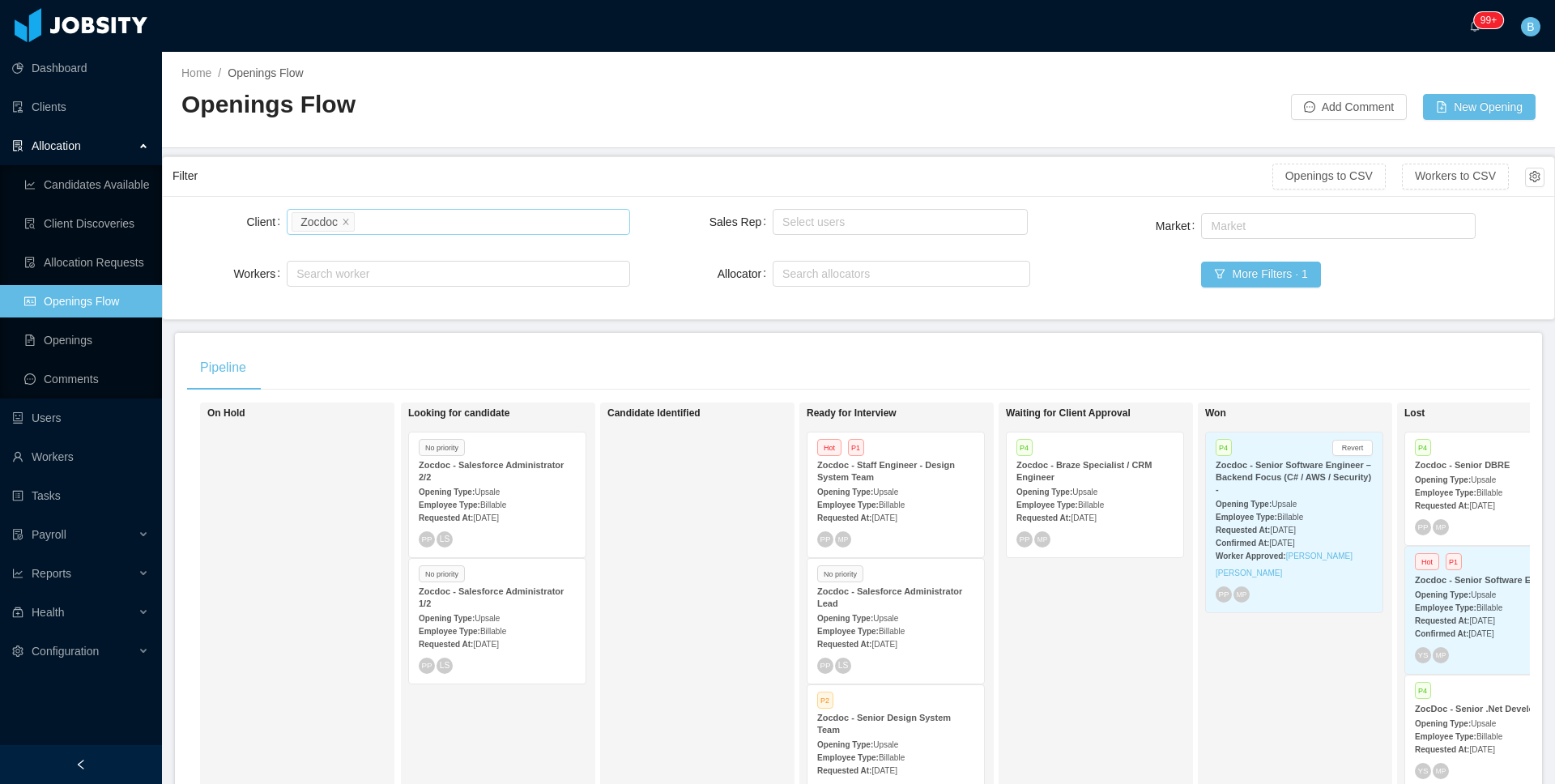
click at [409, 227] on div "Search clients Zocdoc" at bounding box center [455, 221] width 328 height 24
type input "*****"
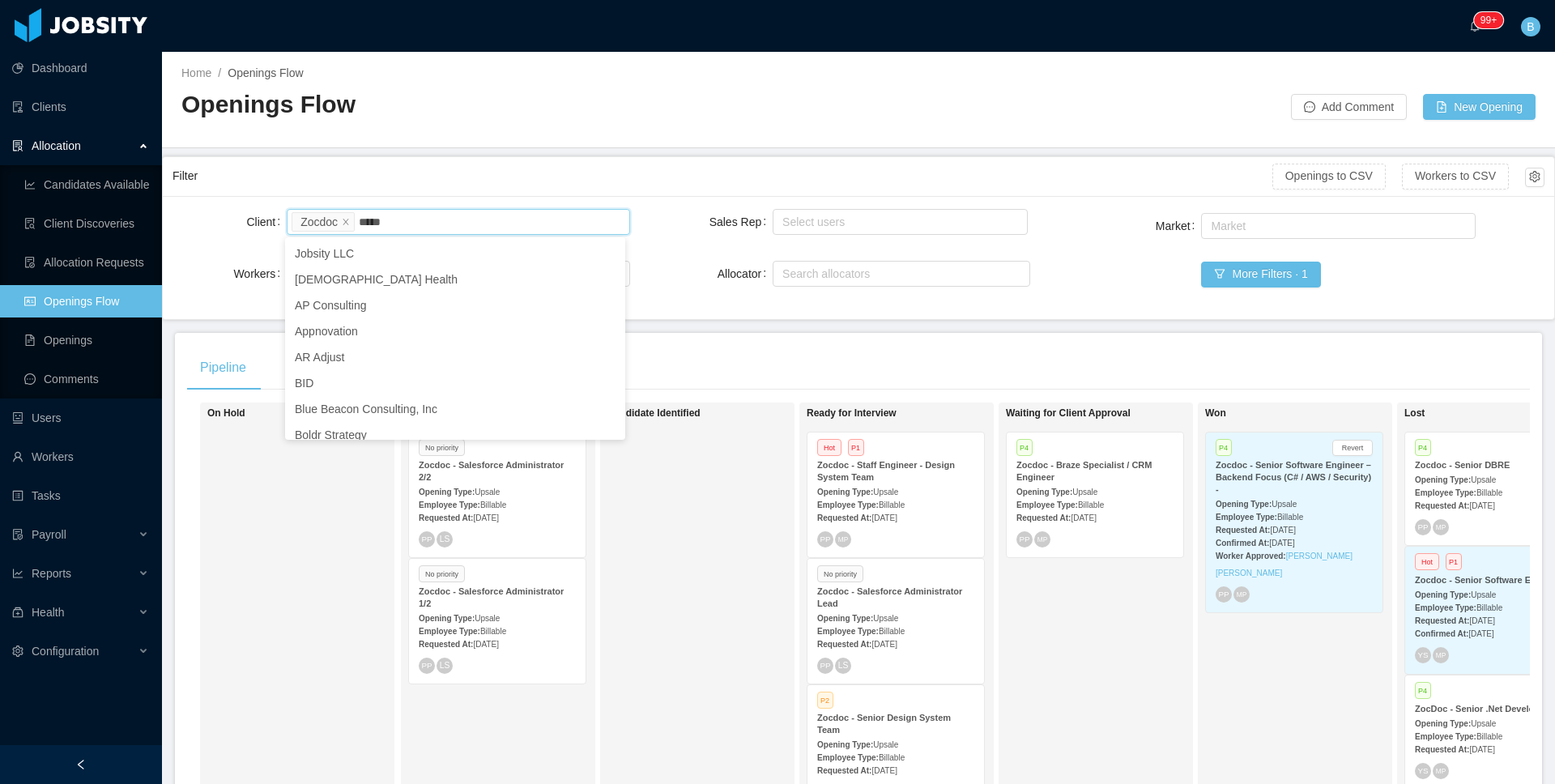
drag, startPoint x: 412, startPoint y: 246, endPoint x: 437, endPoint y: 123, distance: 125.5
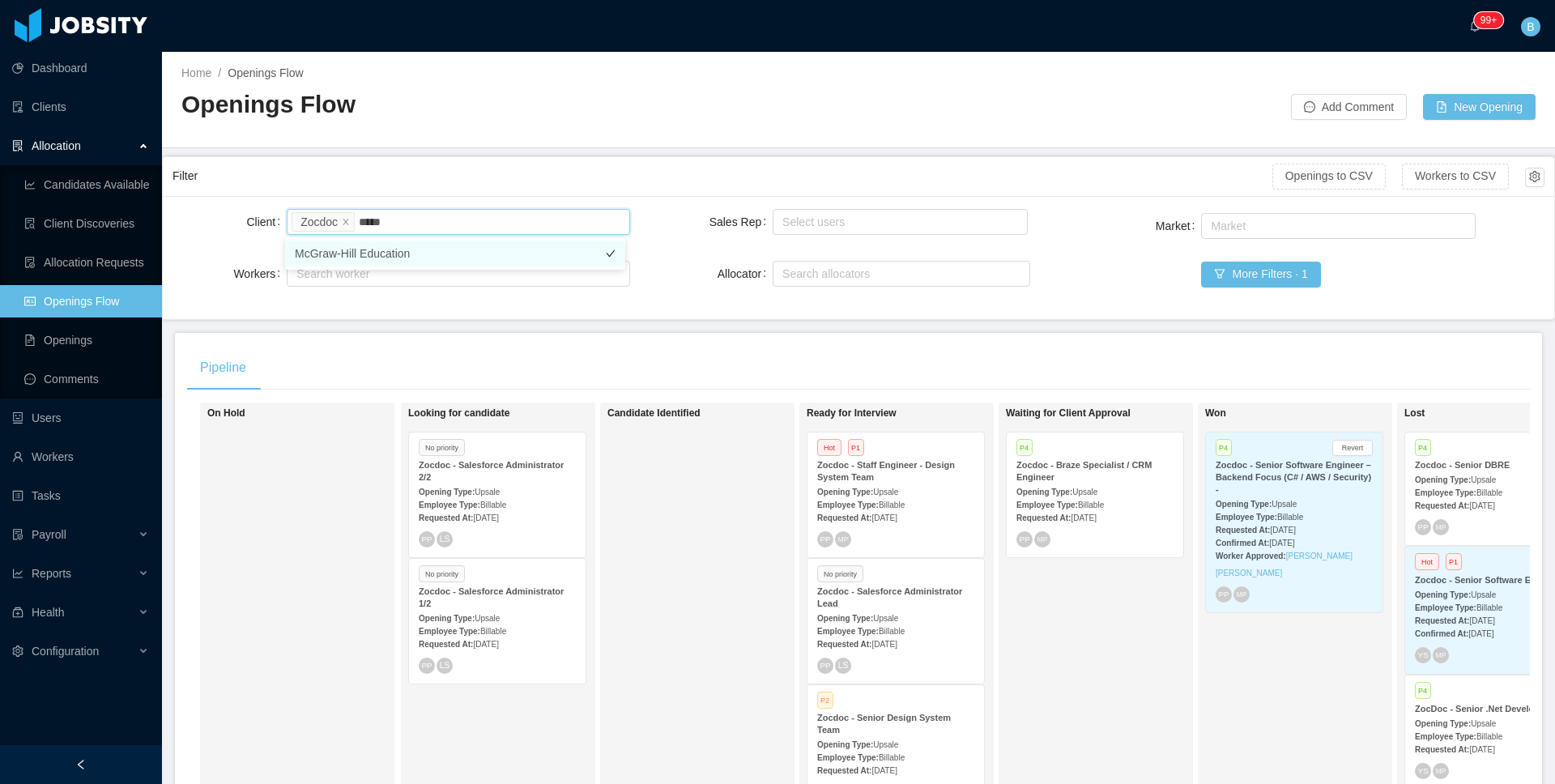
click at [402, 252] on li "McGraw-Hill Education" at bounding box center [455, 253] width 341 height 26
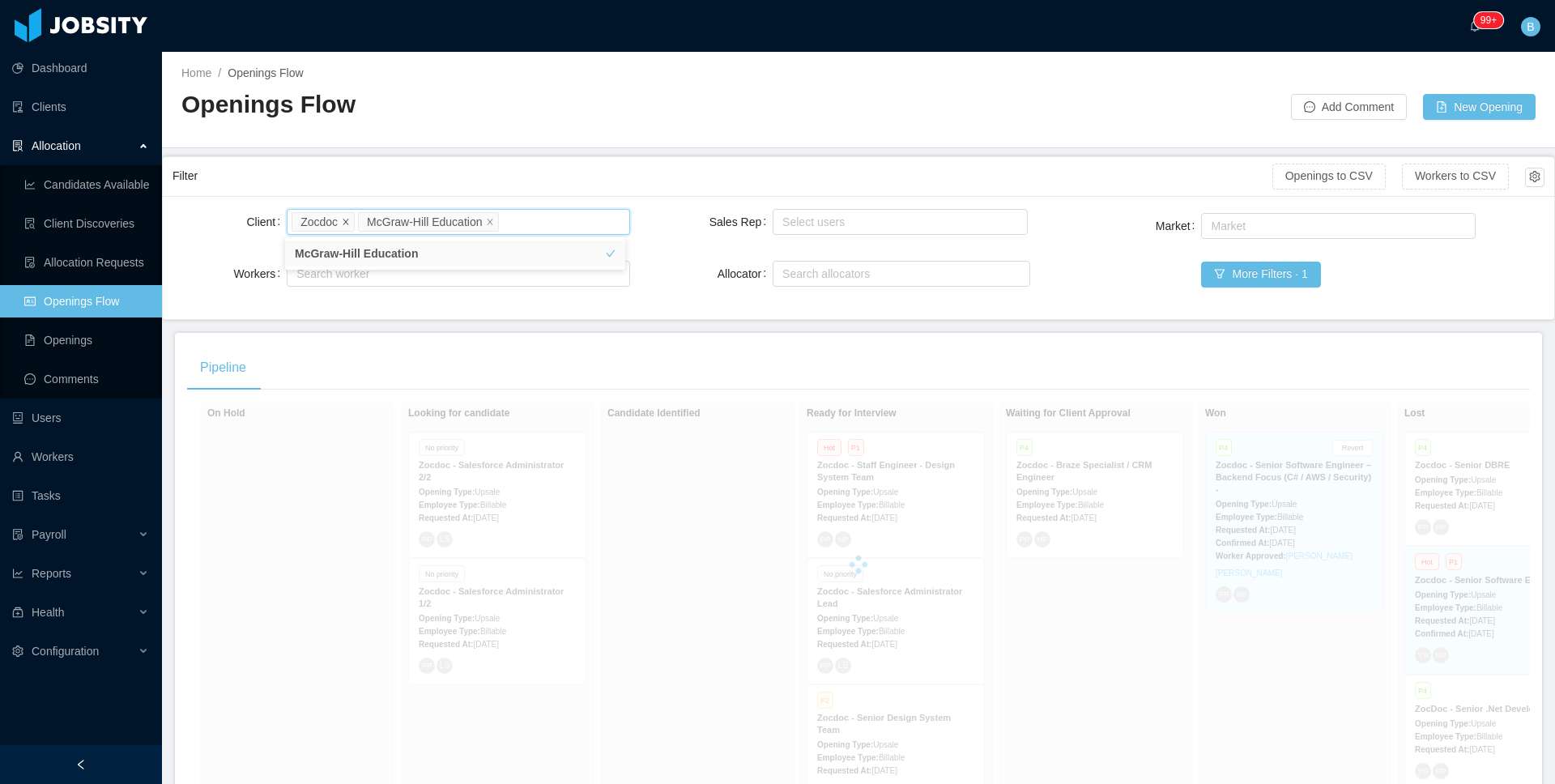
click at [349, 220] on icon "icon: close" at bounding box center [346, 220] width 5 height 5
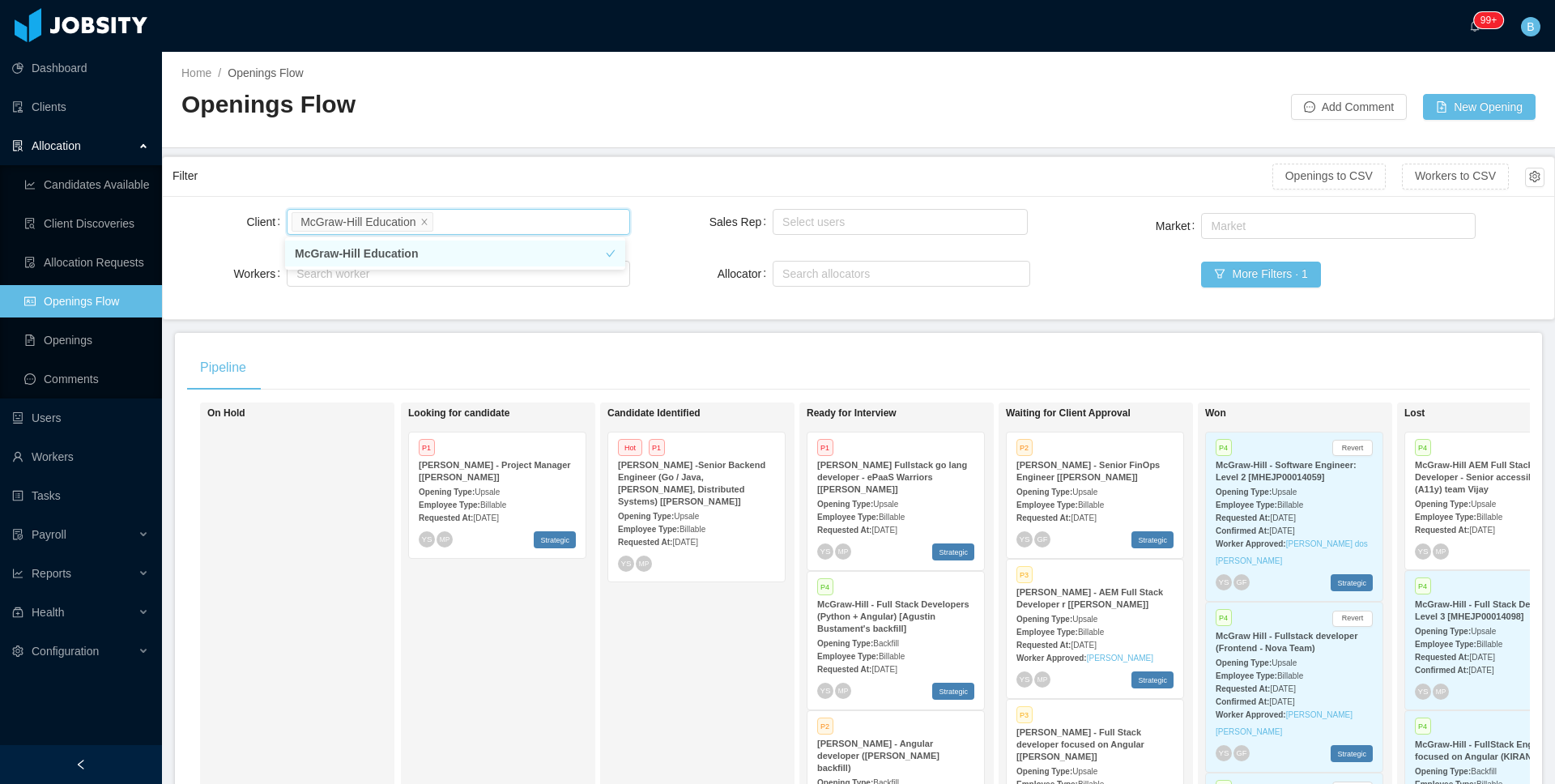
click at [1353, 507] on div "Employee Type: Billable" at bounding box center [1294, 503] width 157 height 17
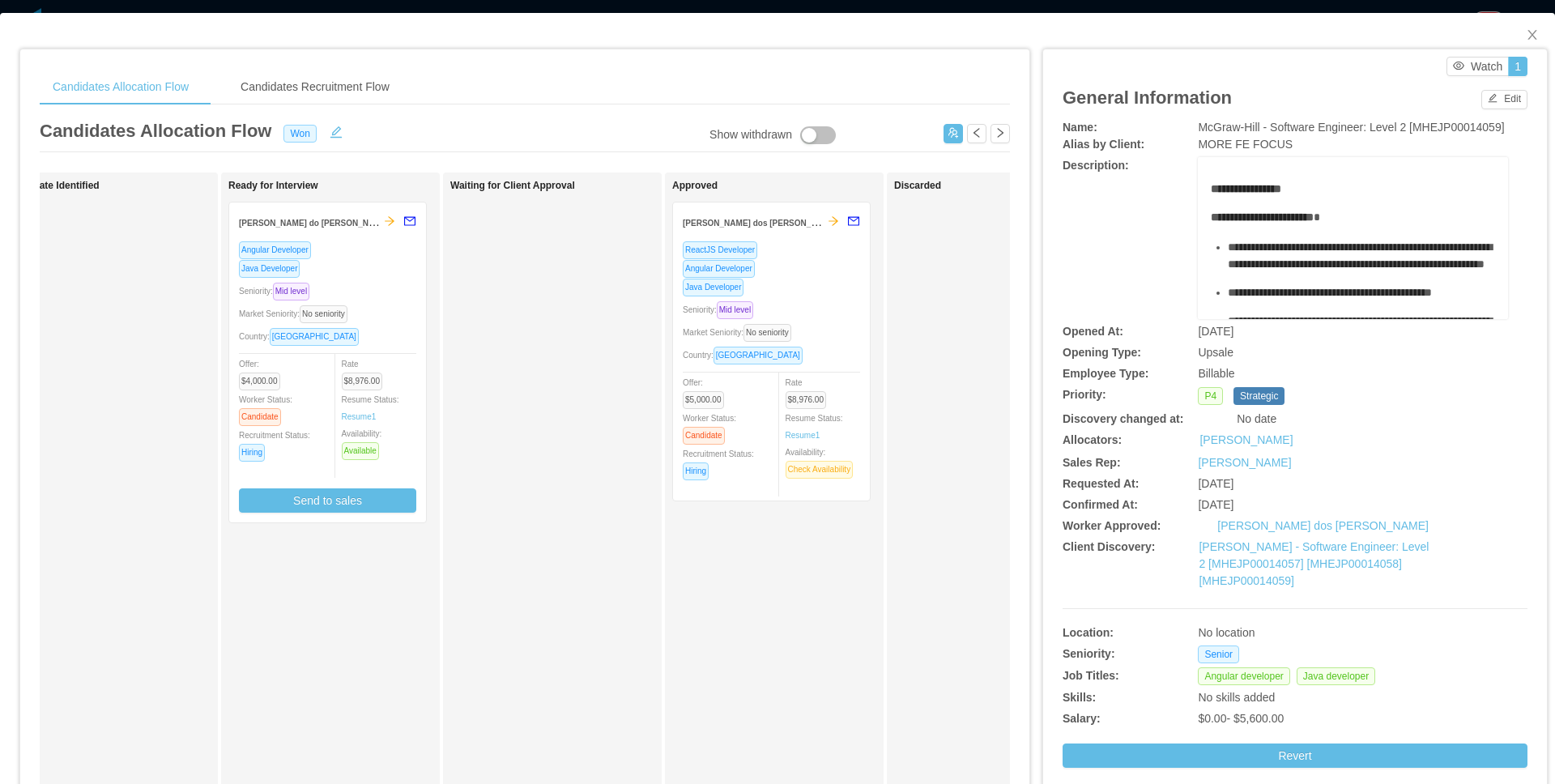
scroll to position [0, 280]
click at [818, 277] on div "Java Developer" at bounding box center [767, 286] width 177 height 19
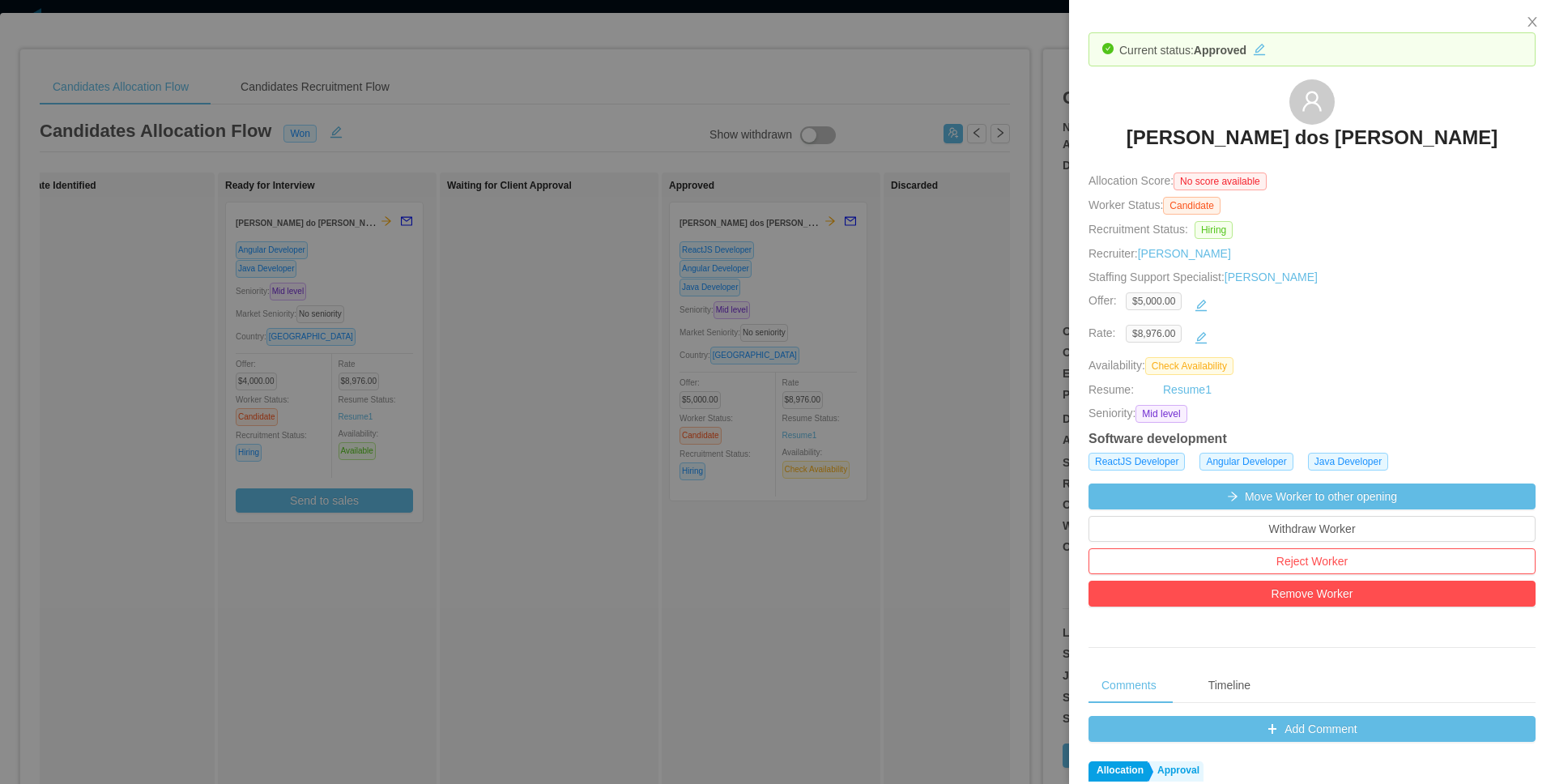
drag, startPoint x: 1472, startPoint y: 133, endPoint x: 1144, endPoint y: 135, distance: 328.0
click at [1144, 135] on div "Luiz Henrique Naspolini dos Santos" at bounding box center [1311, 119] width 447 height 81
copy h3 "Luiz Henrique Naspolini dos Santos"
click at [1537, 24] on icon "icon: close" at bounding box center [1532, 21] width 13 height 13
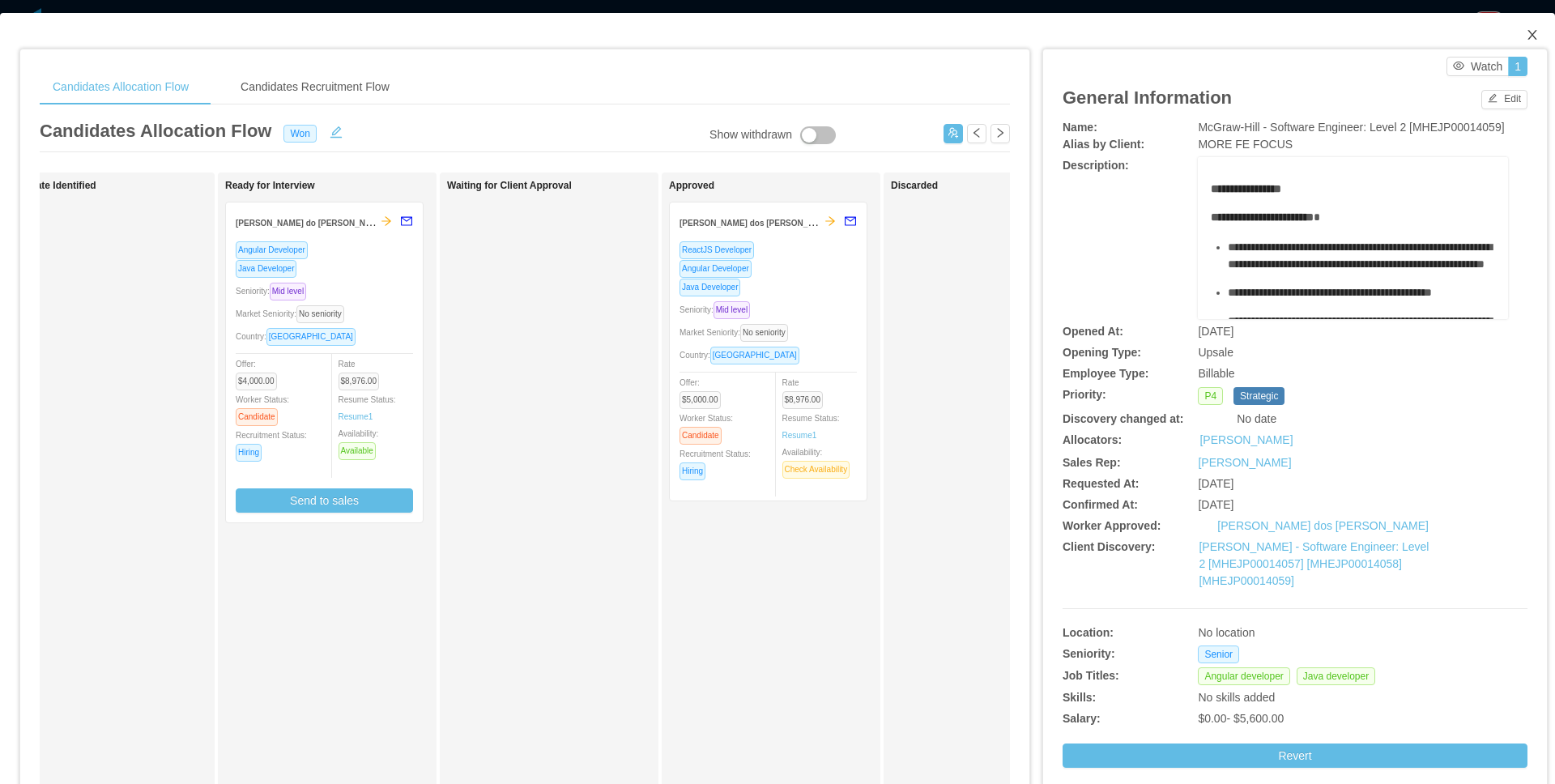
click at [1526, 37] on icon "icon: close" at bounding box center [1532, 35] width 13 height 13
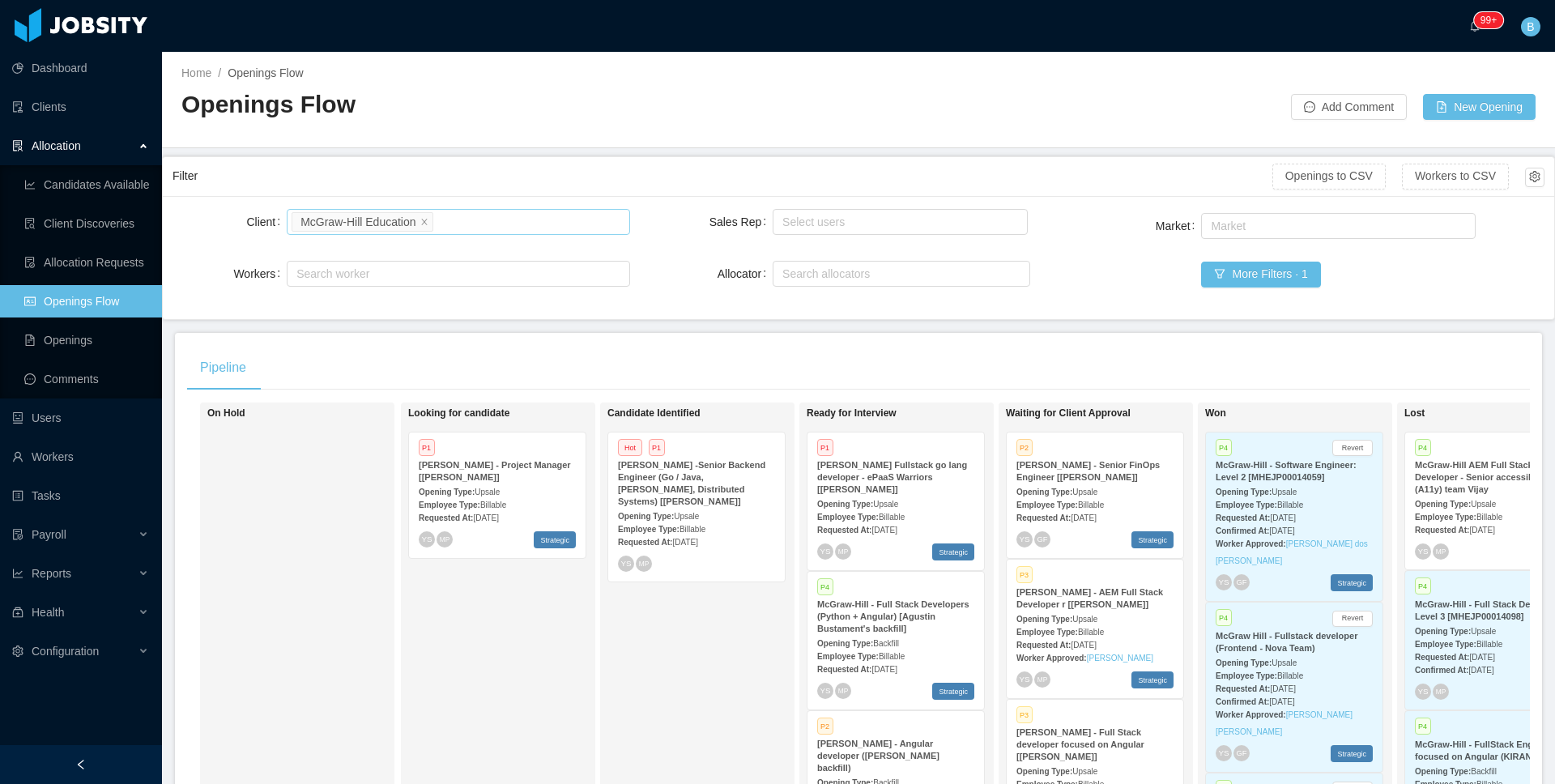
click at [482, 221] on div "Search clients McGraw-Hill Education" at bounding box center [455, 221] width 328 height 24
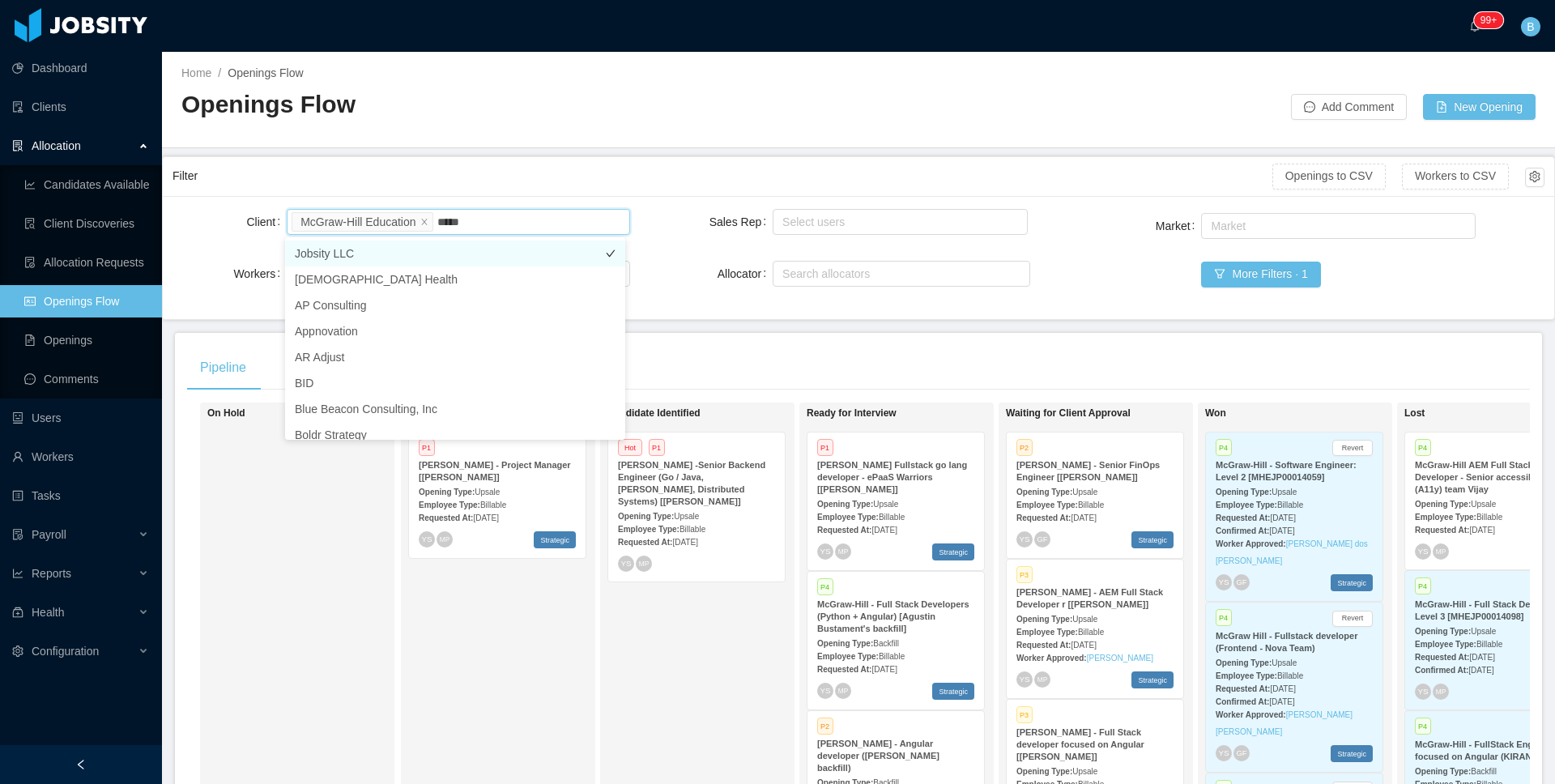
type input "******"
click at [418, 250] on li "Glance Networks" at bounding box center [455, 253] width 341 height 26
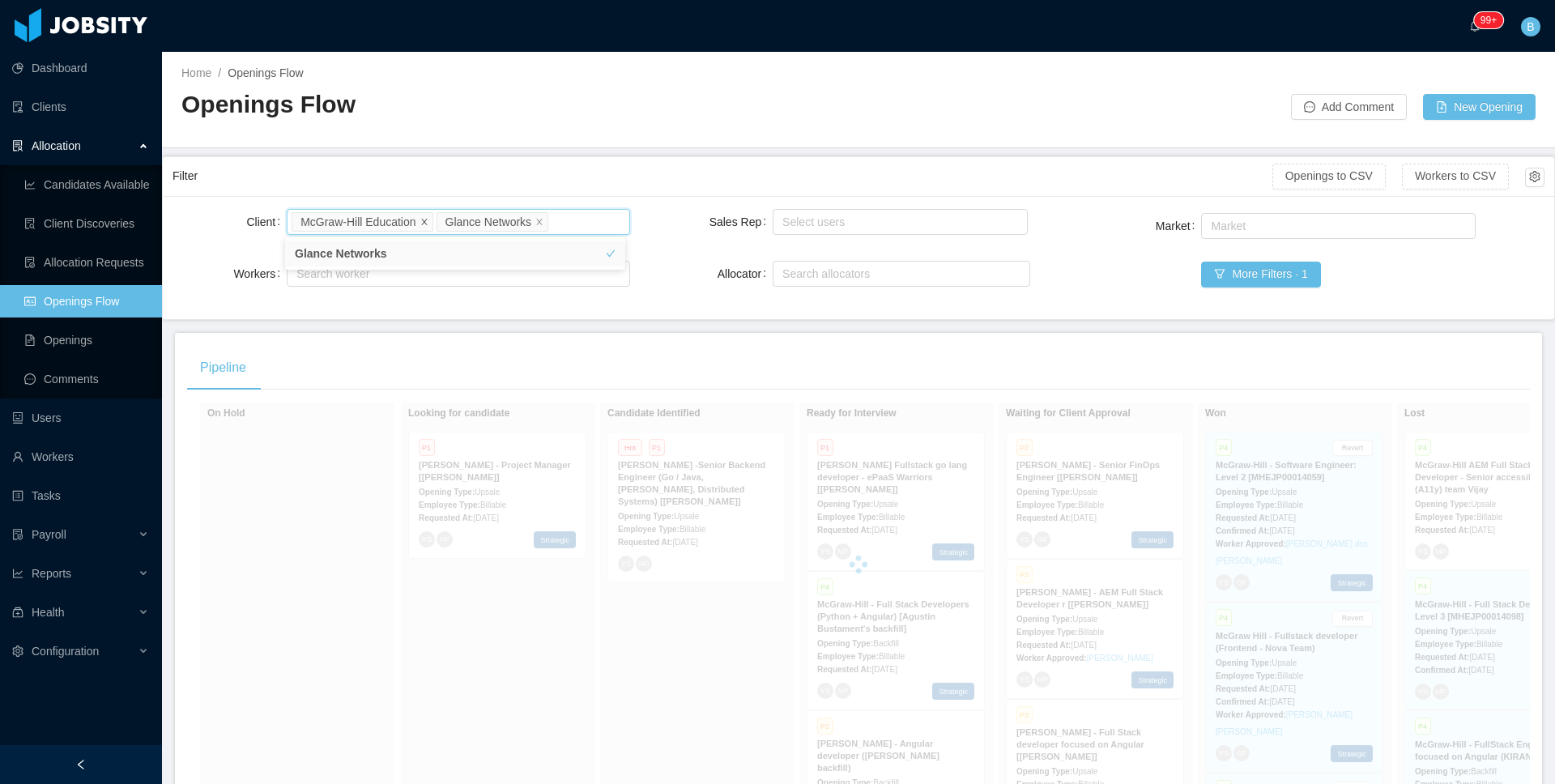
click at [426, 222] on icon "icon: close" at bounding box center [424, 220] width 5 height 5
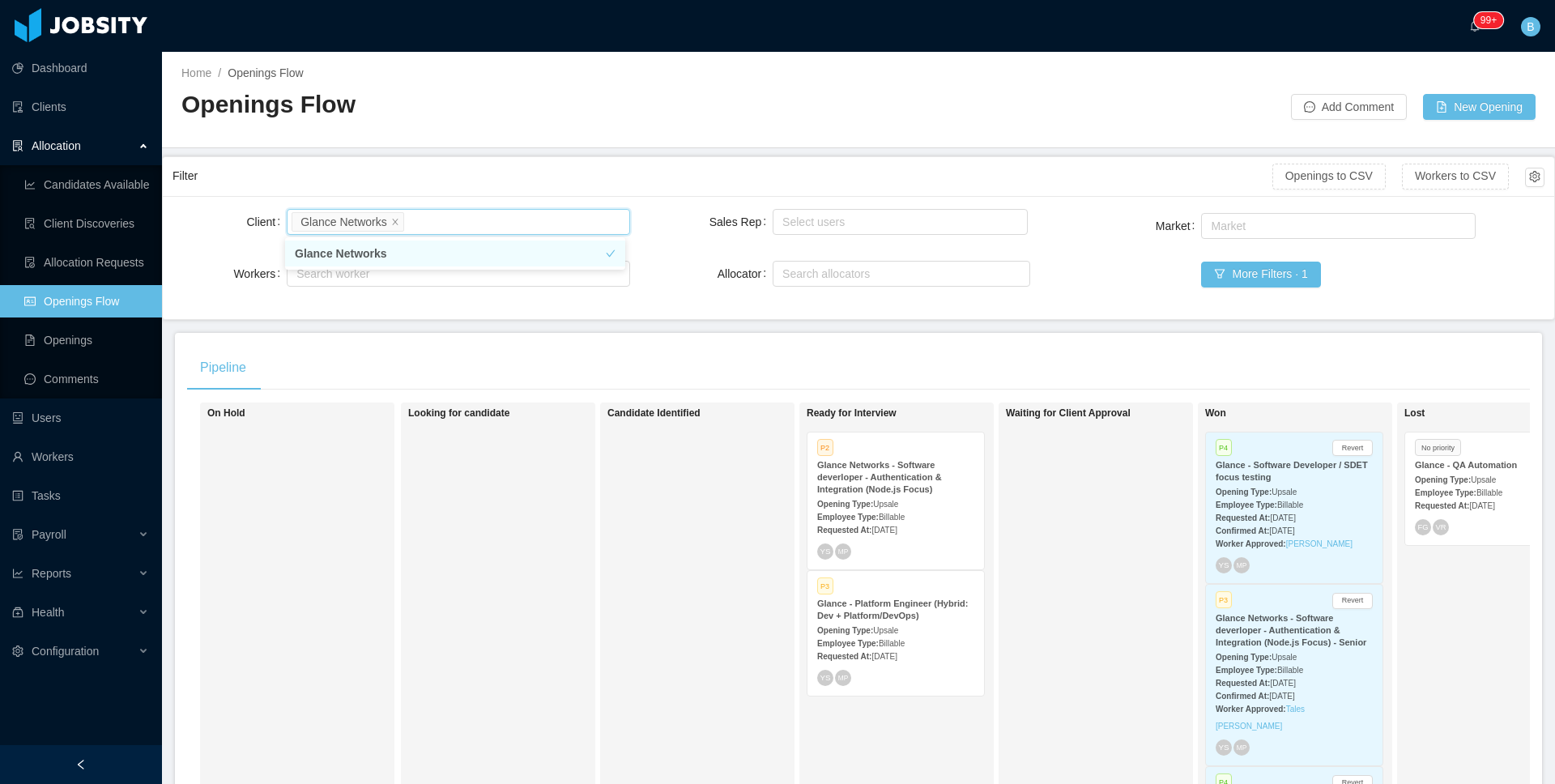
click at [1303, 572] on div "YS MP" at bounding box center [1294, 565] width 157 height 16
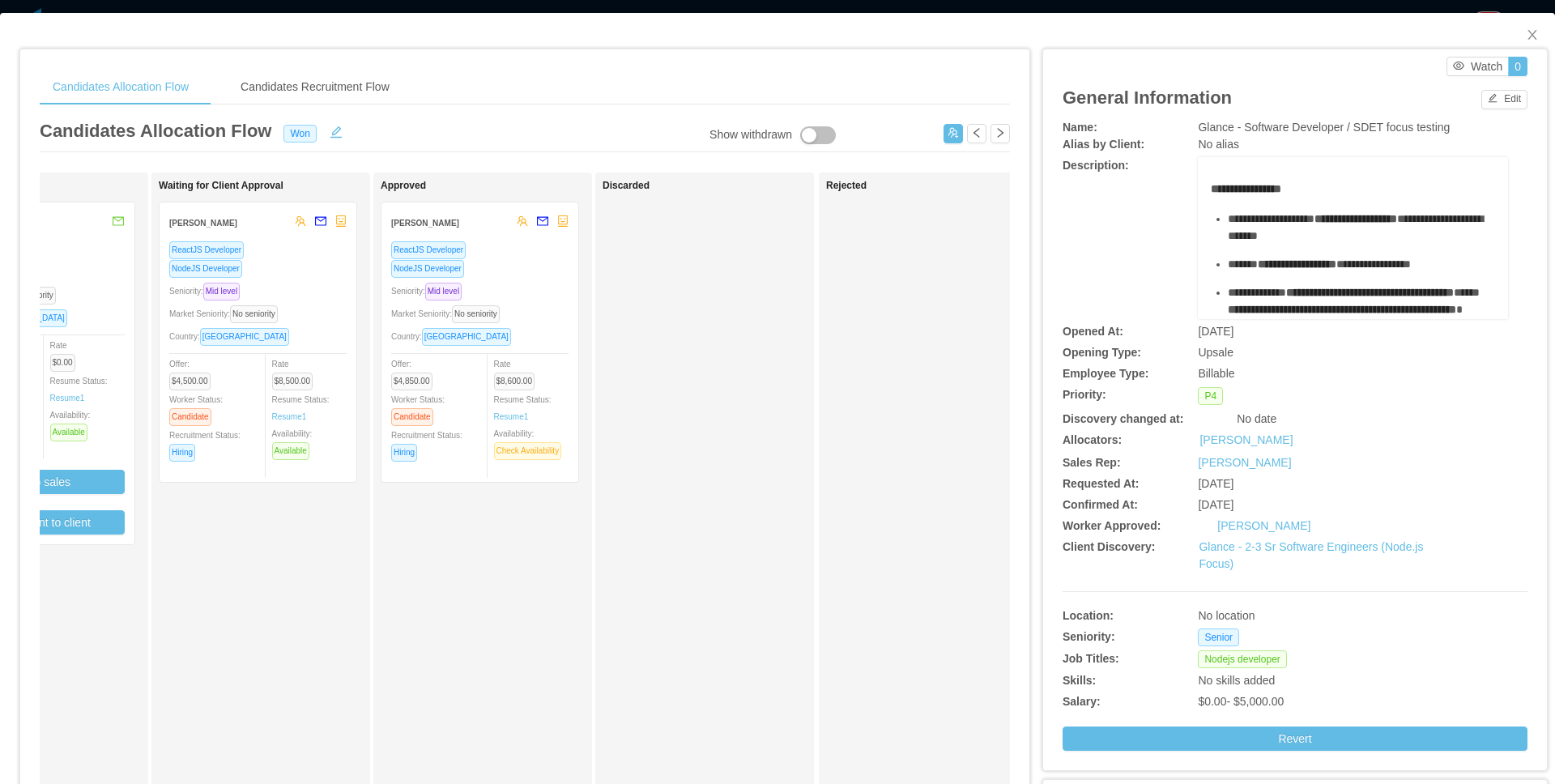
scroll to position [0, 585]
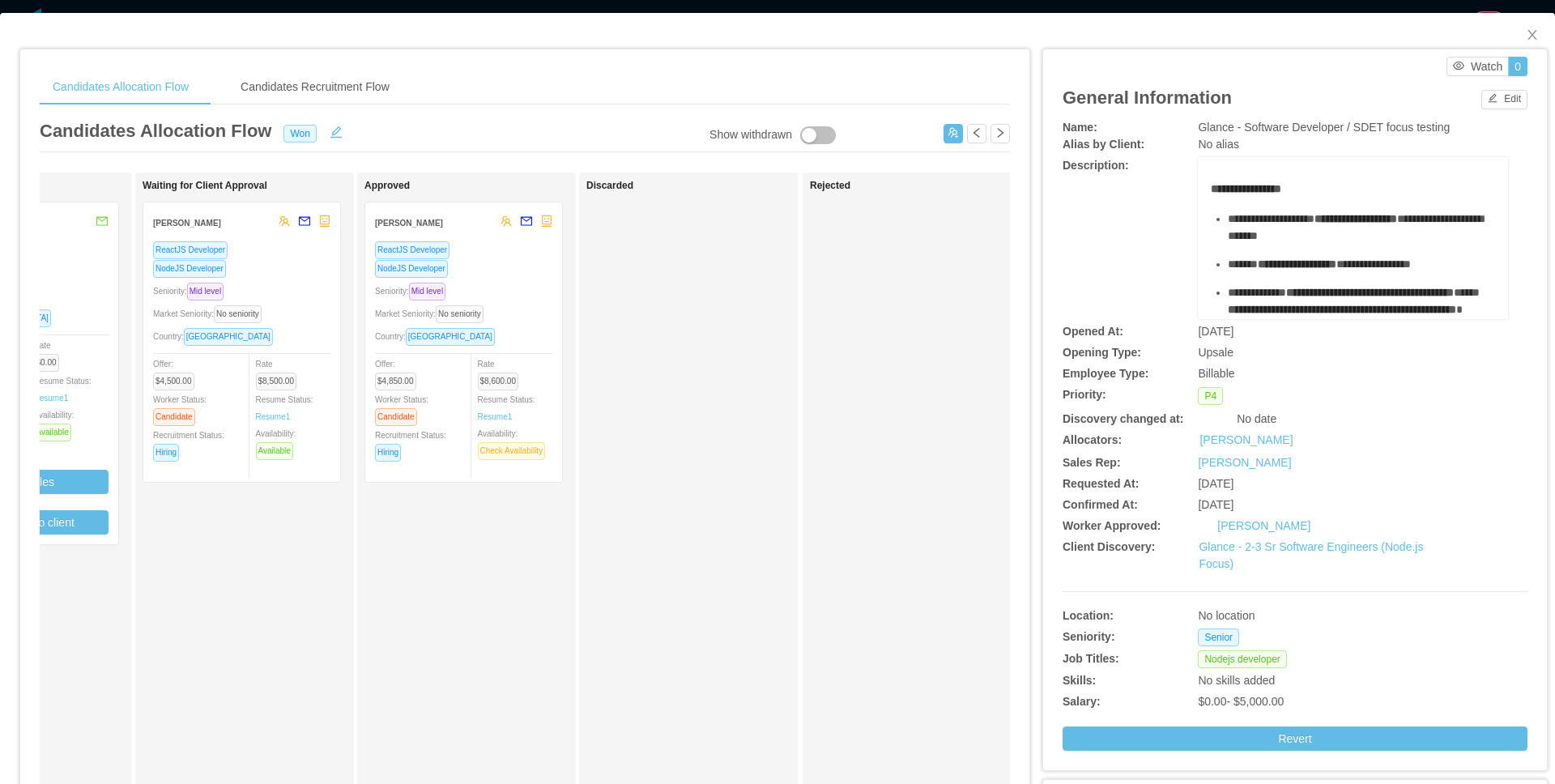
click at [495, 274] on div "NodeJS Developer" at bounding box center [463, 268] width 177 height 19
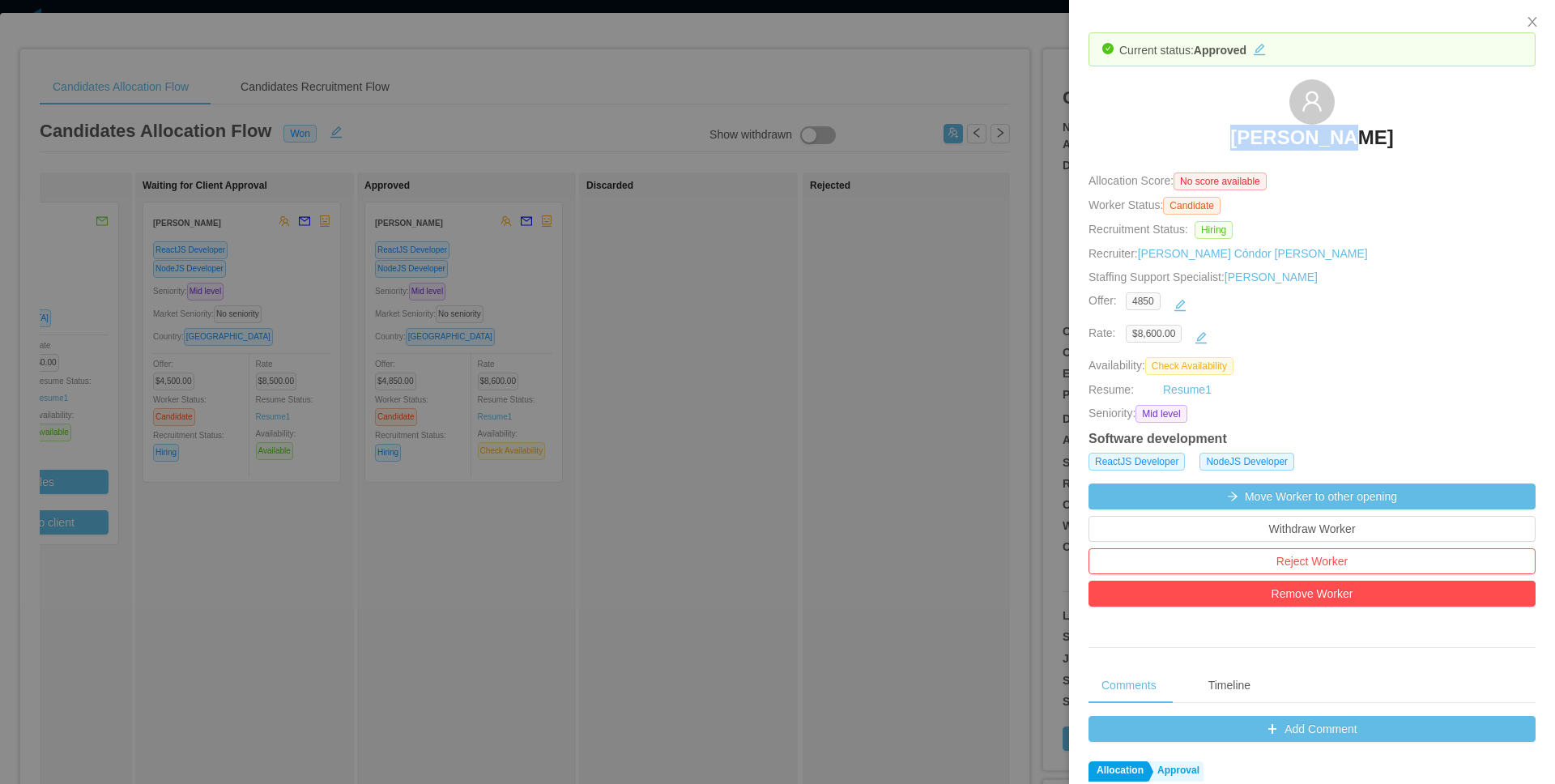
drag, startPoint x: 1326, startPoint y: 134, endPoint x: 1260, endPoint y: 137, distance: 66.1
click at [1260, 134] on div "Jose Mejia" at bounding box center [1311, 119] width 447 height 81
copy h3 "Jose Mejia"
click at [1532, 27] on icon "icon: close" at bounding box center [1532, 21] width 13 height 13
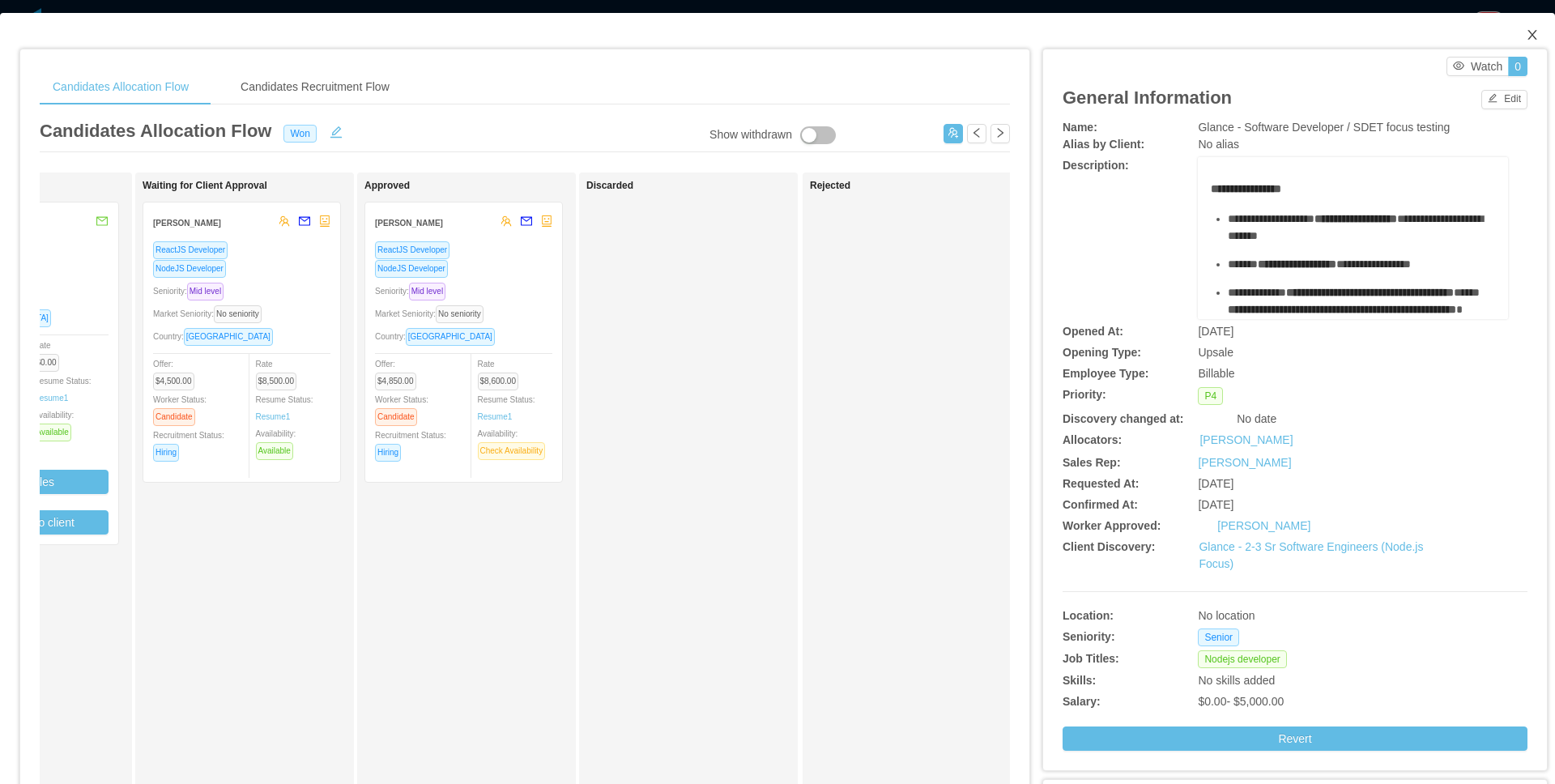
click at [1526, 33] on icon "icon: close" at bounding box center [1532, 35] width 13 height 13
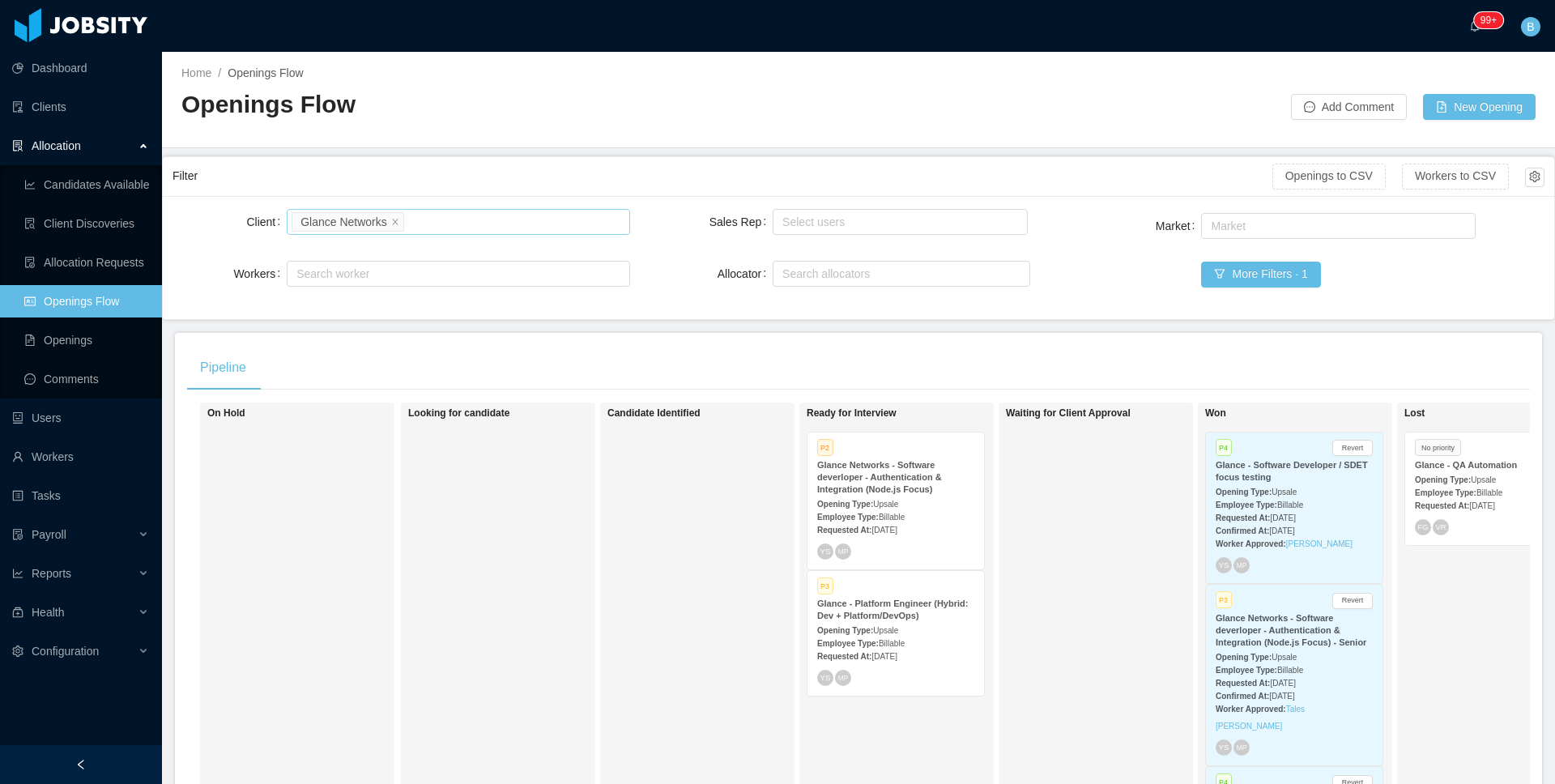
click at [454, 215] on div "Search clients Glance Networks" at bounding box center [455, 221] width 328 height 24
type input "*"
type input "****"
click at [380, 244] on li "VisionHQ, LLC" at bounding box center [455, 253] width 341 height 26
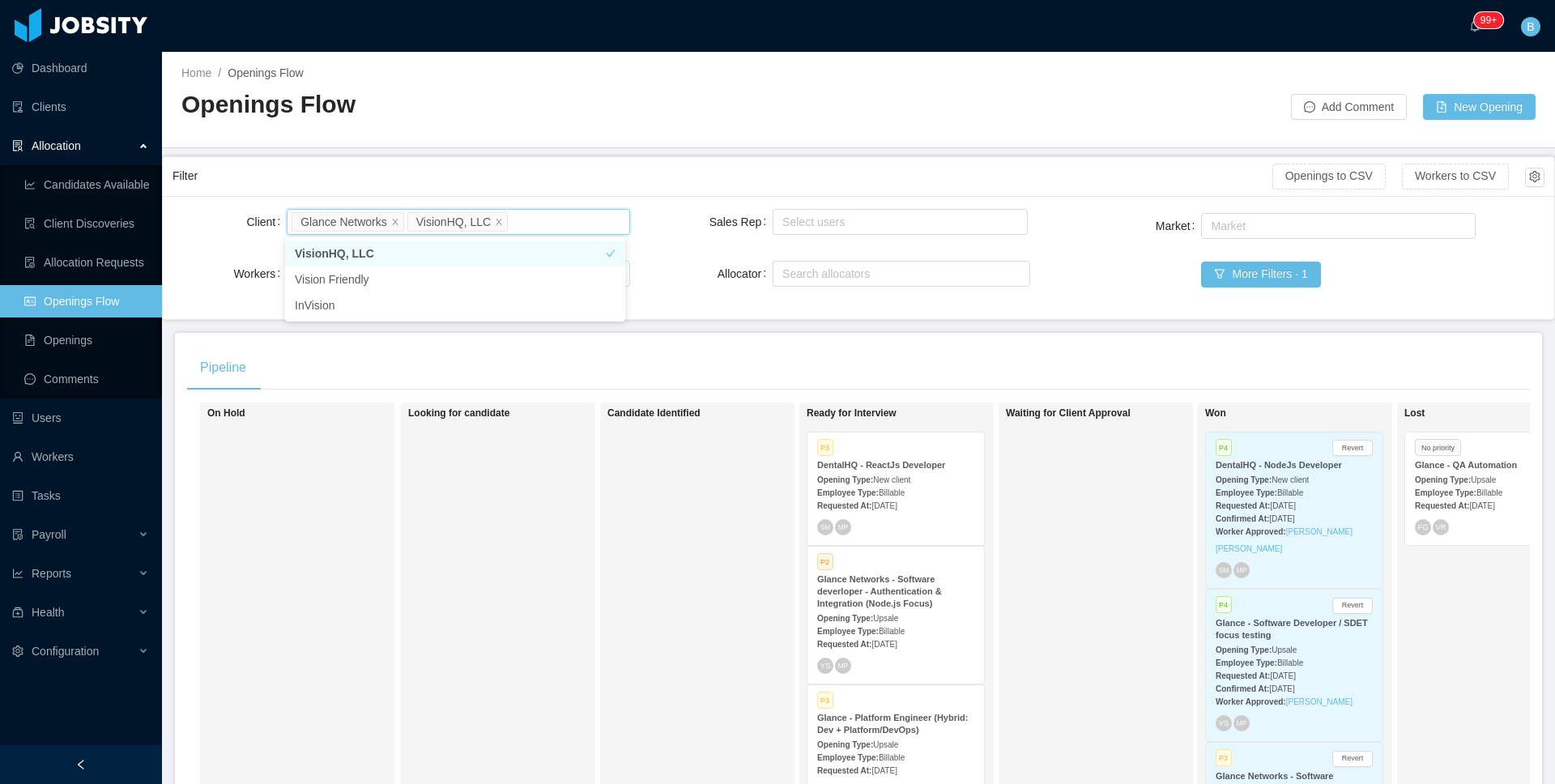
click at [398, 220] on icon "icon: close" at bounding box center [395, 220] width 8 height 8
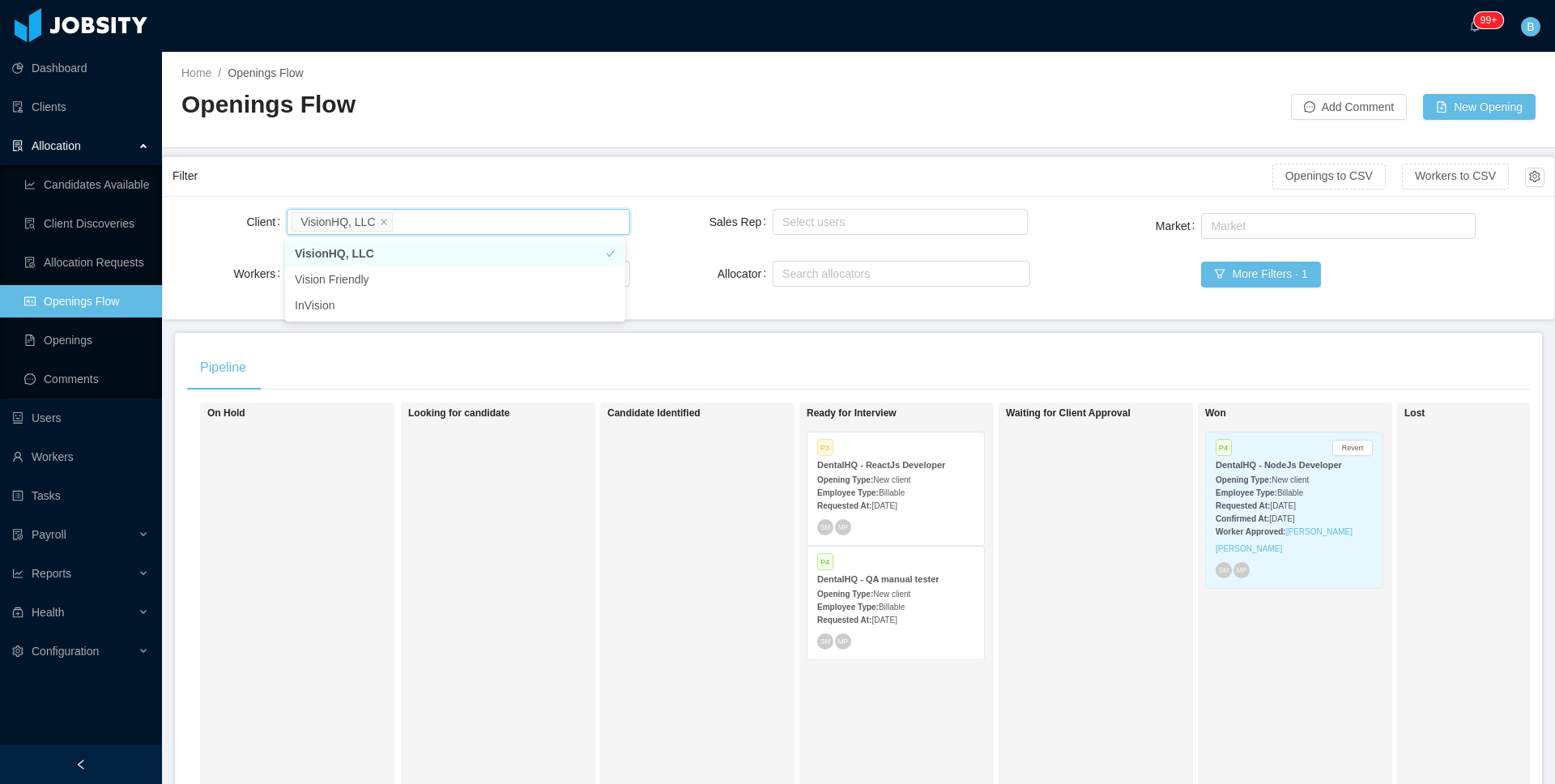
click at [1359, 497] on div "Requested At: Sep 3rd, 2025" at bounding box center [1294, 504] width 157 height 17
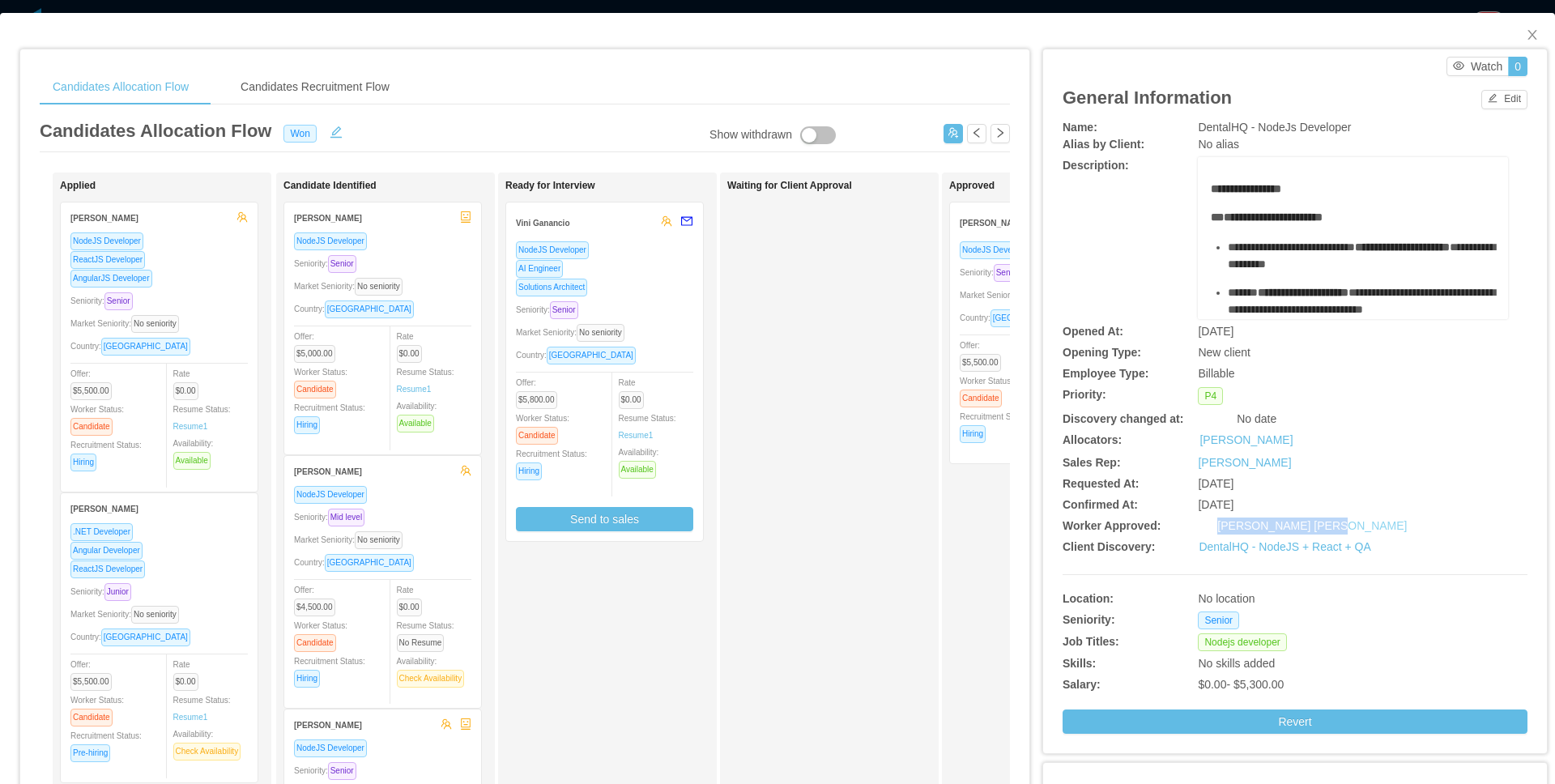
drag, startPoint x: 1326, startPoint y: 524, endPoint x: 1209, endPoint y: 531, distance: 117.2
click at [1217, 531] on div "Gustavo Diogo Silva" at bounding box center [1333, 525] width 232 height 17
copy link "Gustavo Diogo Silva"
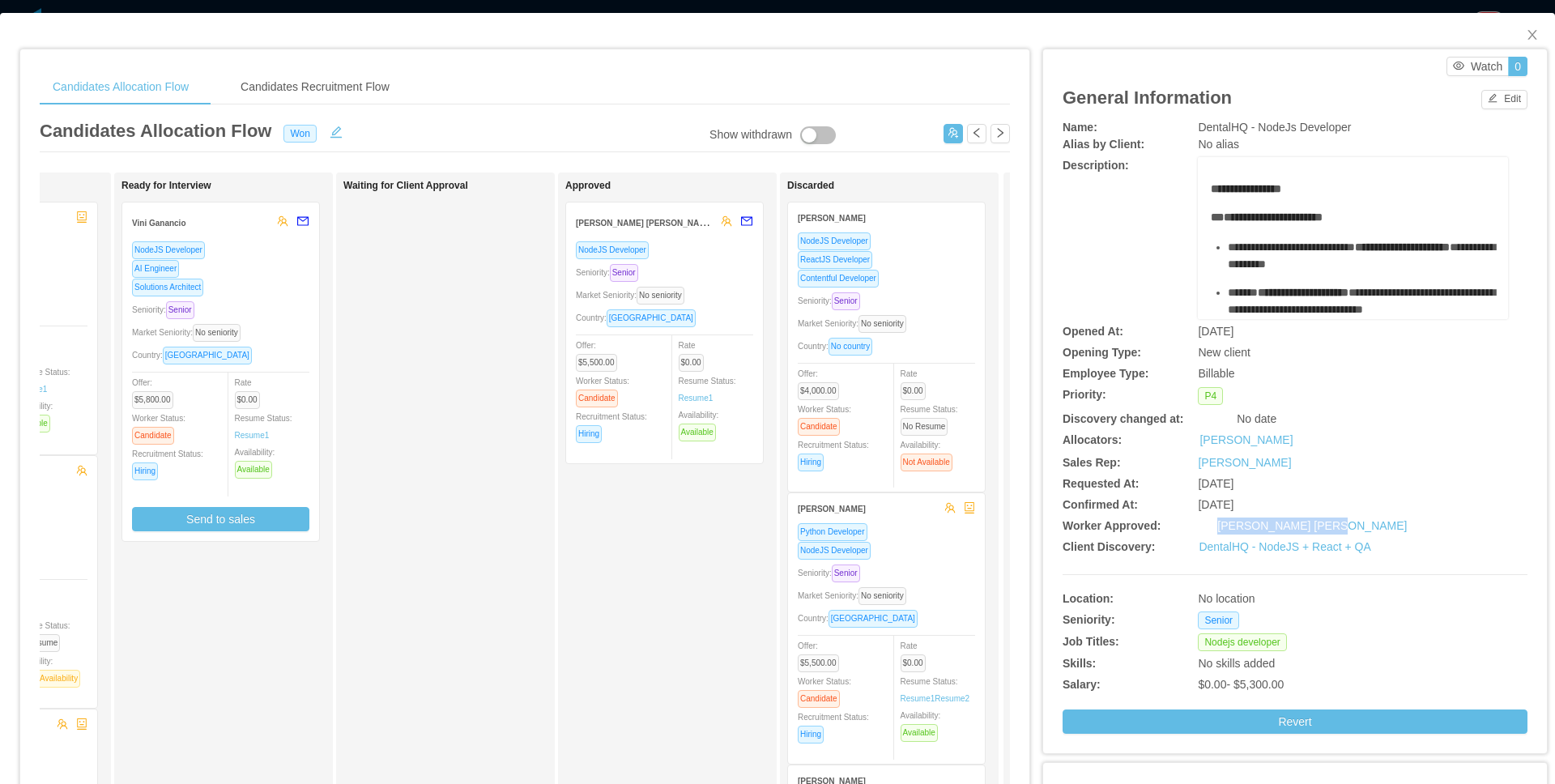
scroll to position [0, 390]
click at [1510, 32] on span "Close" at bounding box center [1532, 36] width 45 height 45
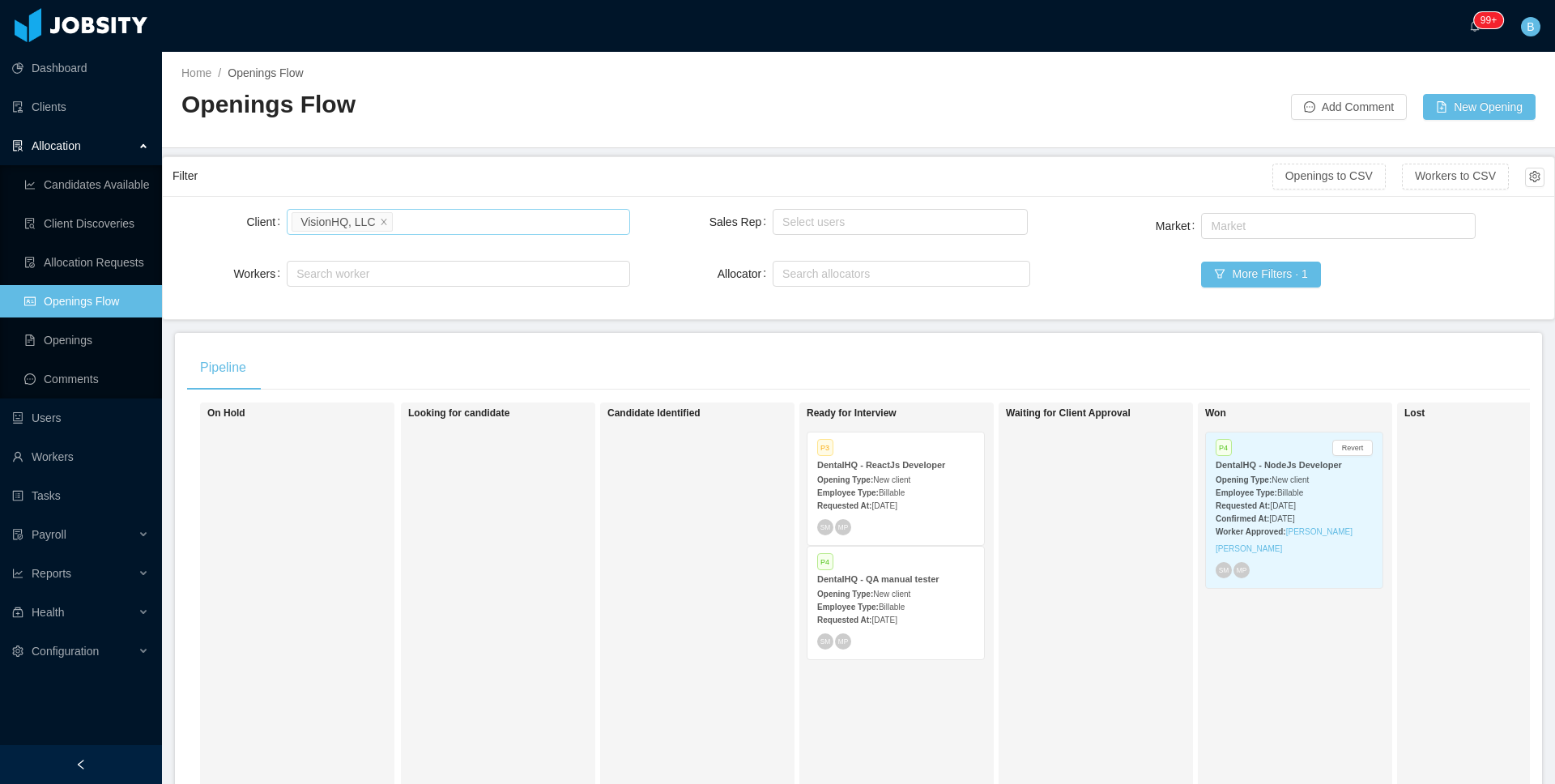
drag, startPoint x: 493, startPoint y: 235, endPoint x: 504, endPoint y: 217, distance: 21.1
click at [495, 235] on div "Search clients VisionHQ, LLC" at bounding box center [457, 221] width 342 height 32
click at [504, 217] on div "Search clients VisionHQ, LLC" at bounding box center [455, 221] width 328 height 24
type input "*****"
click at [419, 248] on li "AgateSoftware" at bounding box center [455, 253] width 341 height 26
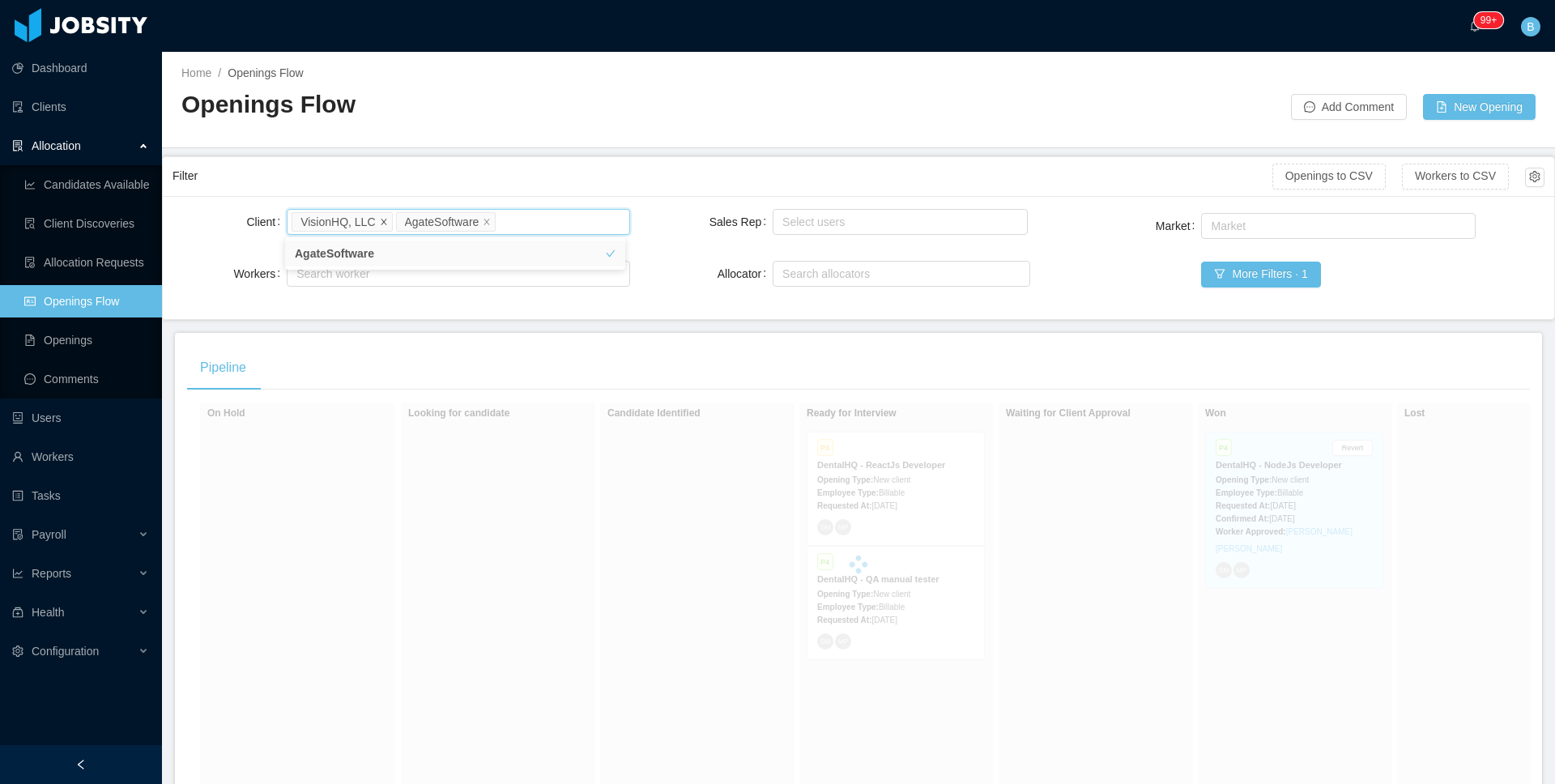
click at [385, 221] on icon "icon: close" at bounding box center [383, 220] width 8 height 8
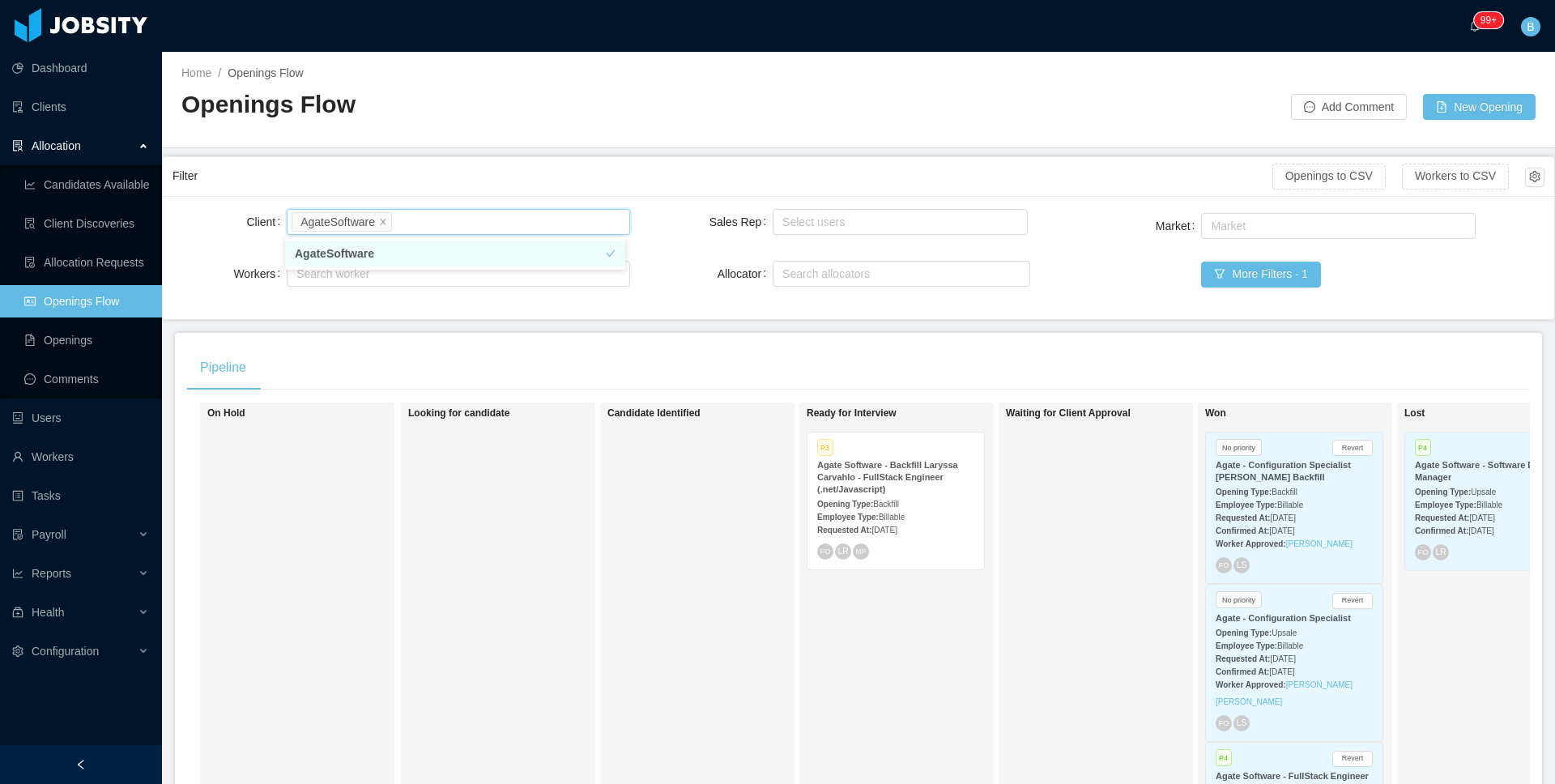
click at [1064, 575] on div "Waiting for Client Approval" at bounding box center [1118, 637] width 227 height 455
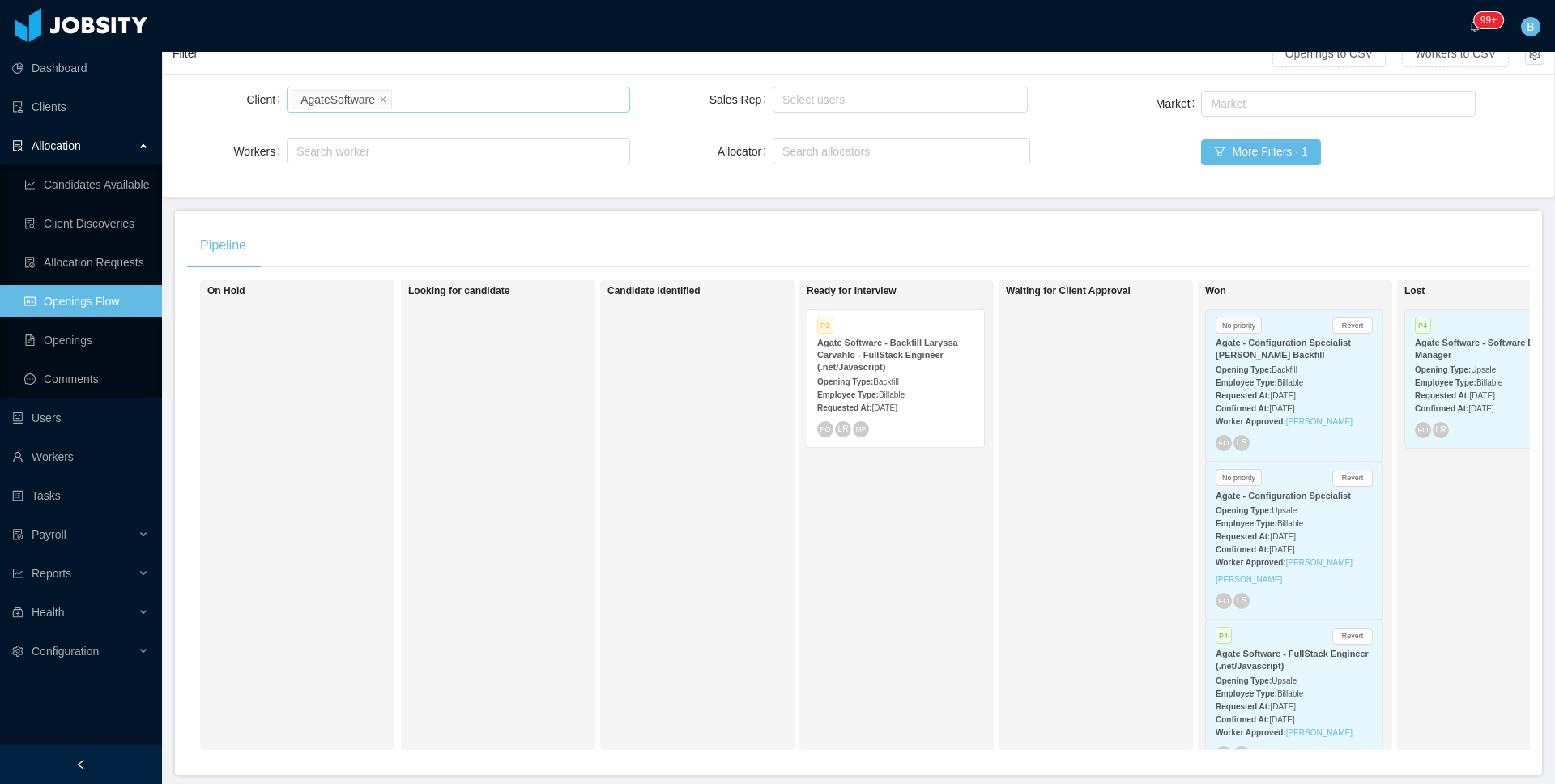
scroll to position [0, 100]
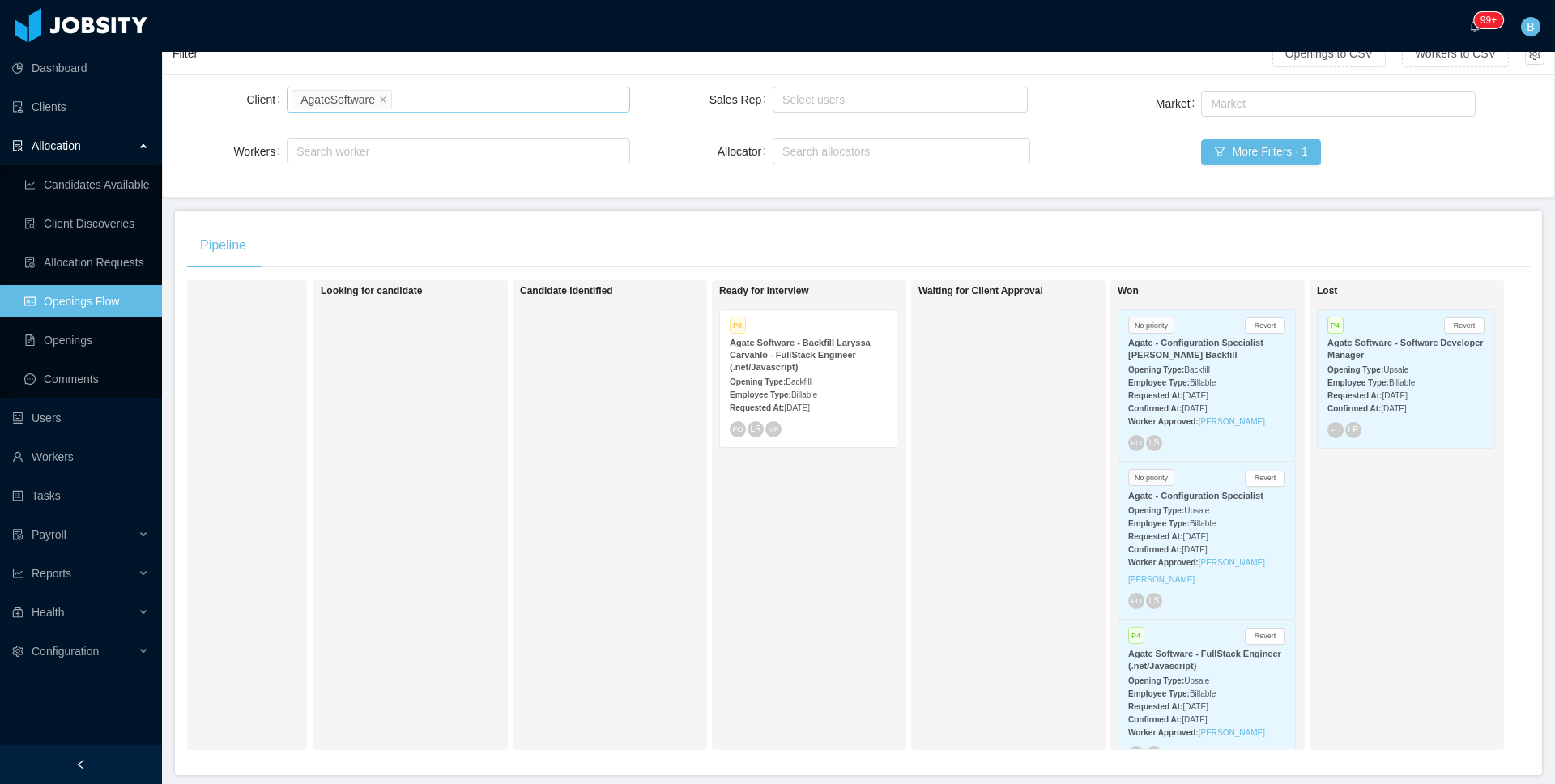
click at [1247, 371] on div "Opening Type: Backfill" at bounding box center [1206, 368] width 157 height 17
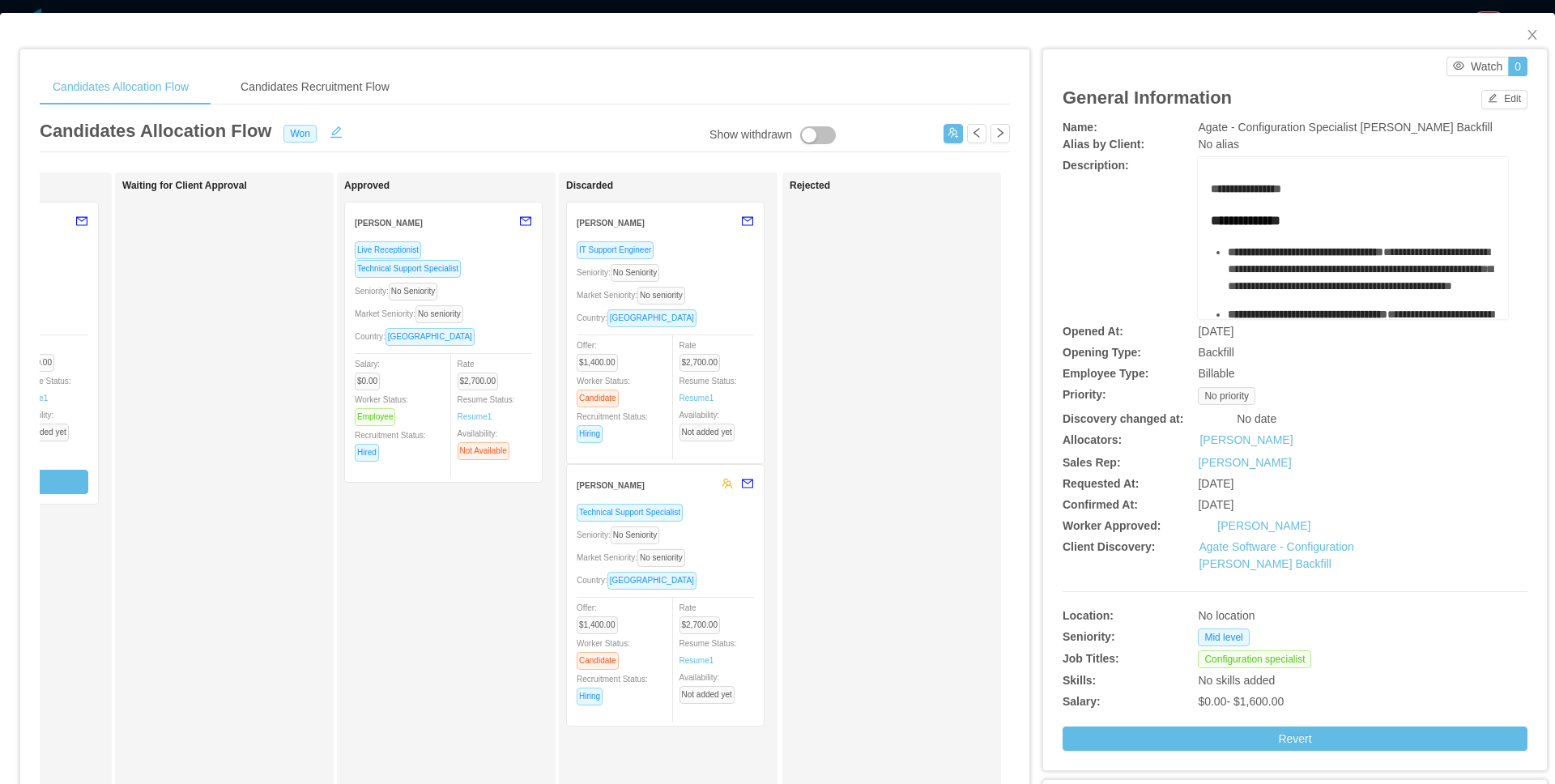
scroll to position [0, 608]
click at [497, 291] on div "Seniority: No Seniority" at bounding box center [439, 291] width 177 height 19
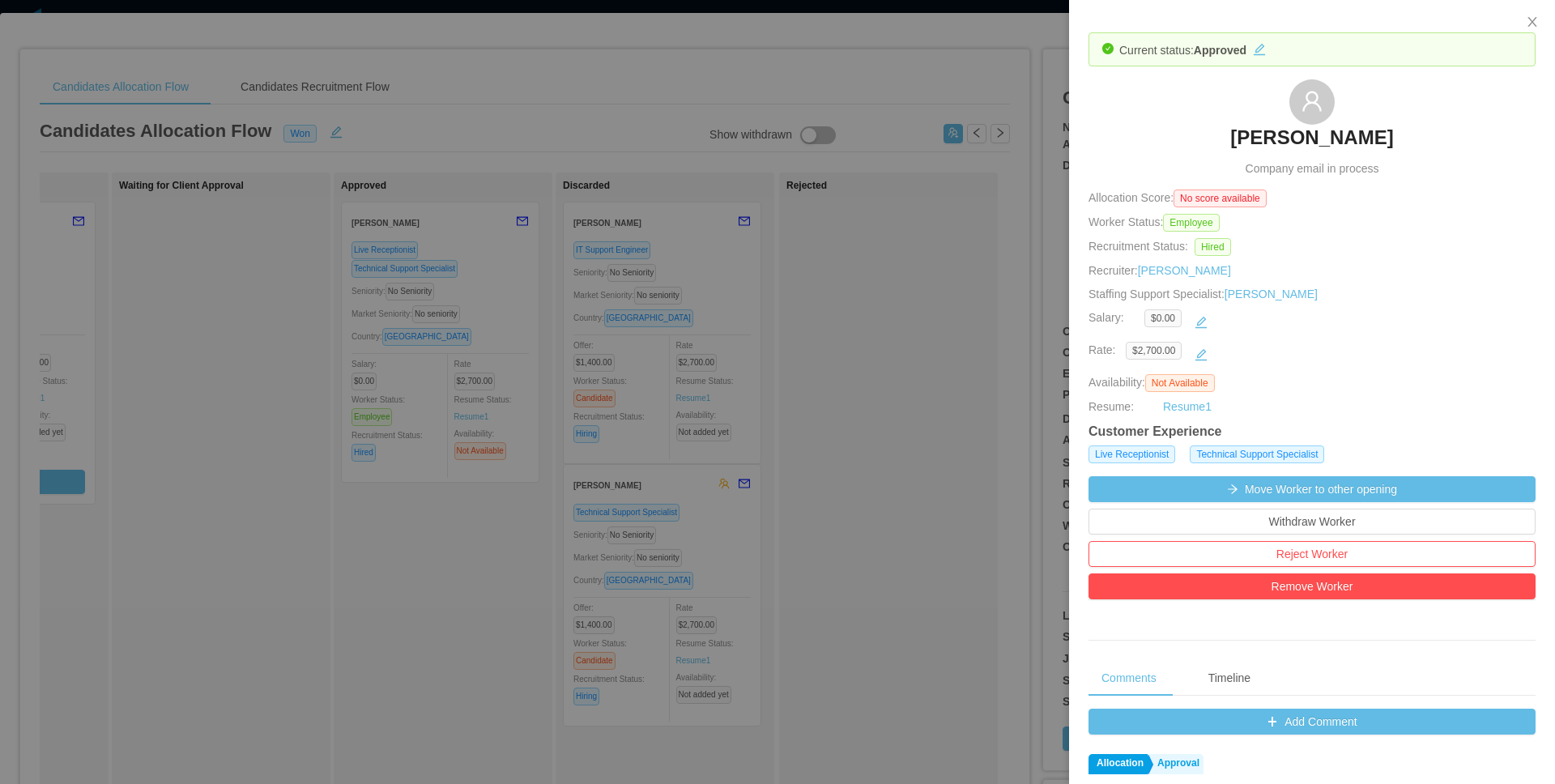
drag, startPoint x: 1423, startPoint y: 140, endPoint x: 1222, endPoint y: 140, distance: 201.0
click at [1222, 140] on div "Francisco Figueroa Company email in process" at bounding box center [1311, 128] width 447 height 98
copy h3 "Francisco Figueroa"
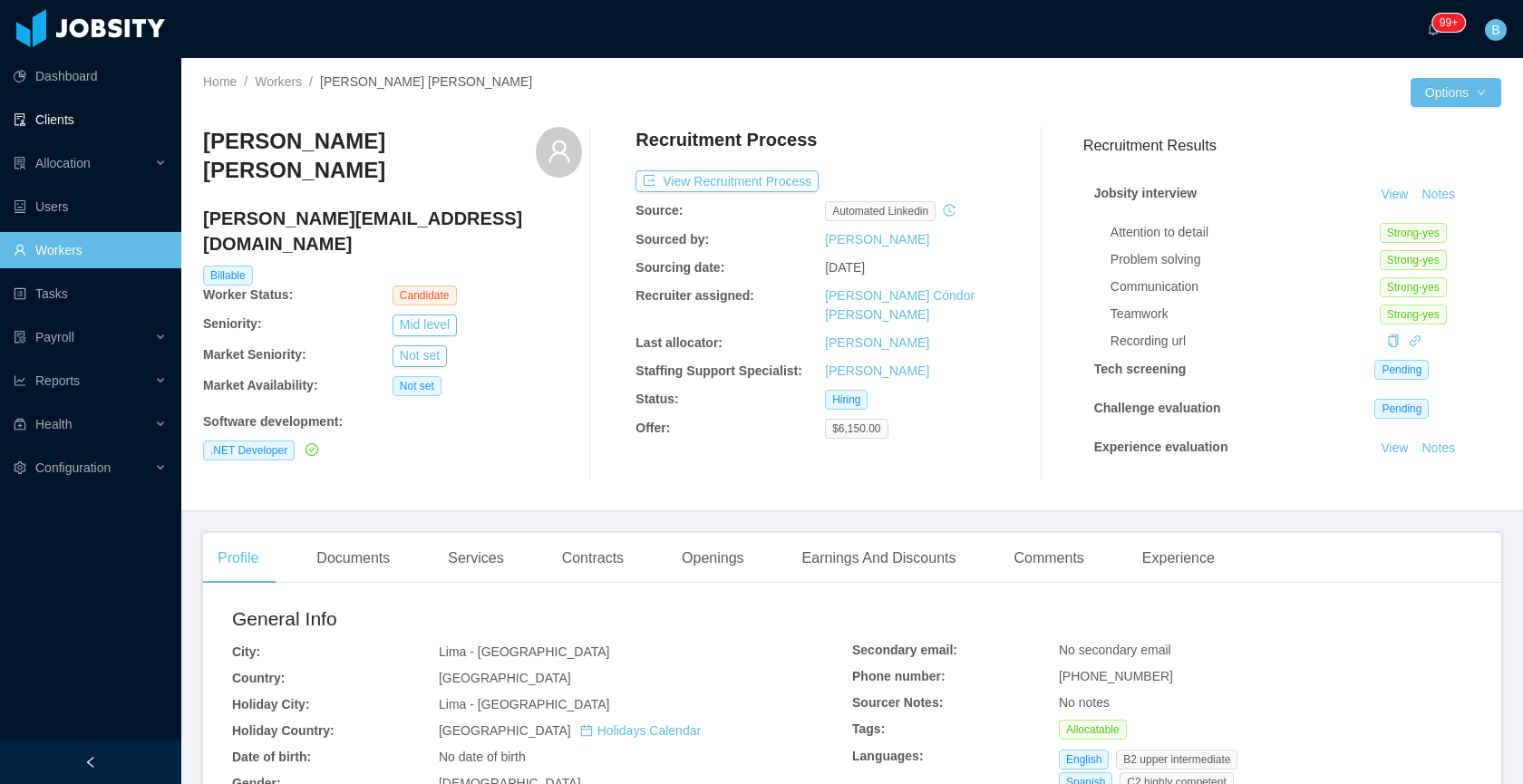
click at [53, 114] on link "Clients" at bounding box center [91, 119] width 153 height 36
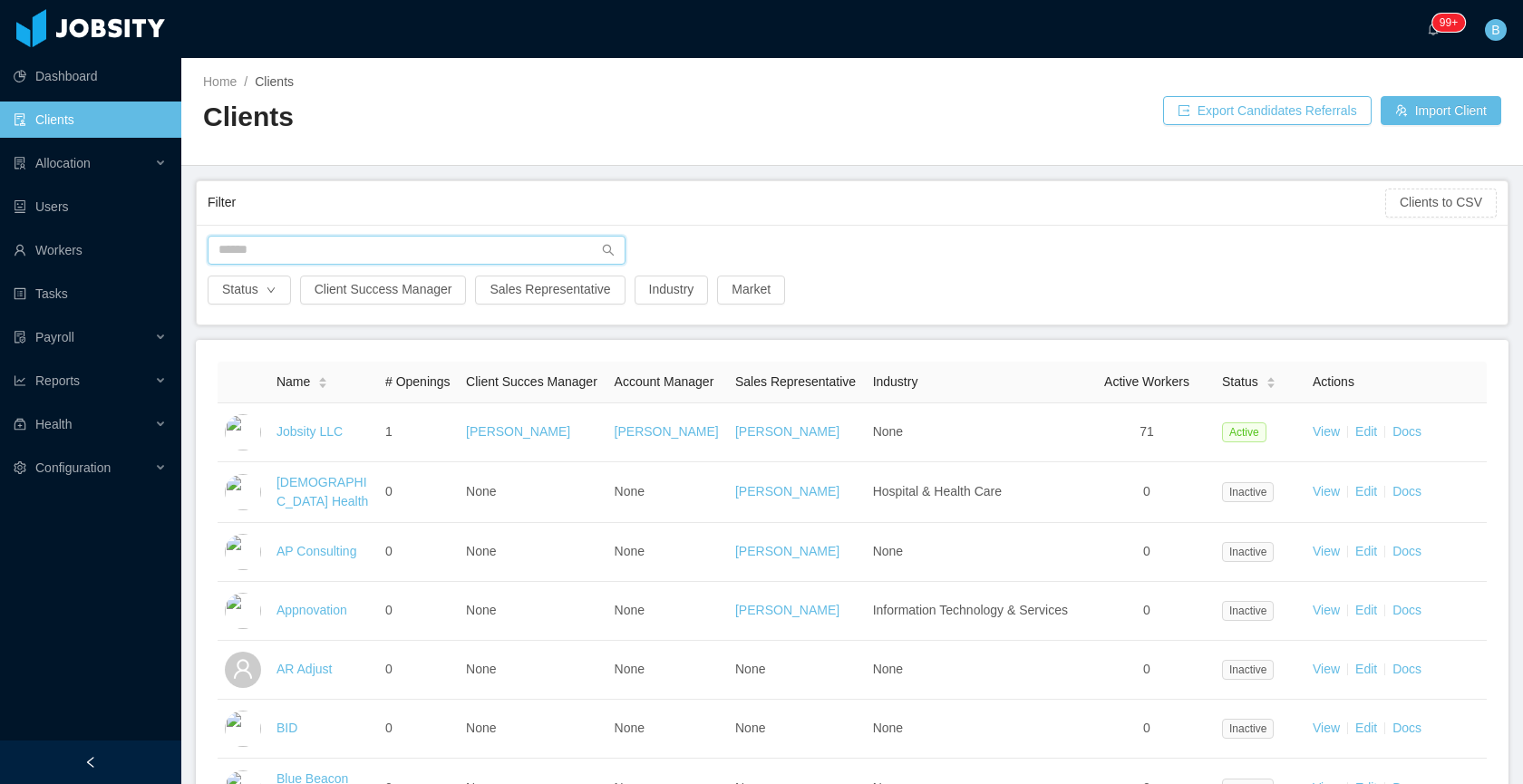
click at [436, 242] on input "text" at bounding box center [417, 250] width 418 height 29
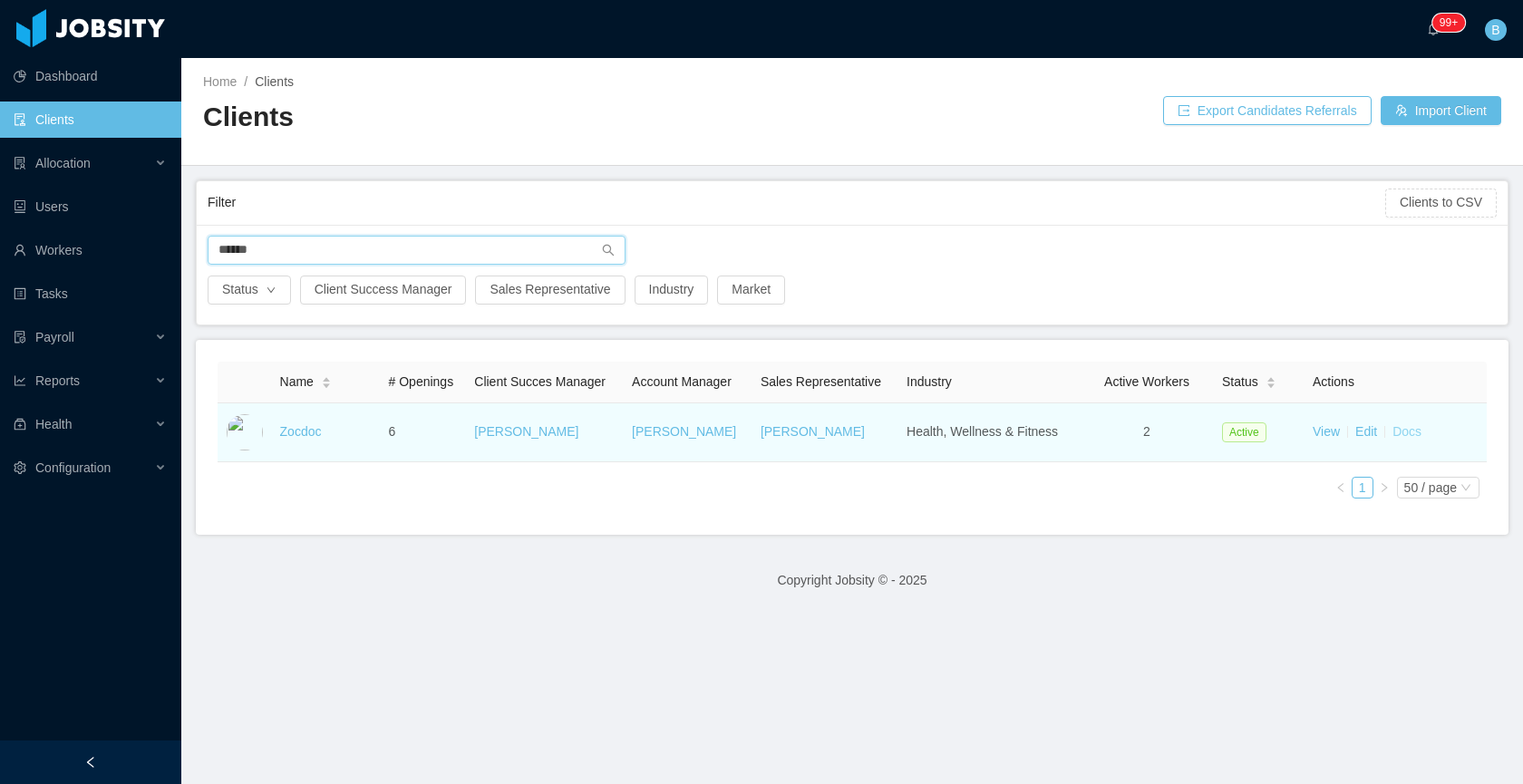
type input "******"
click at [1393, 431] on link "Docs" at bounding box center [1407, 431] width 29 height 15
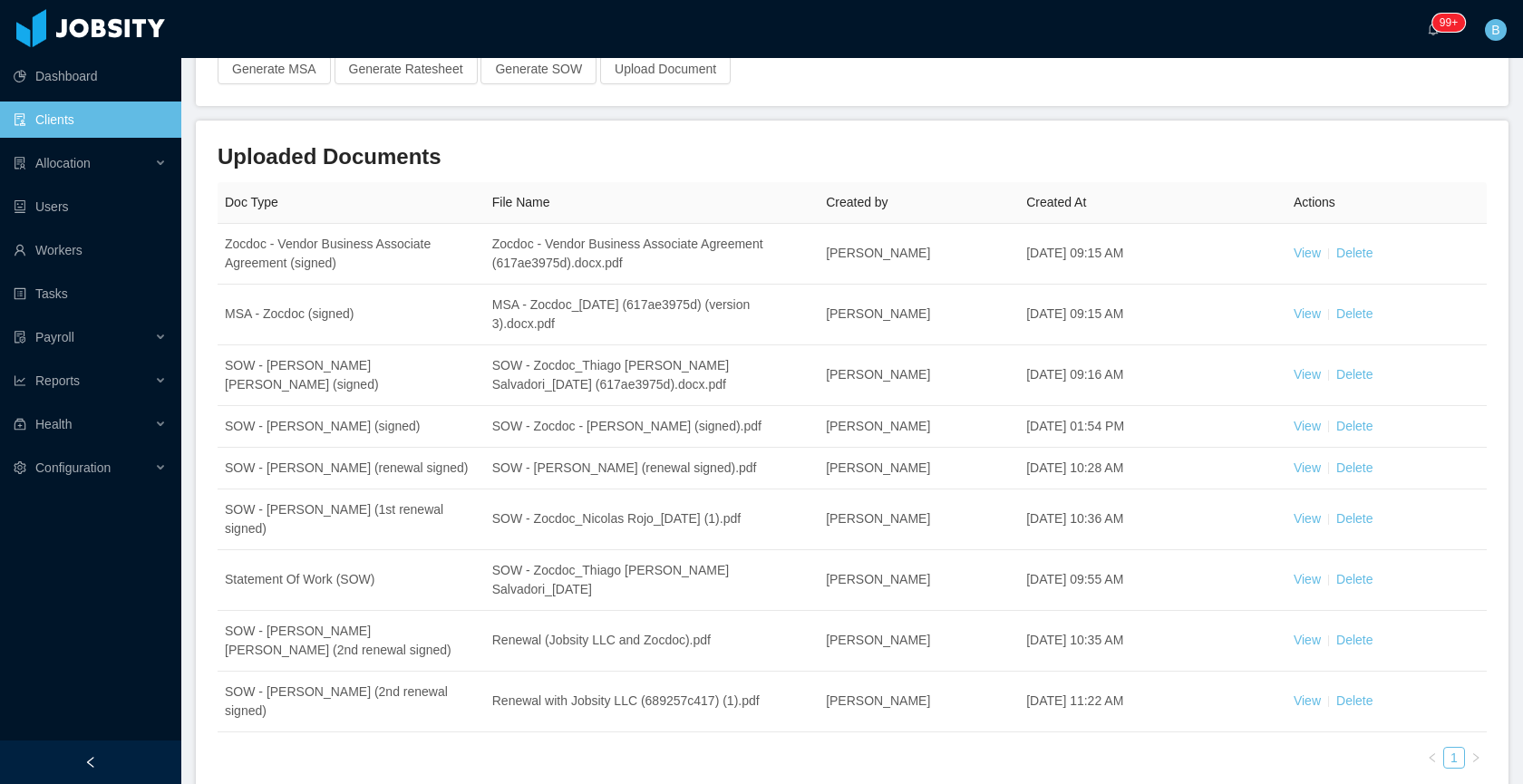
scroll to position [205, 0]
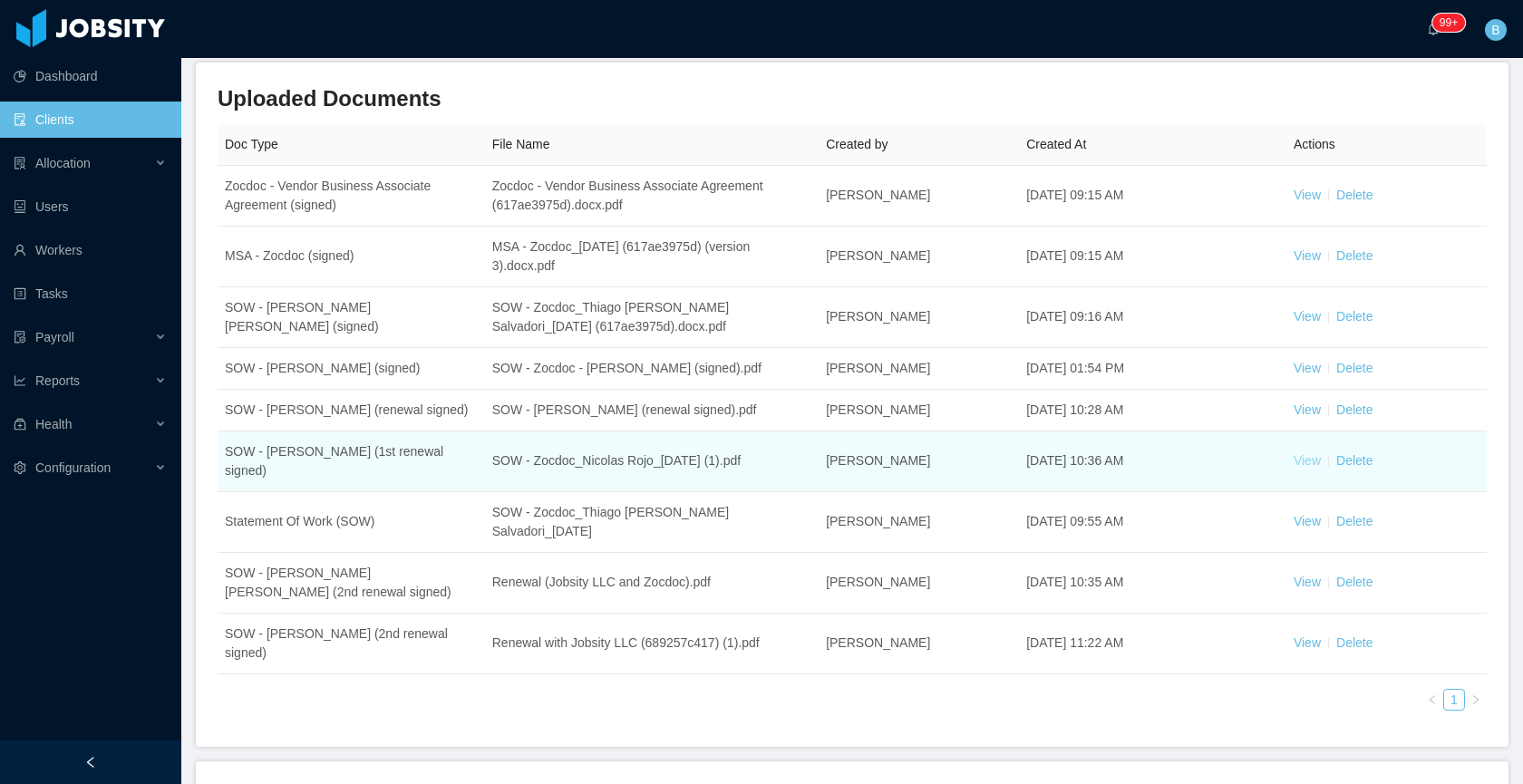
click at [1297, 453] on link "View" at bounding box center [1307, 460] width 27 height 15
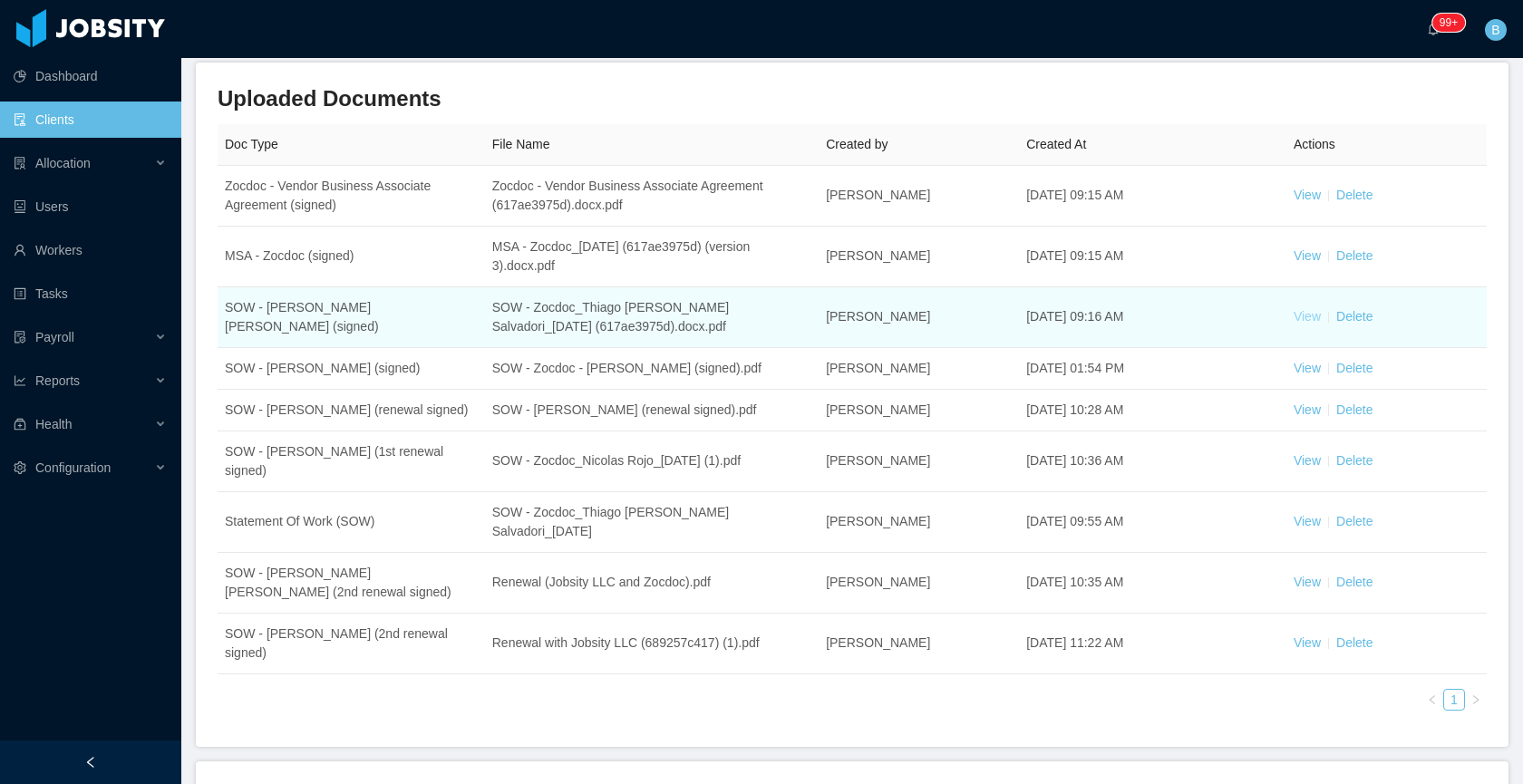
click at [1295, 316] on link "View" at bounding box center [1307, 316] width 27 height 15
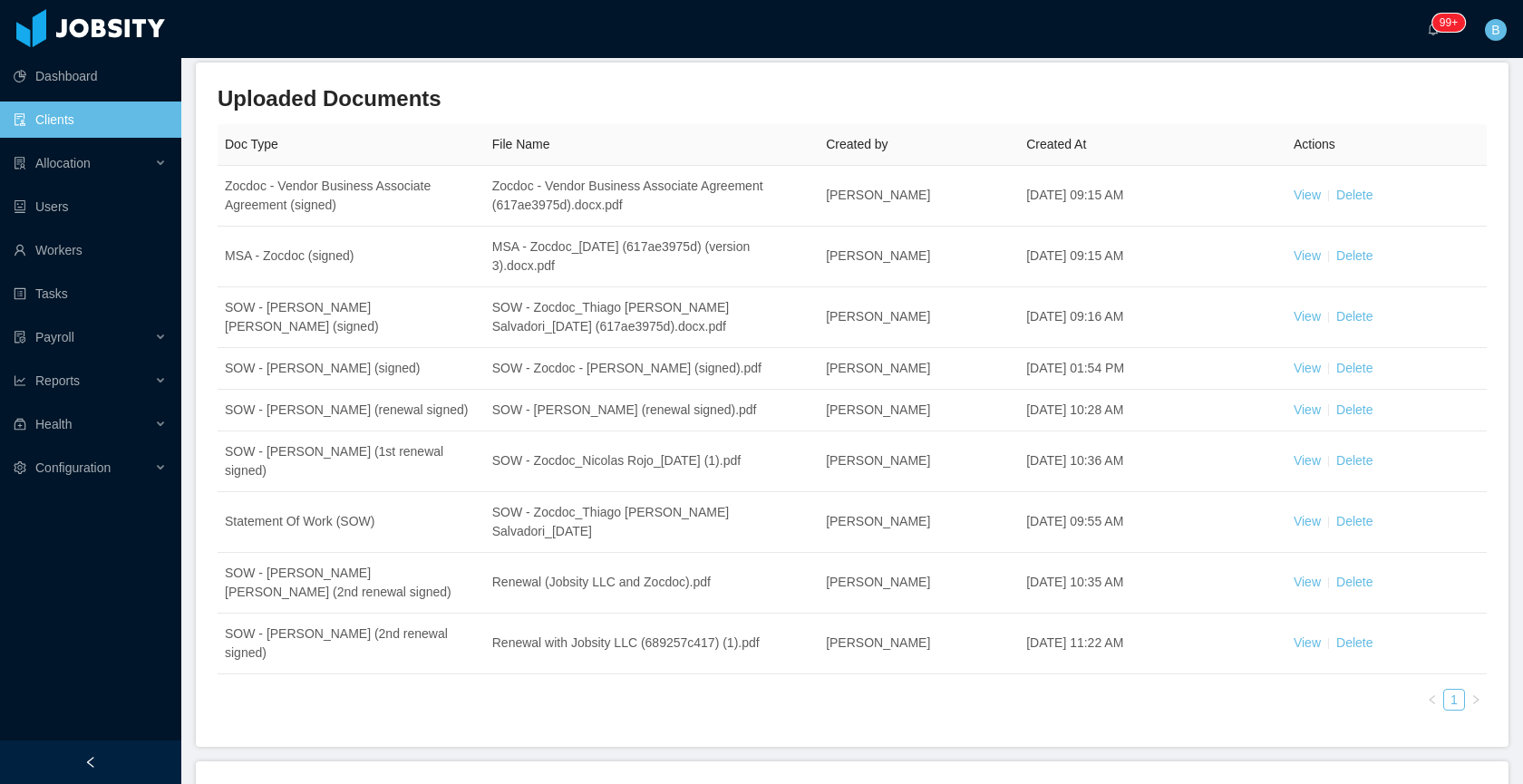
click at [944, 104] on h3 "Uploaded Documents" at bounding box center [852, 98] width 1269 height 29
click at [768, 78] on div "Uploaded Documents Doc Type File Name Created by Created At Actions Zocdoc - Ve…" at bounding box center [852, 405] width 1313 height 685
